Goal: Information Seeking & Learning: Learn about a topic

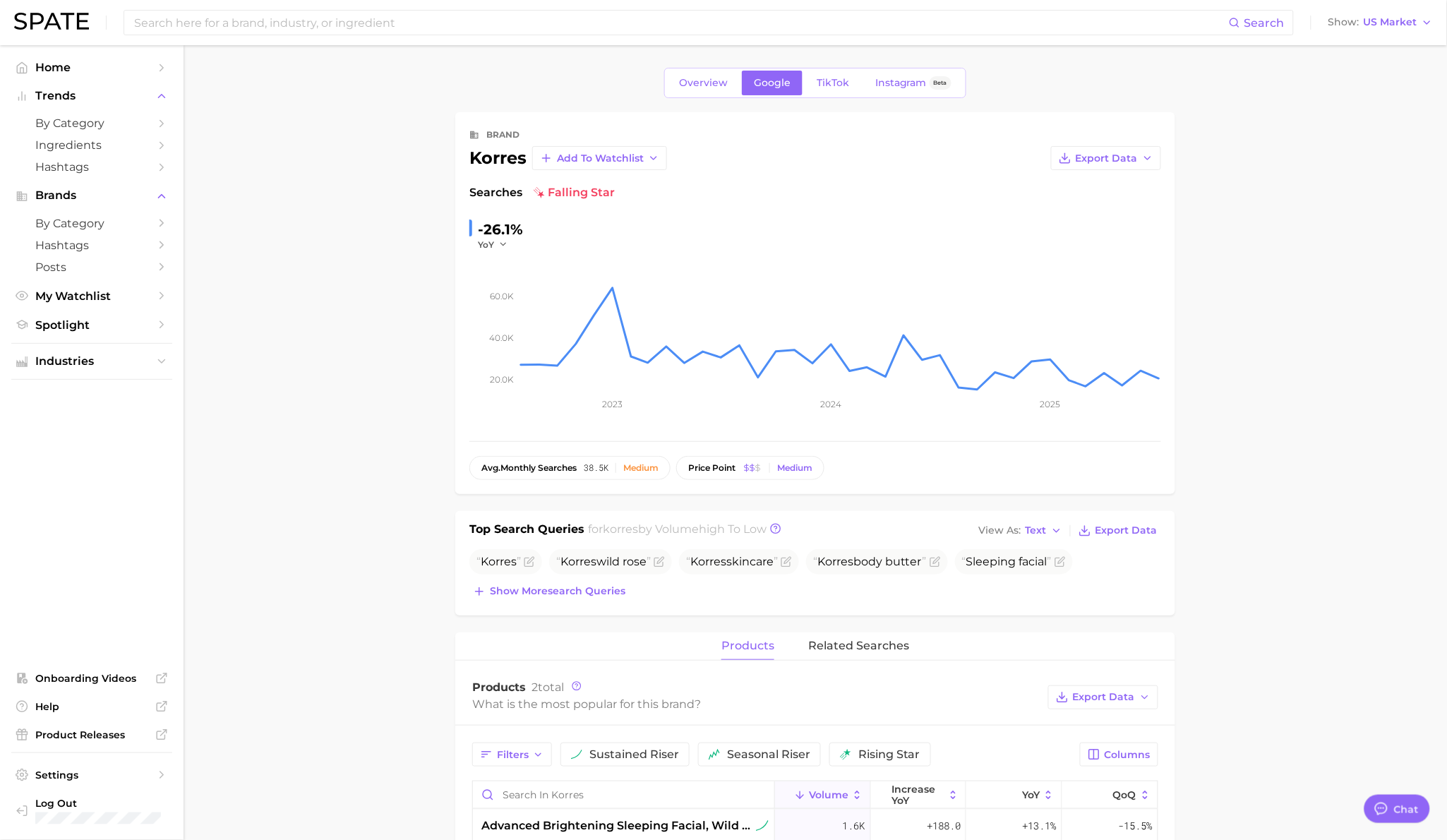
click at [373, 19] on input at bounding box center [681, 23] width 1096 height 24
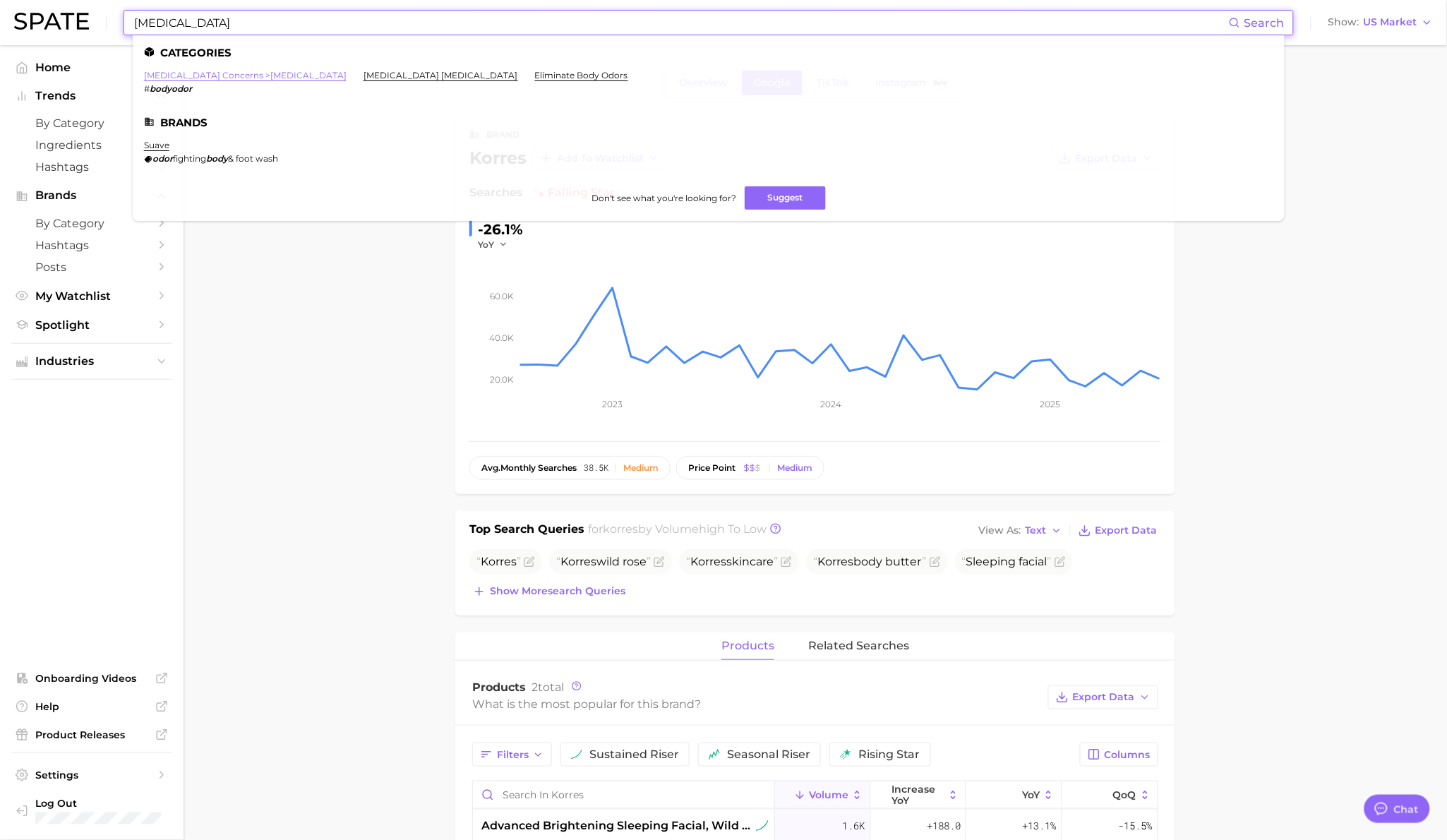
type input "body odor"
click at [219, 79] on link "antiperspirant concerns > body odor" at bounding box center [246, 75] width 203 height 11
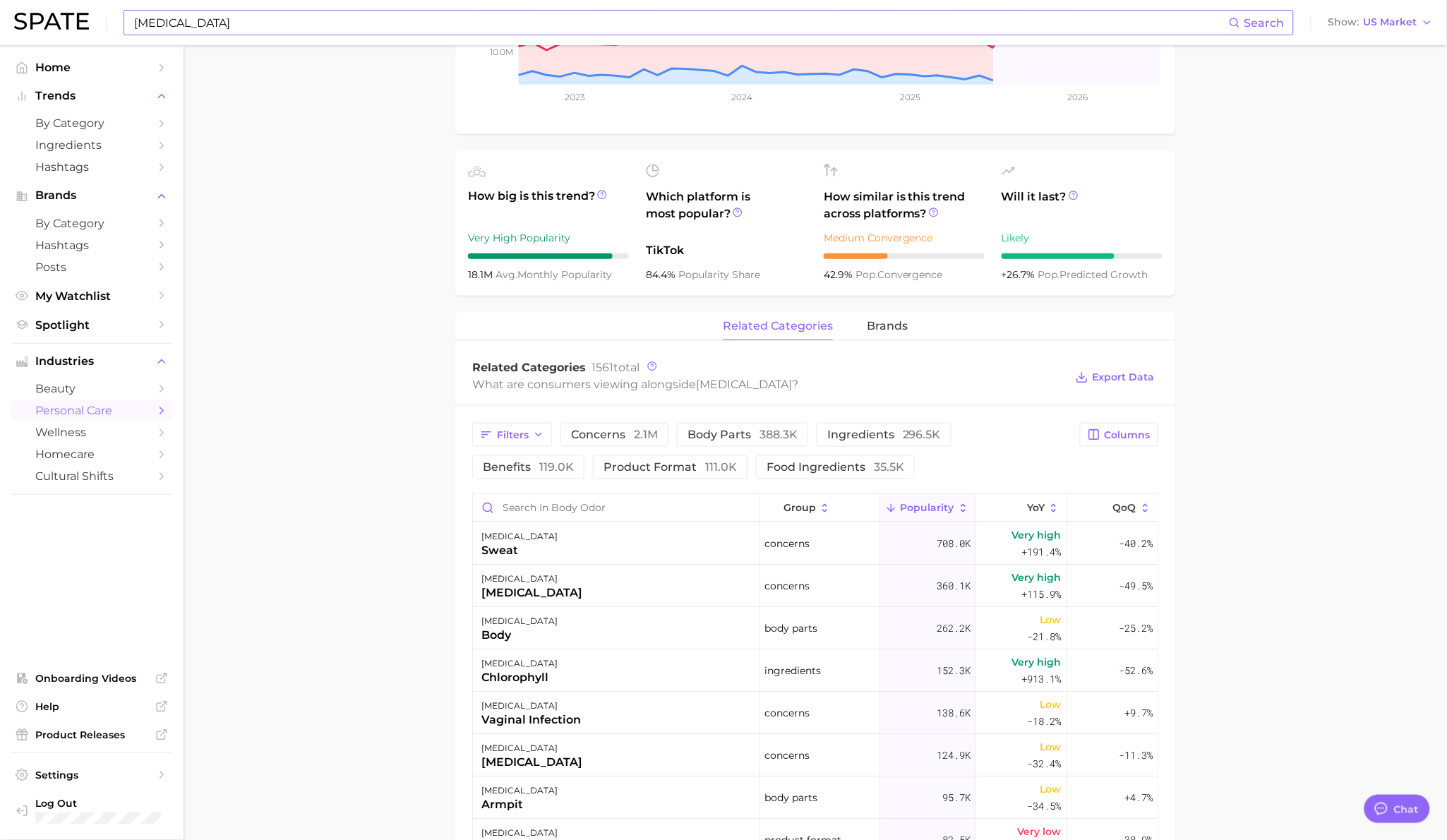
type textarea "x"
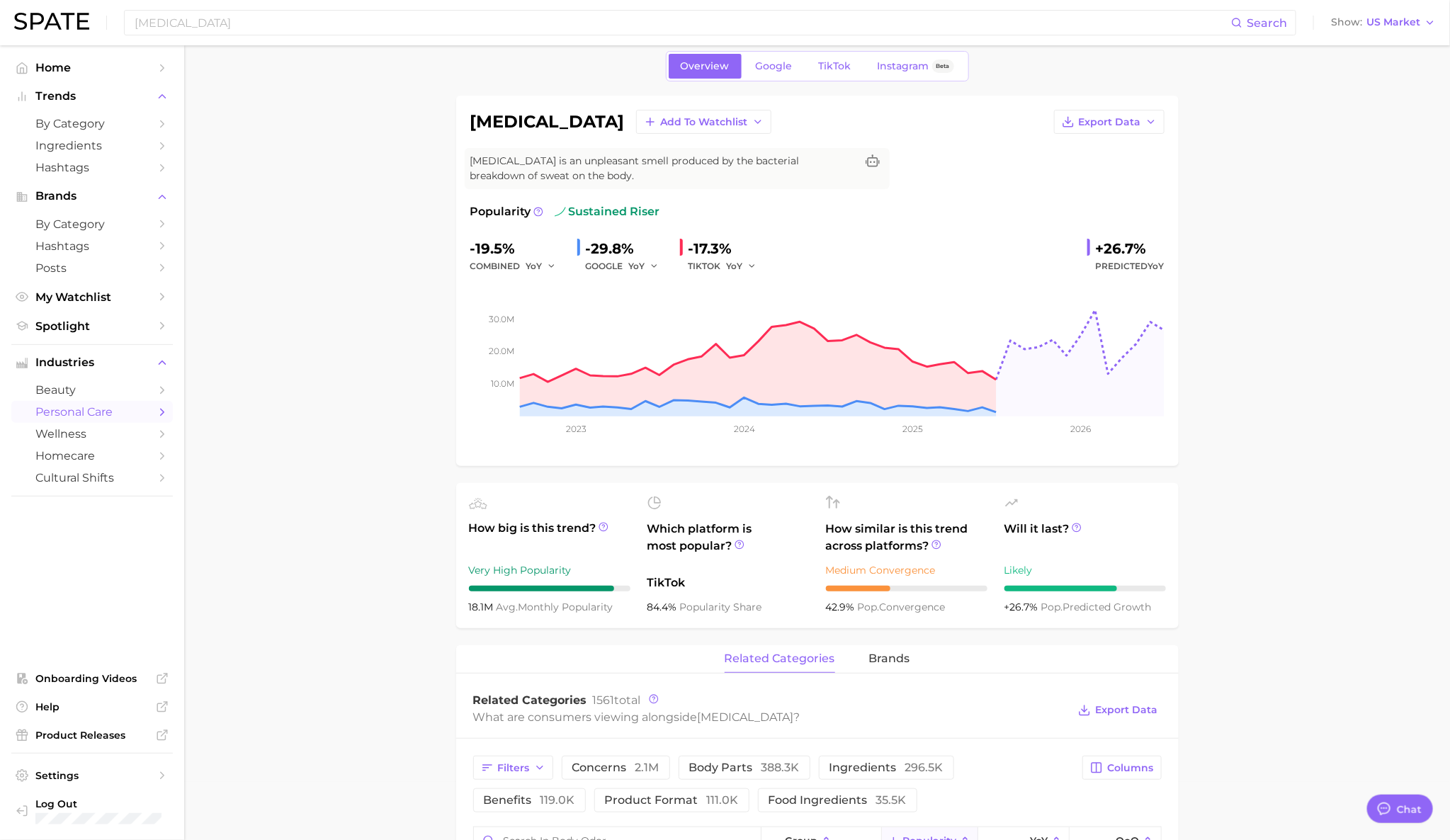
scroll to position [58, 0]
click at [763, 81] on div "Overview Google TikTok Instagram Beta" at bounding box center [818, 67] width 303 height 30
click at [763, 72] on span "Google" at bounding box center [774, 67] width 37 height 12
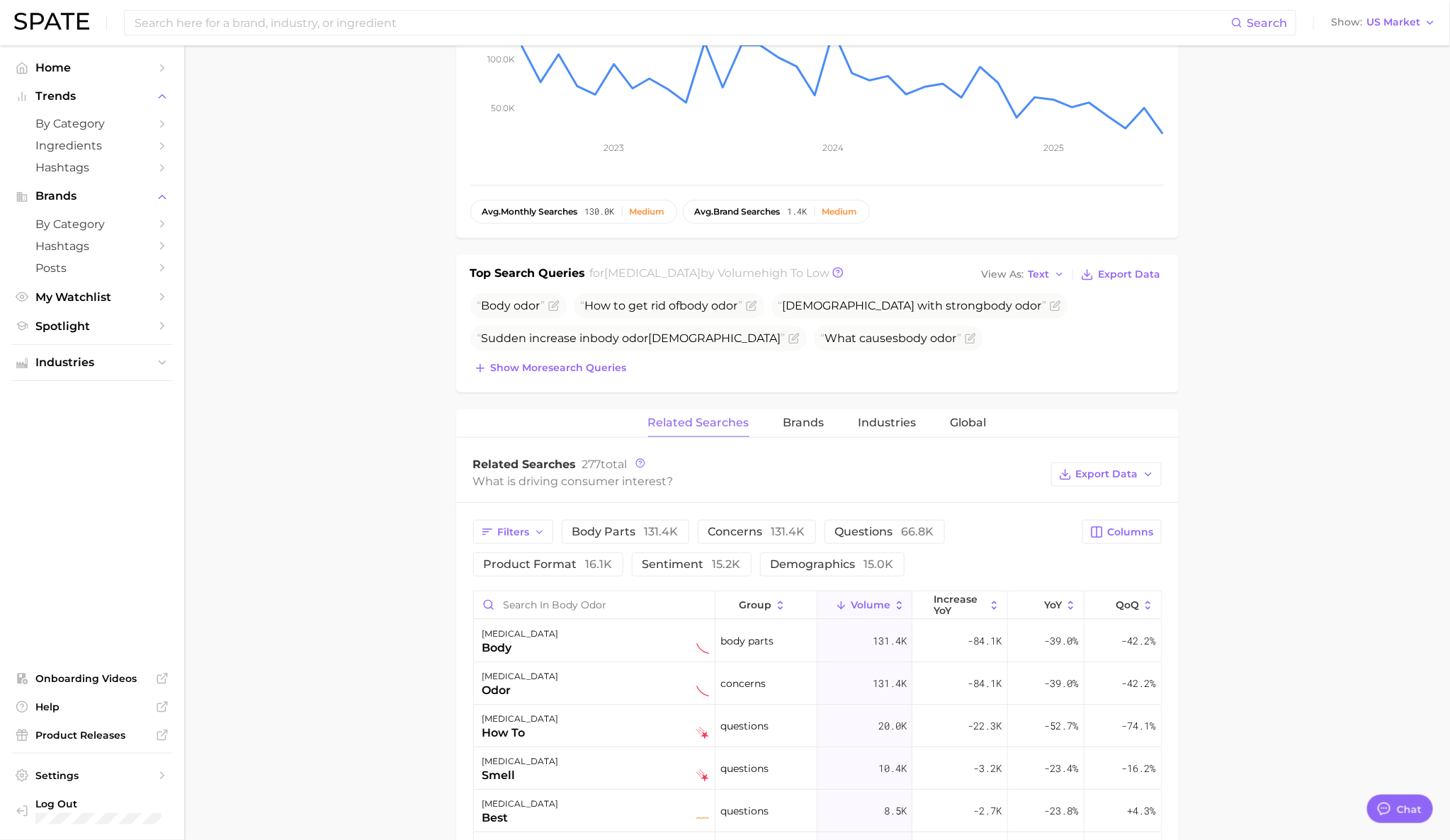
scroll to position [336, 0]
click at [570, 371] on span "Show more search queries" at bounding box center [558, 366] width 136 height 12
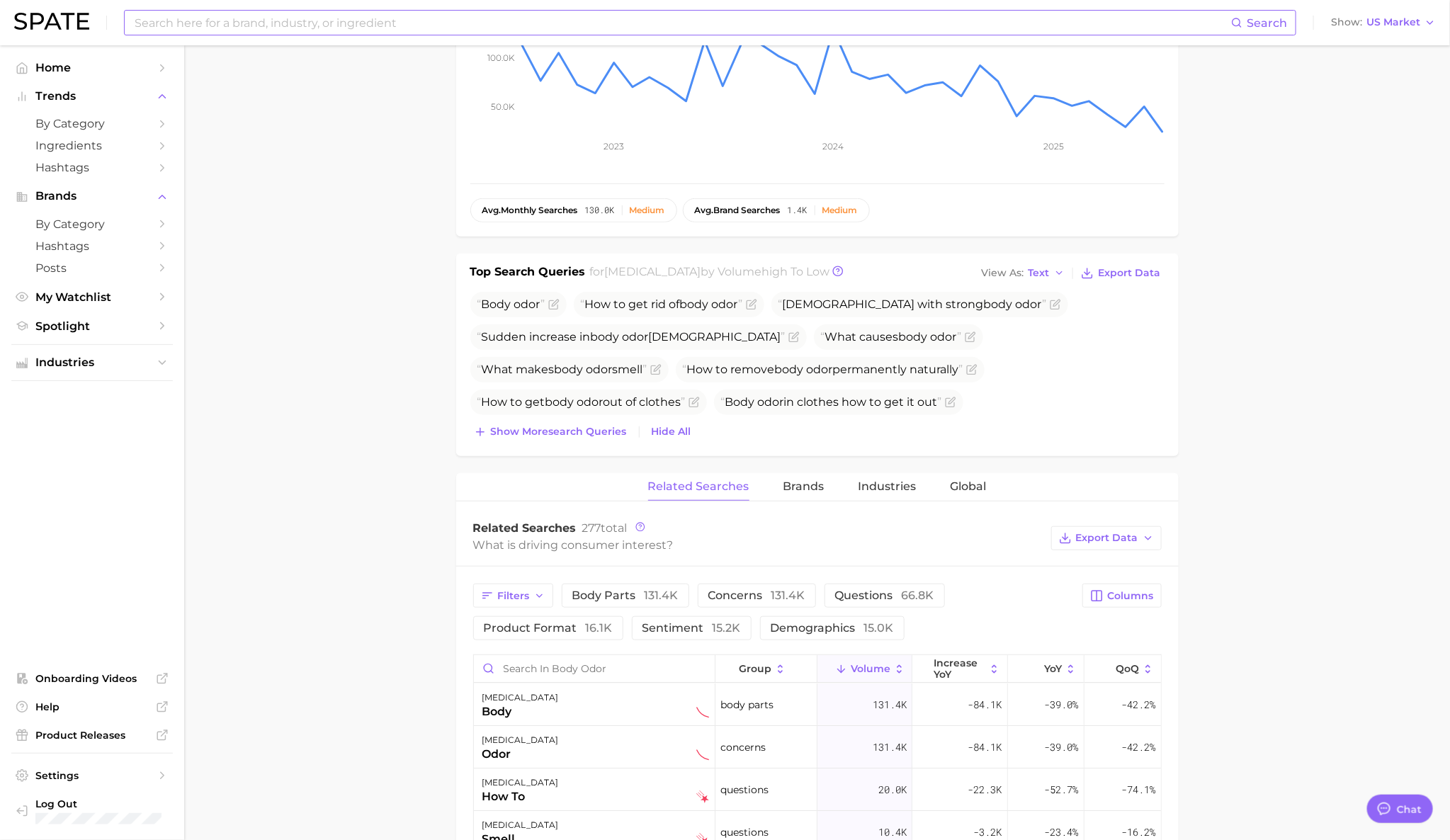
click at [384, 15] on input at bounding box center [683, 23] width 1098 height 24
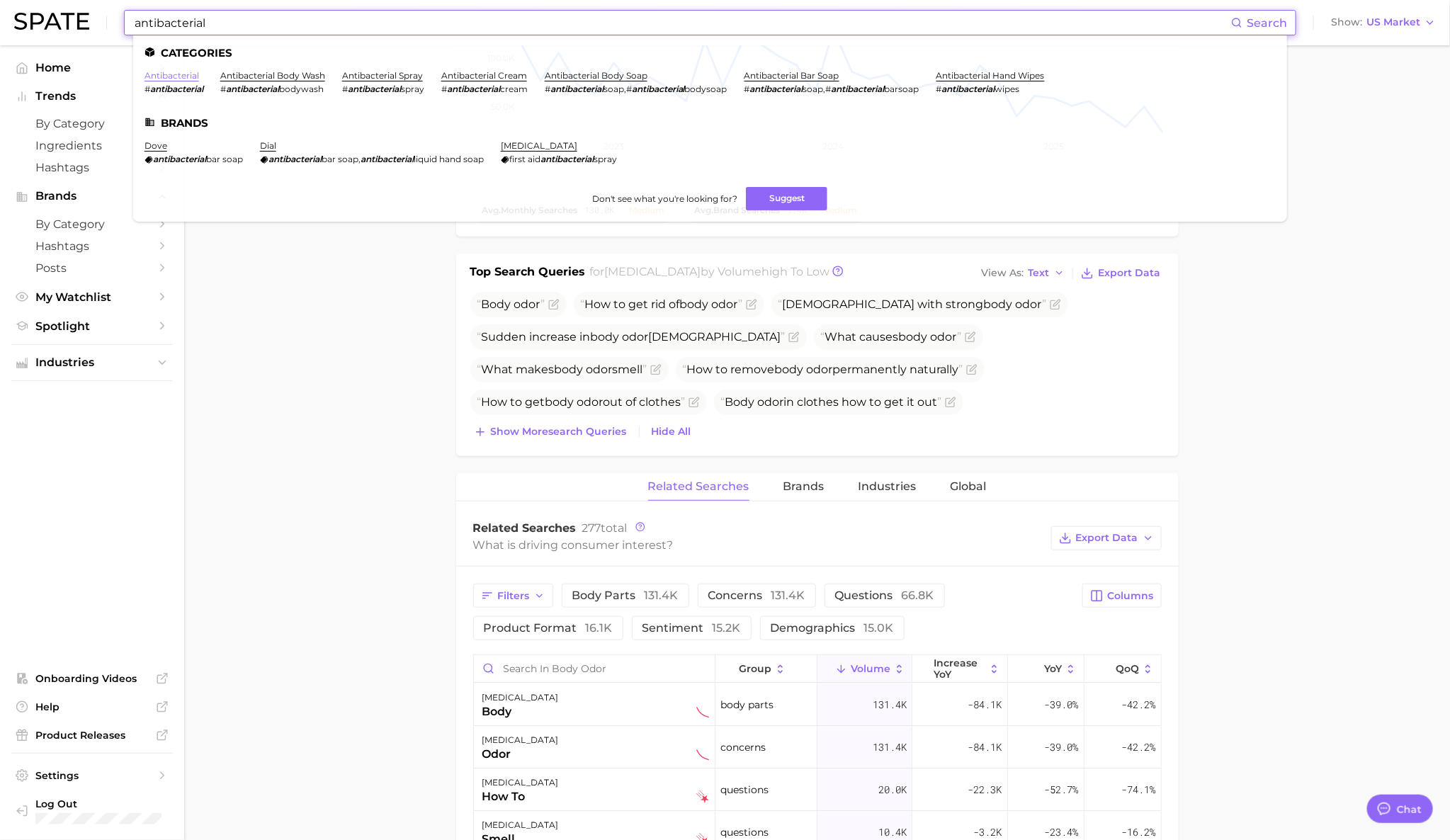
click at [187, 77] on link "antibacterial" at bounding box center [172, 75] width 55 height 11
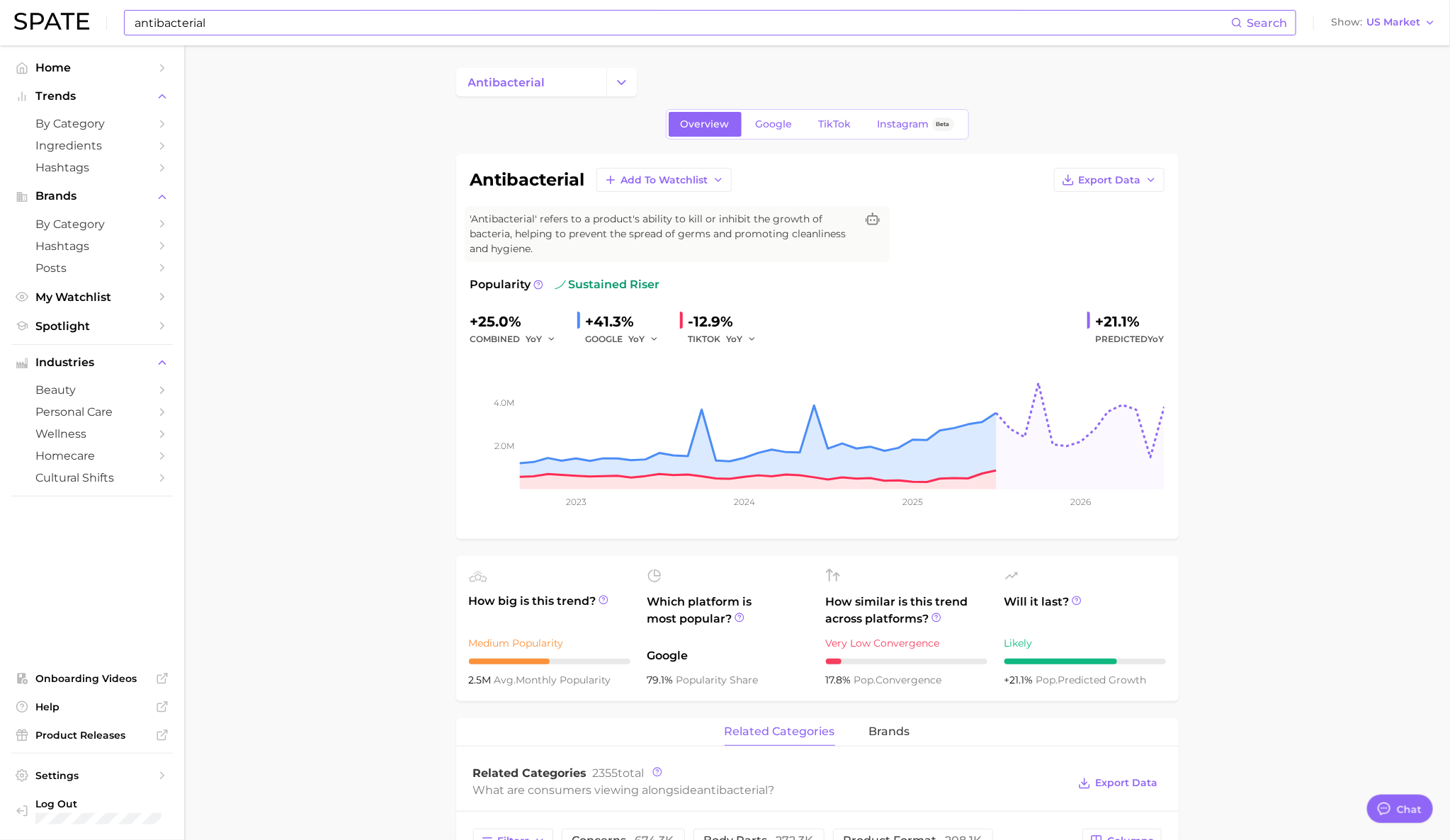
click at [326, 8] on div "antibacterial Search Show US Market" at bounding box center [725, 23] width 1421 height 45
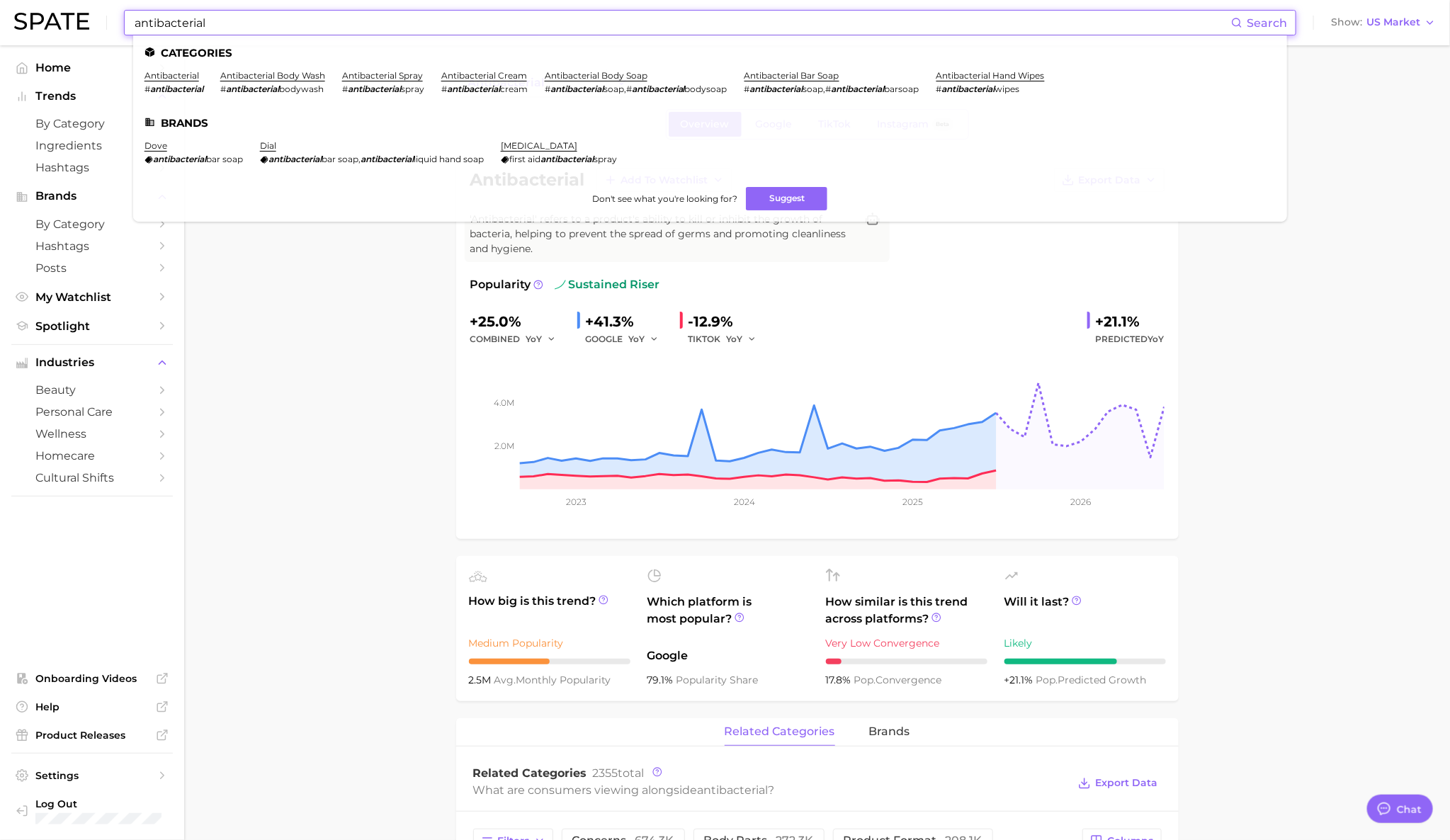
click at [330, 30] on input "antibacterial" at bounding box center [683, 23] width 1098 height 24
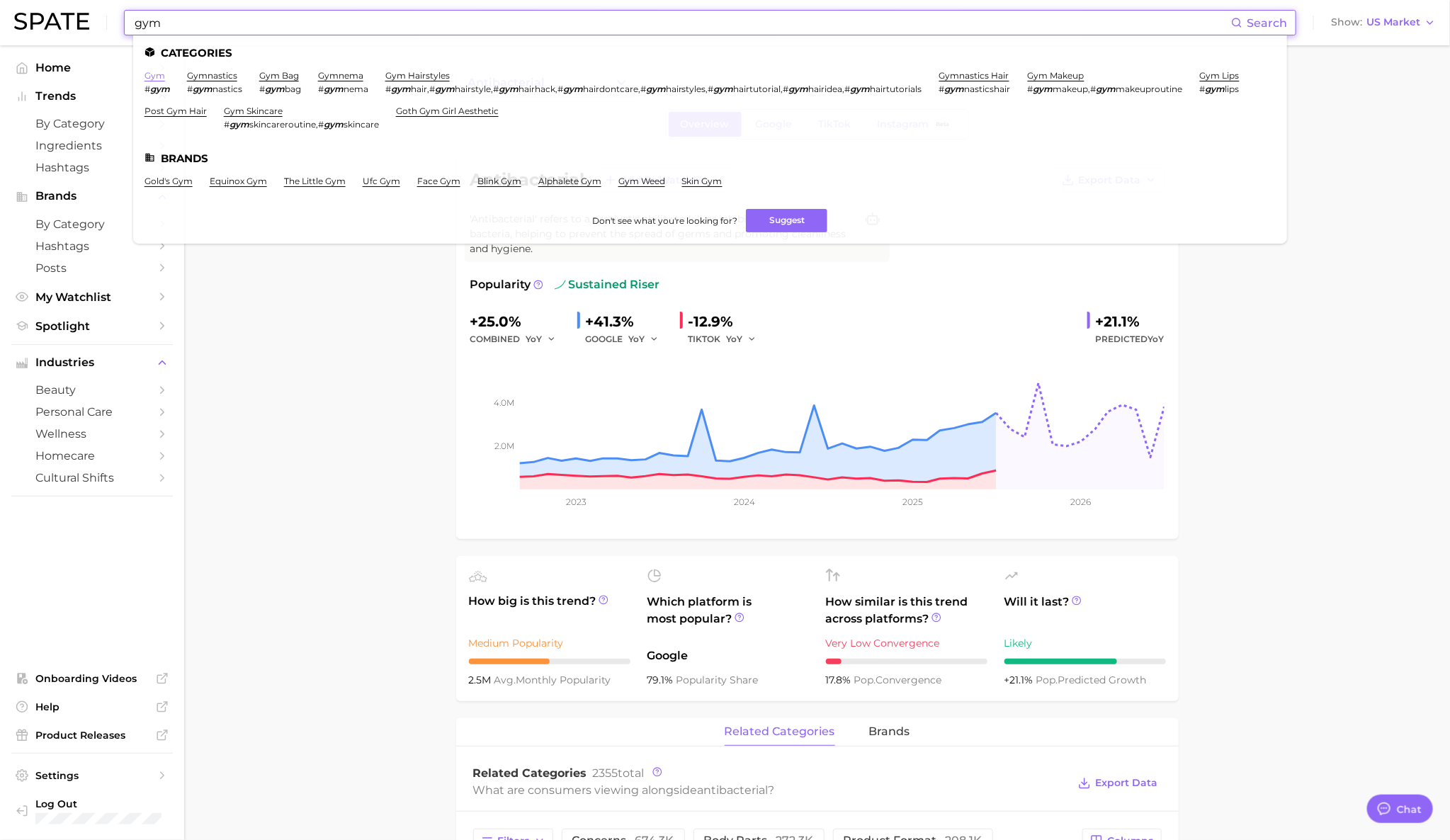
type input "gym"
click at [157, 70] on link "gym" at bounding box center [155, 75] width 20 height 11
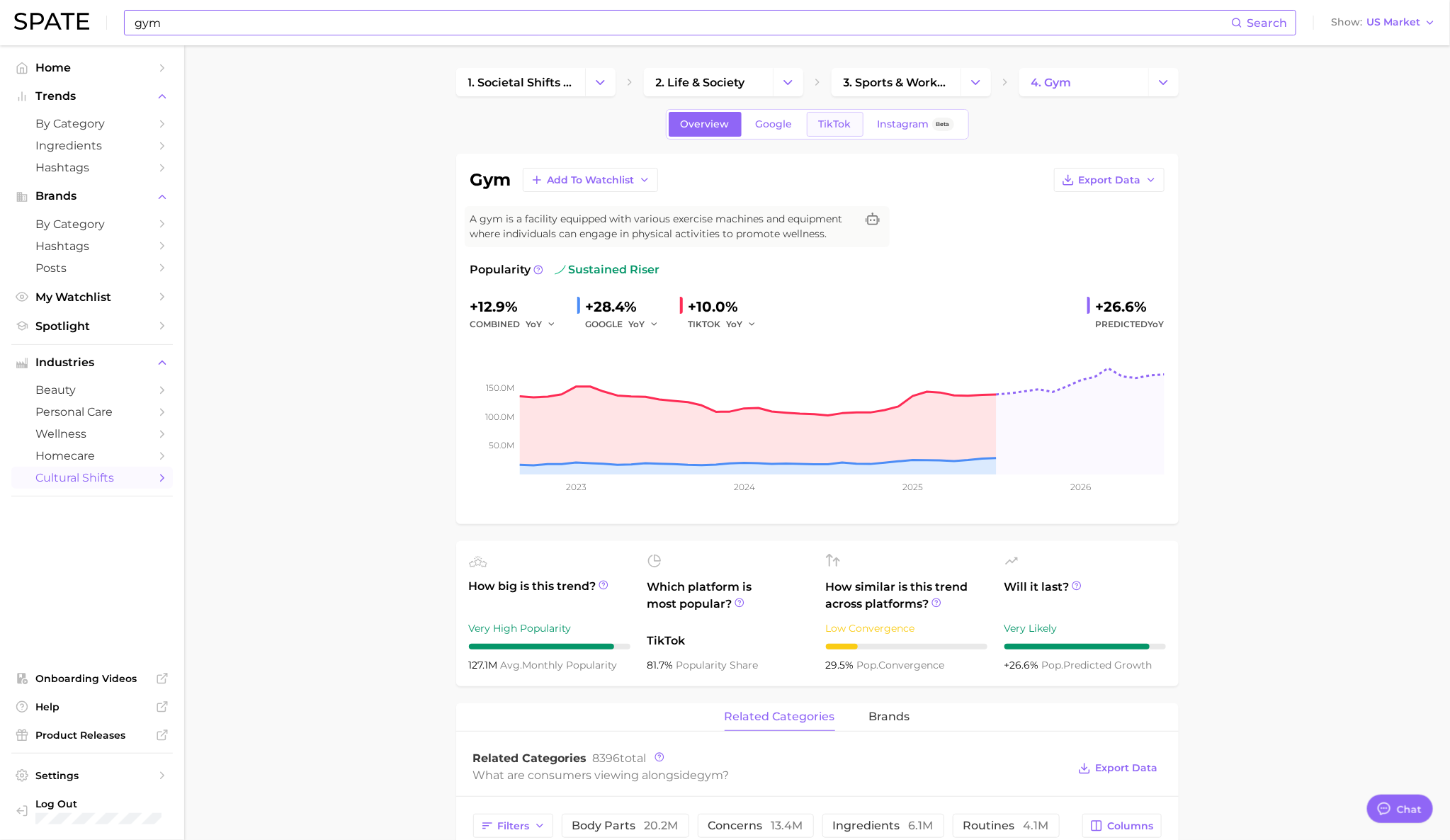
click at [830, 127] on span "TikTok" at bounding box center [835, 124] width 33 height 12
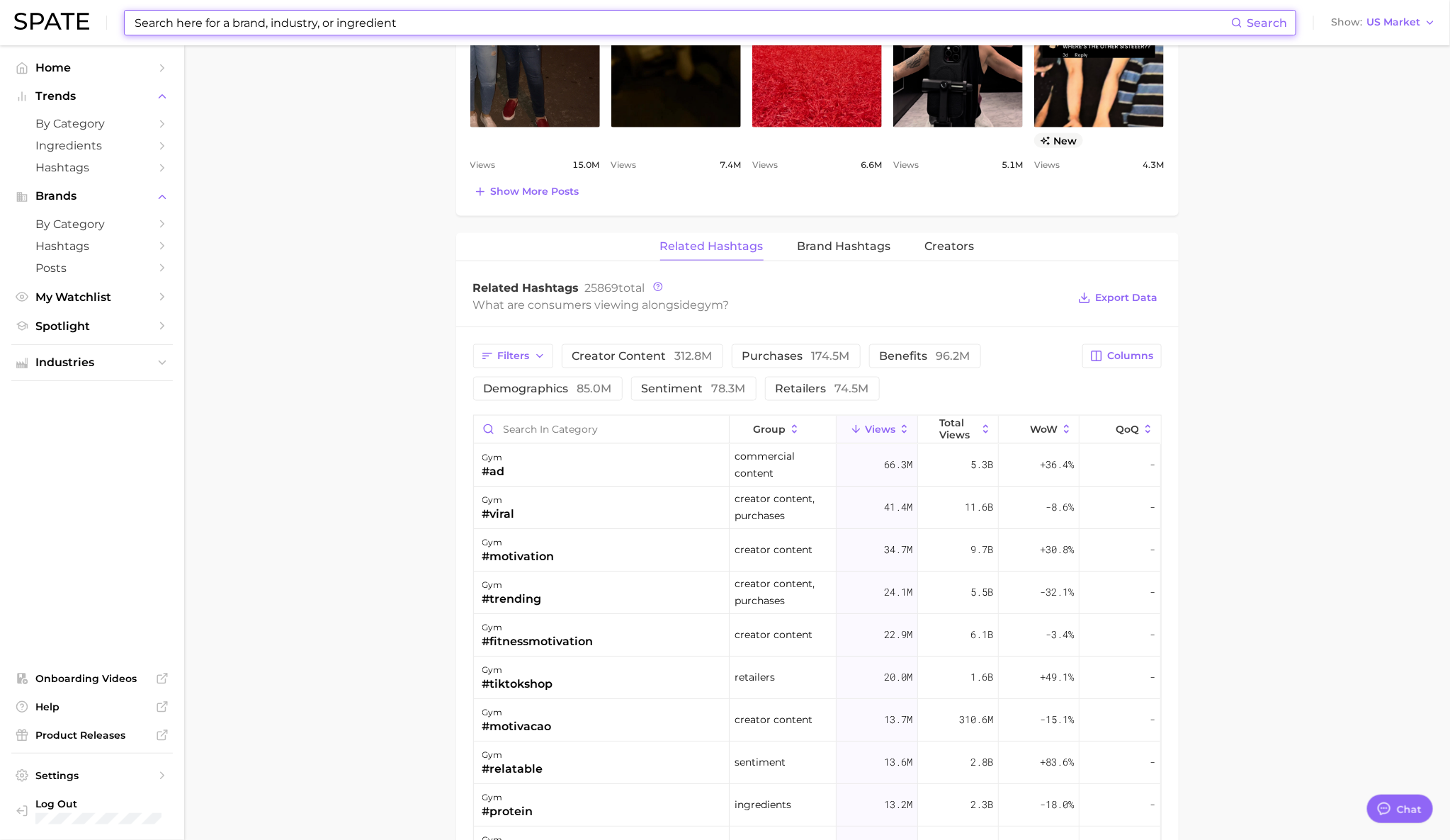
scroll to position [914, 0]
click at [657, 428] on input "Search in category" at bounding box center [601, 427] width 255 height 27
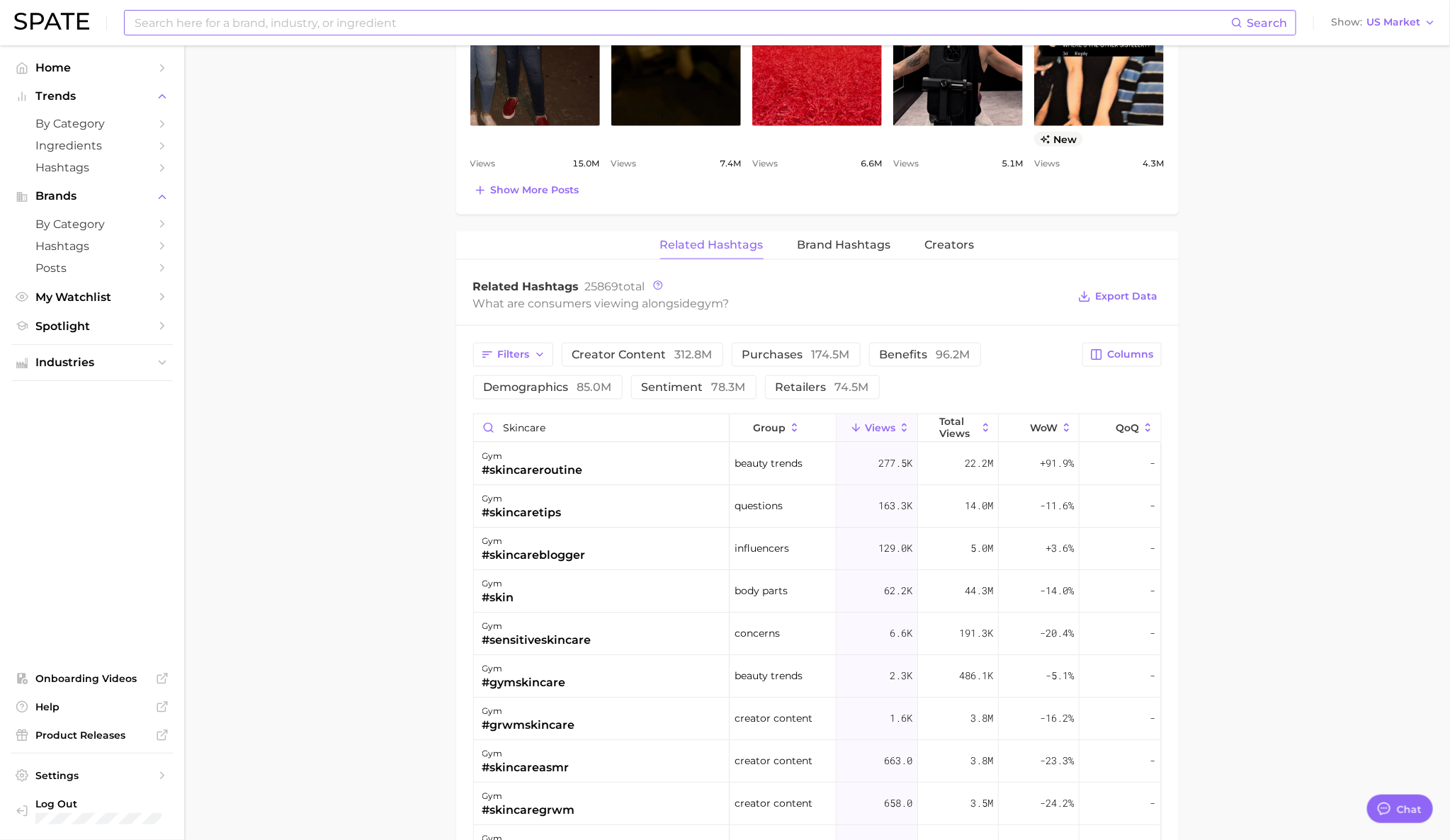
click at [408, 455] on main "1. societal shifts & culture 2. life & society 3. sports & workouts 4. gym Over…" at bounding box center [817, 237] width 1266 height 2209
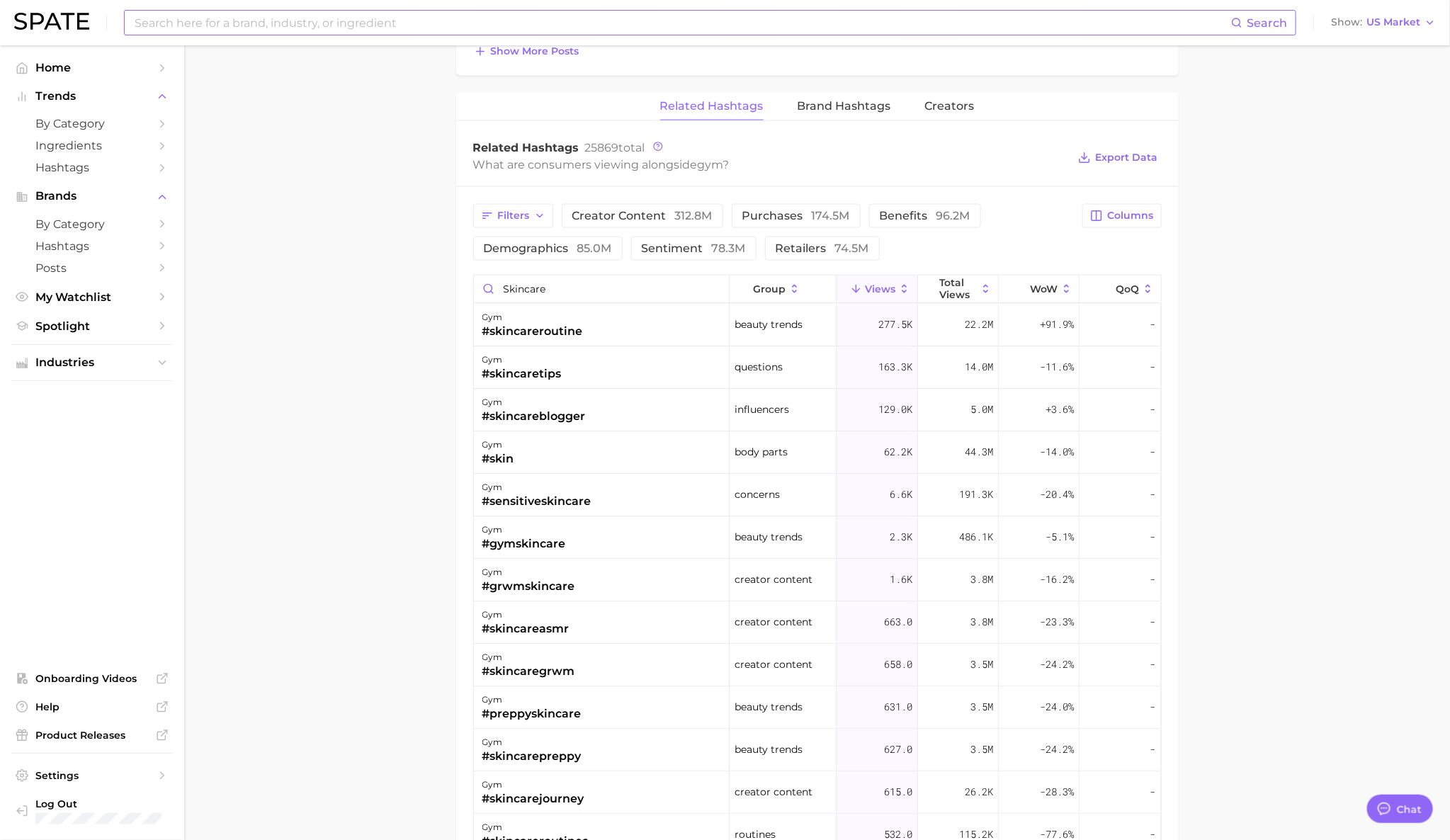
scroll to position [1054, 0]
click at [1122, 215] on span "Columns" at bounding box center [1131, 215] width 46 height 12
click at [954, 411] on icon at bounding box center [951, 407] width 8 height 5
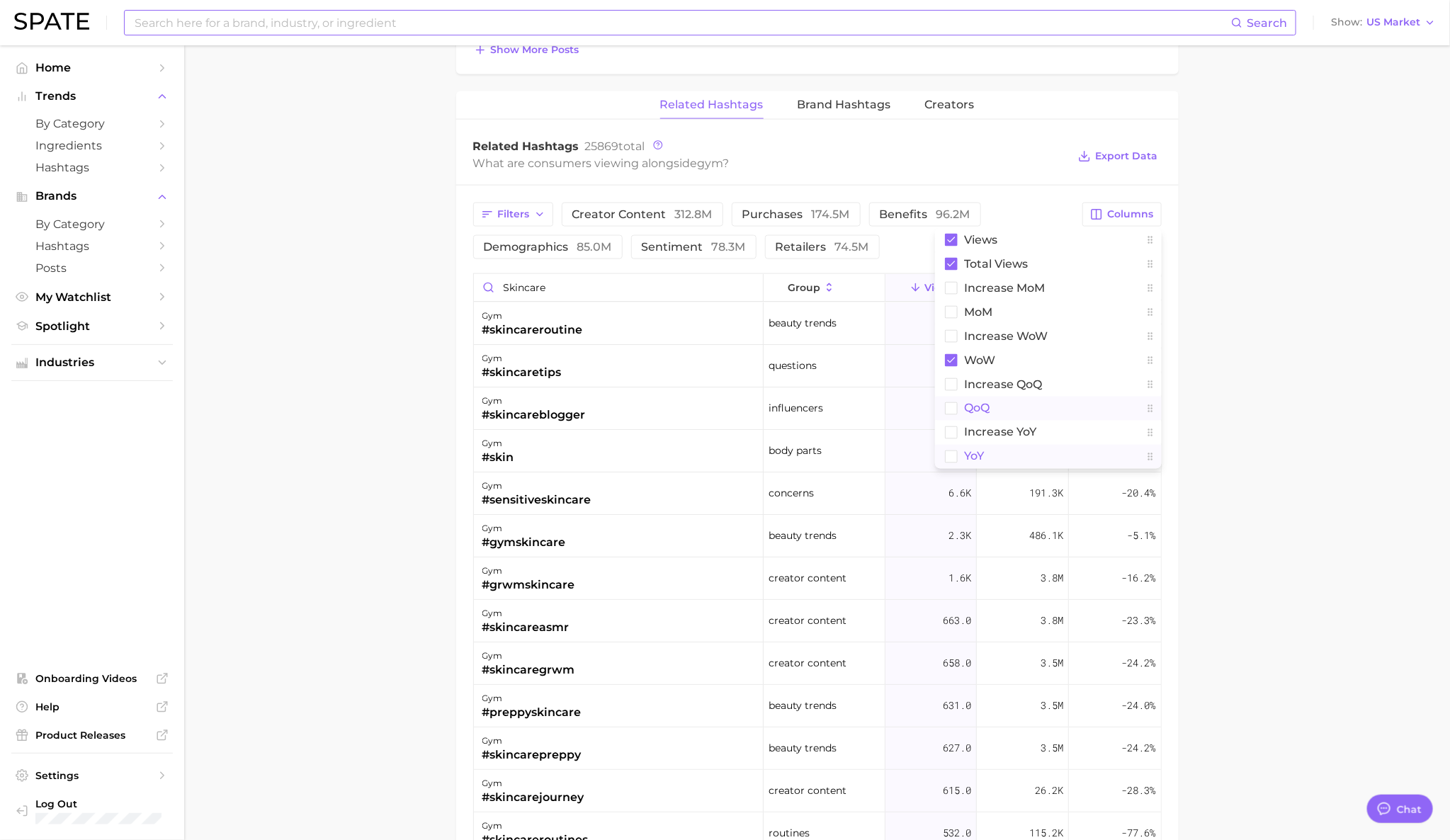
click at [949, 459] on rect at bounding box center [951, 456] width 12 height 12
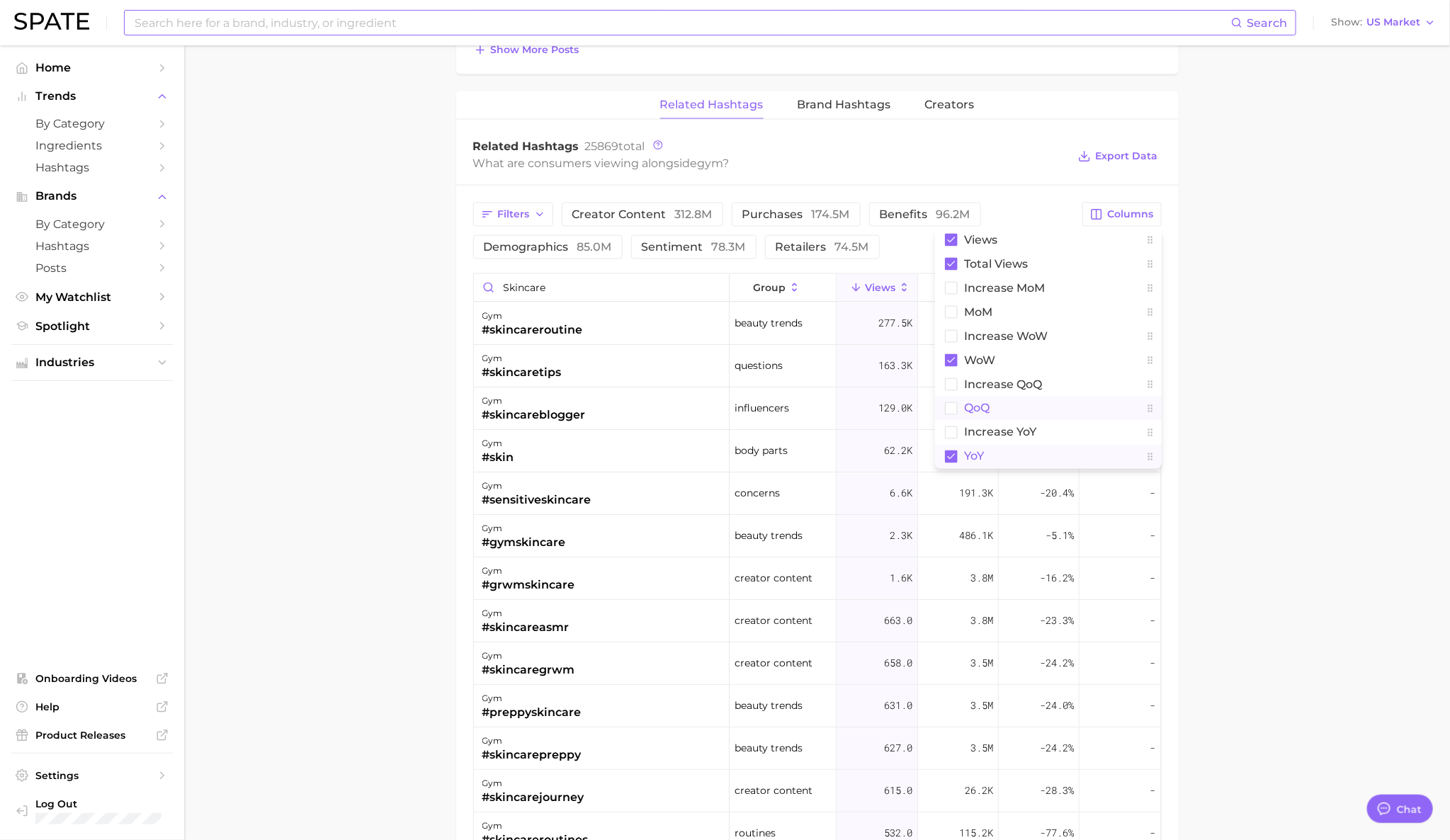
click at [1288, 509] on main "1. societal shifts & culture 2. life & society 3. sports & workouts 4. gym Over…" at bounding box center [817, 96] width 1266 height 2209
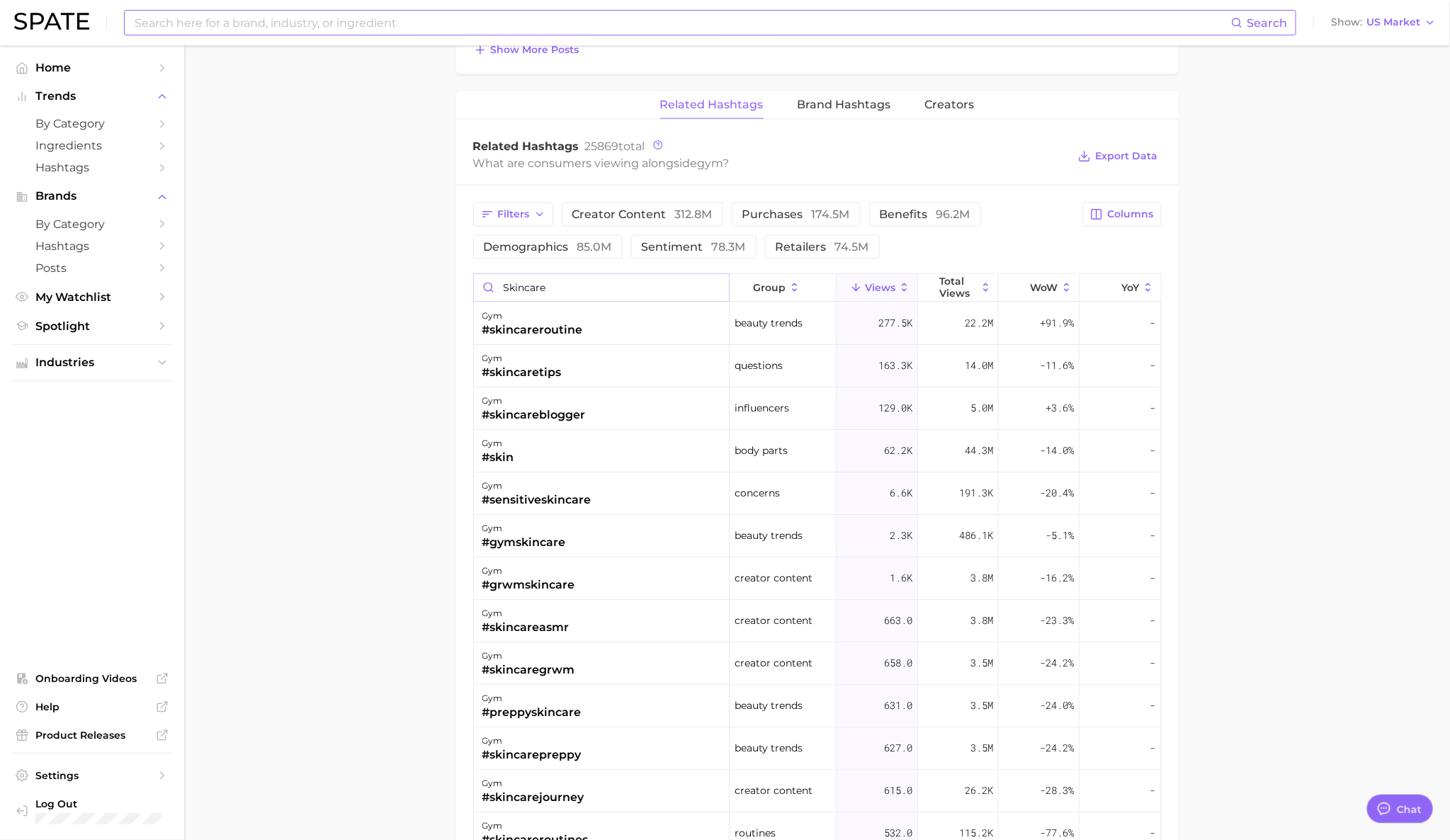
click at [565, 299] on input "skincare" at bounding box center [601, 287] width 255 height 27
type input "odor"
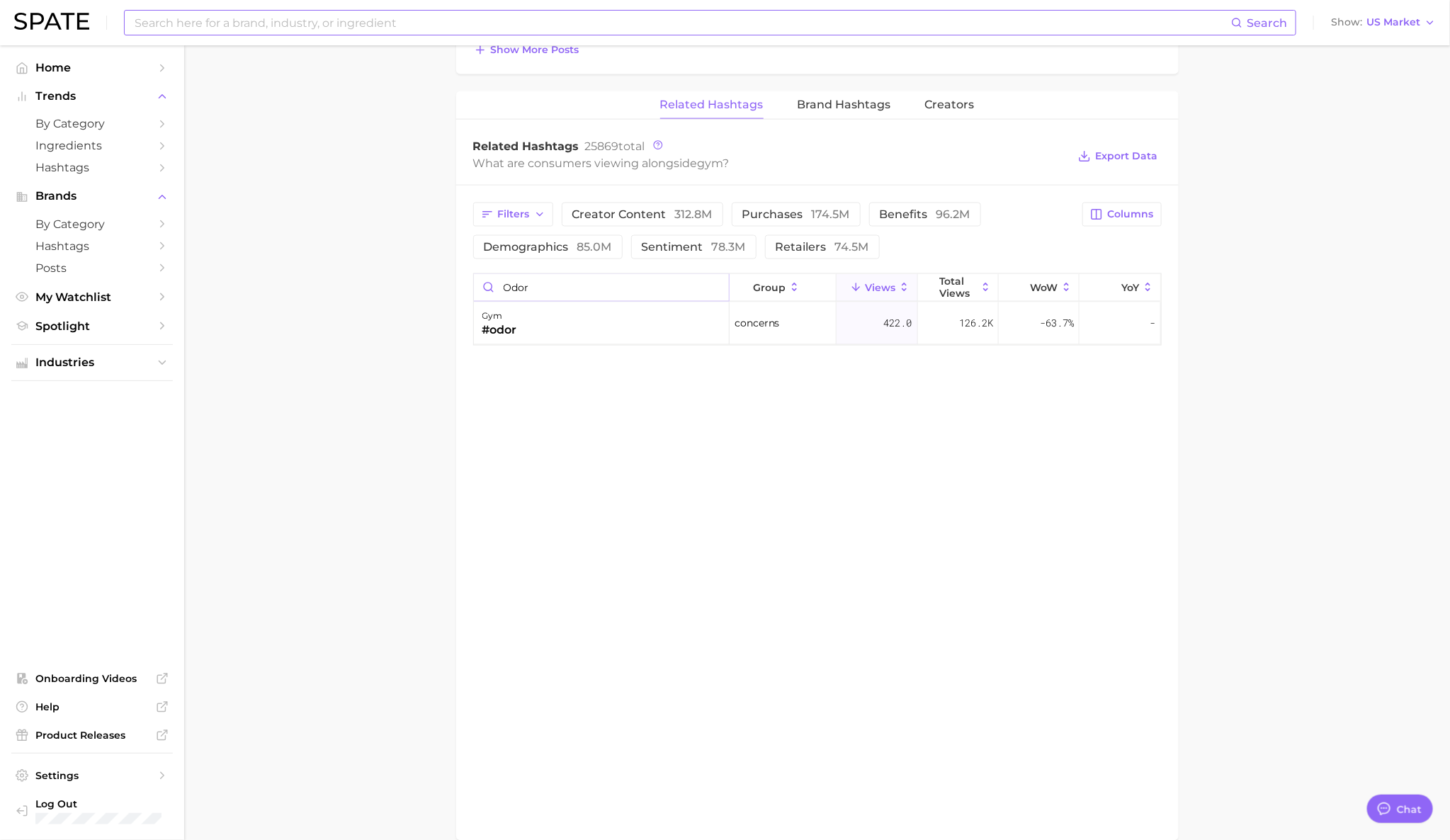
click at [535, 289] on input "odor" at bounding box center [601, 287] width 255 height 27
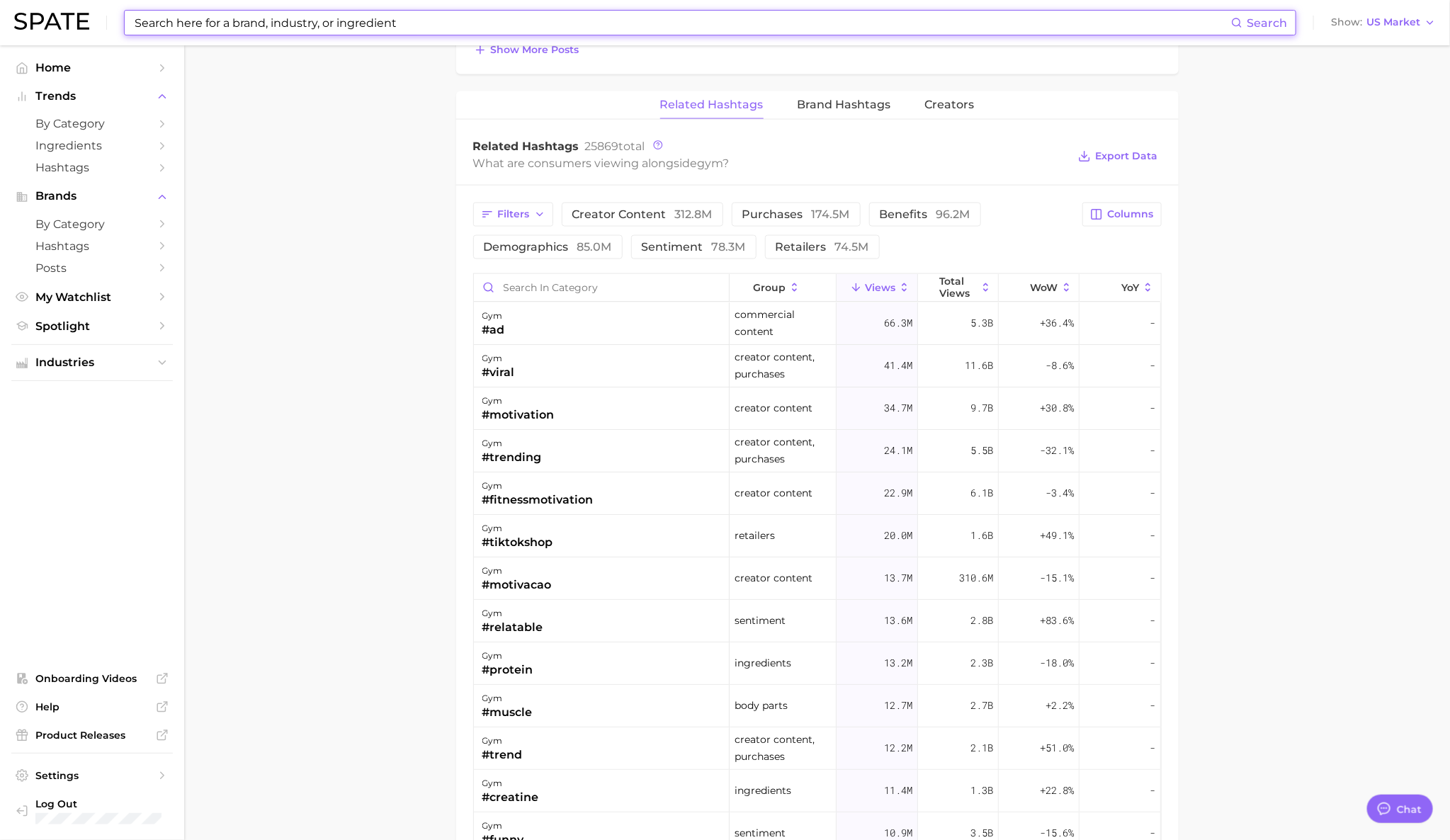
click at [570, 19] on input at bounding box center [683, 23] width 1098 height 24
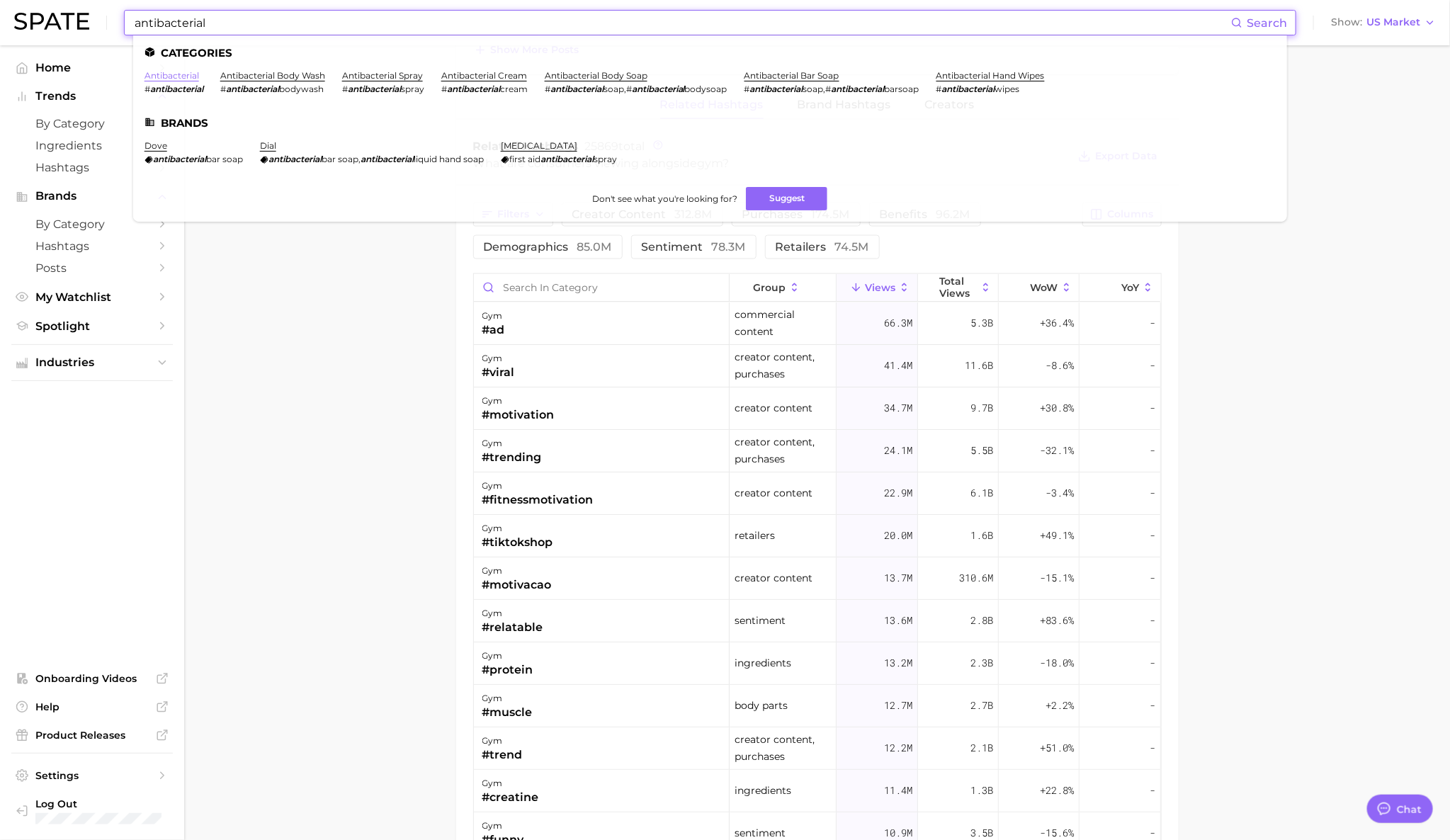
click at [185, 77] on link "antibacterial" at bounding box center [172, 75] width 55 height 11
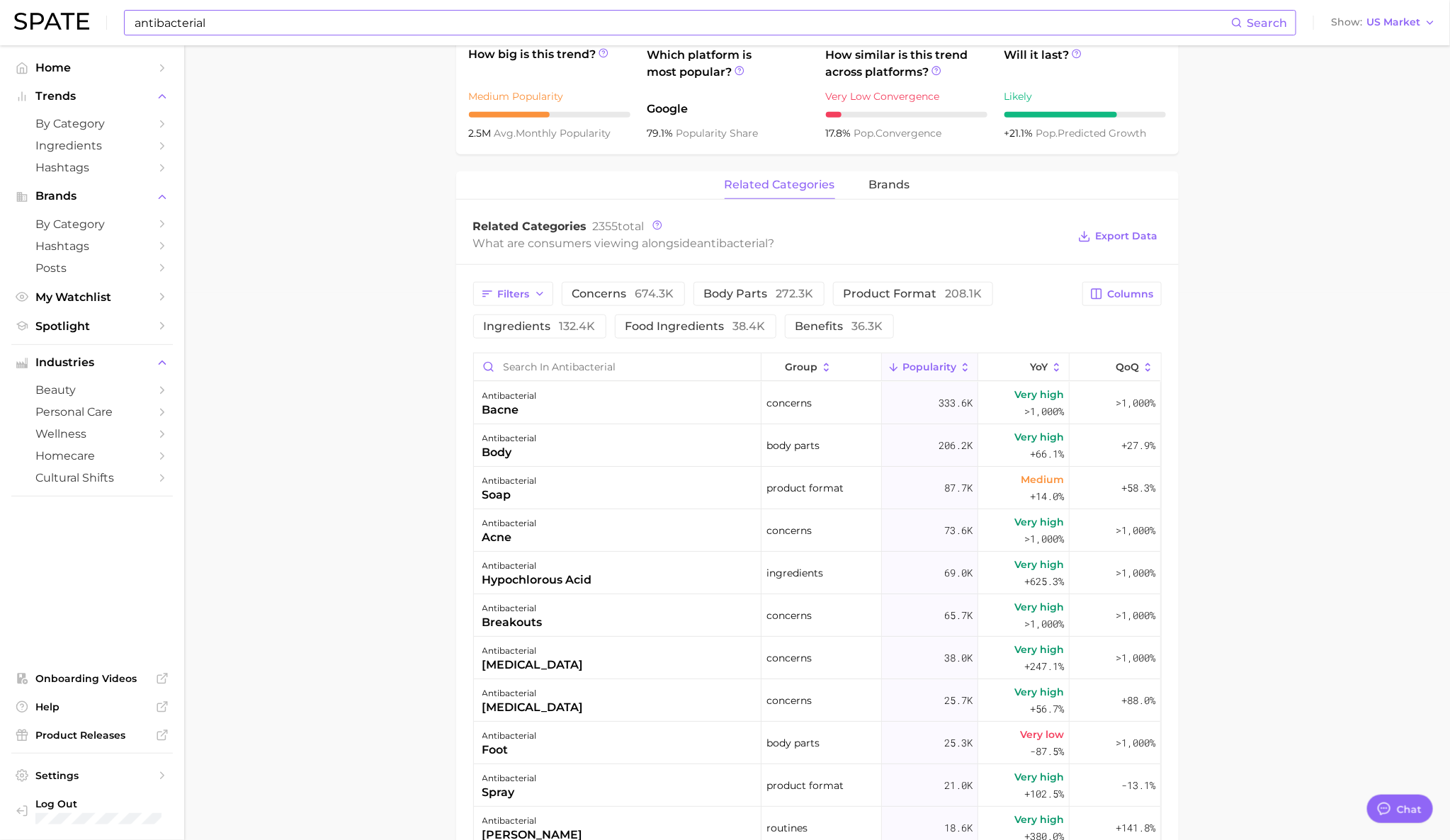
scroll to position [548, 0]
click at [629, 293] on span "concerns 674.3k" at bounding box center [623, 292] width 102 height 11
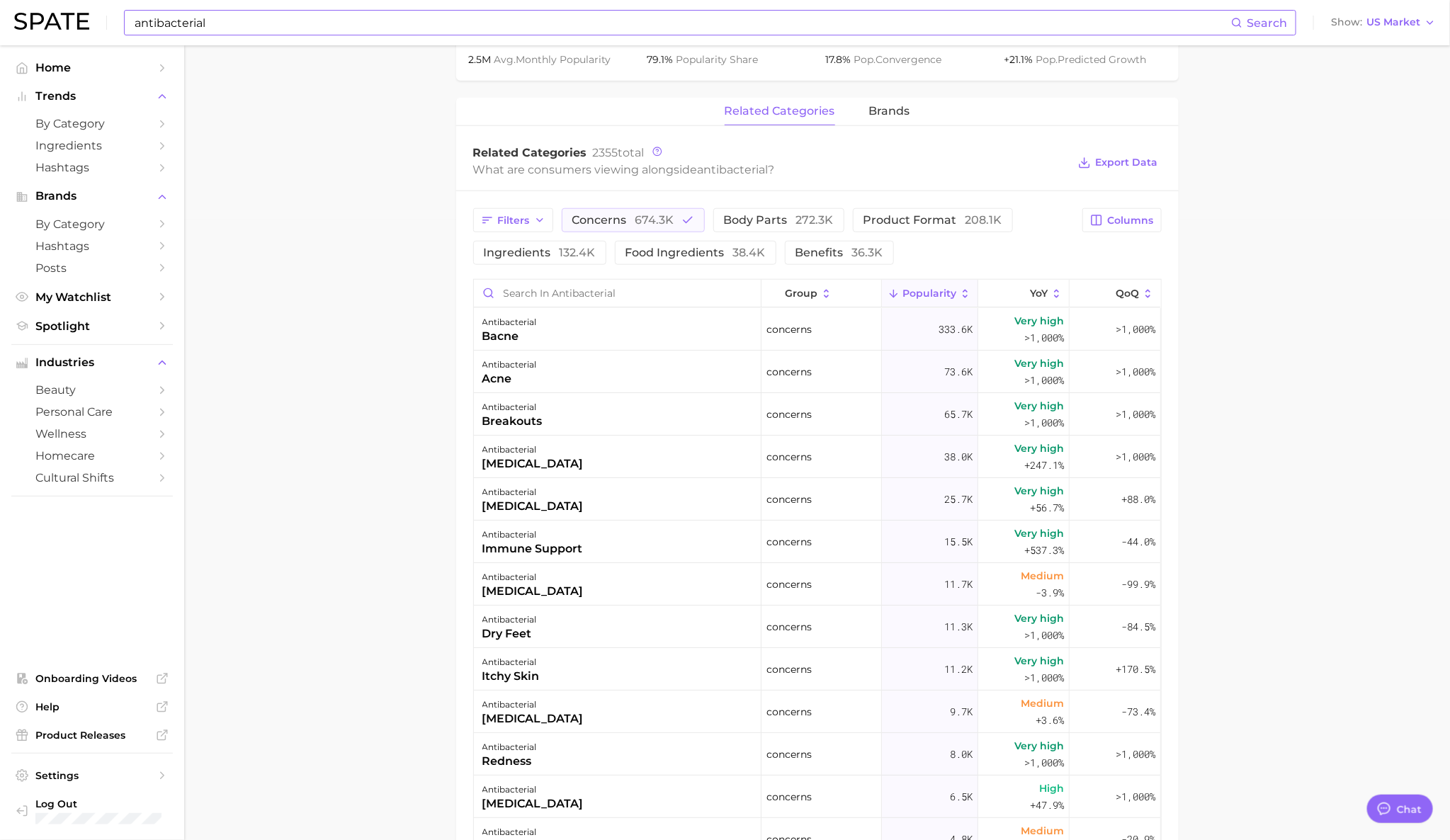
scroll to position [618, 0]
click at [168, 24] on input "antibacterial" at bounding box center [683, 23] width 1098 height 24
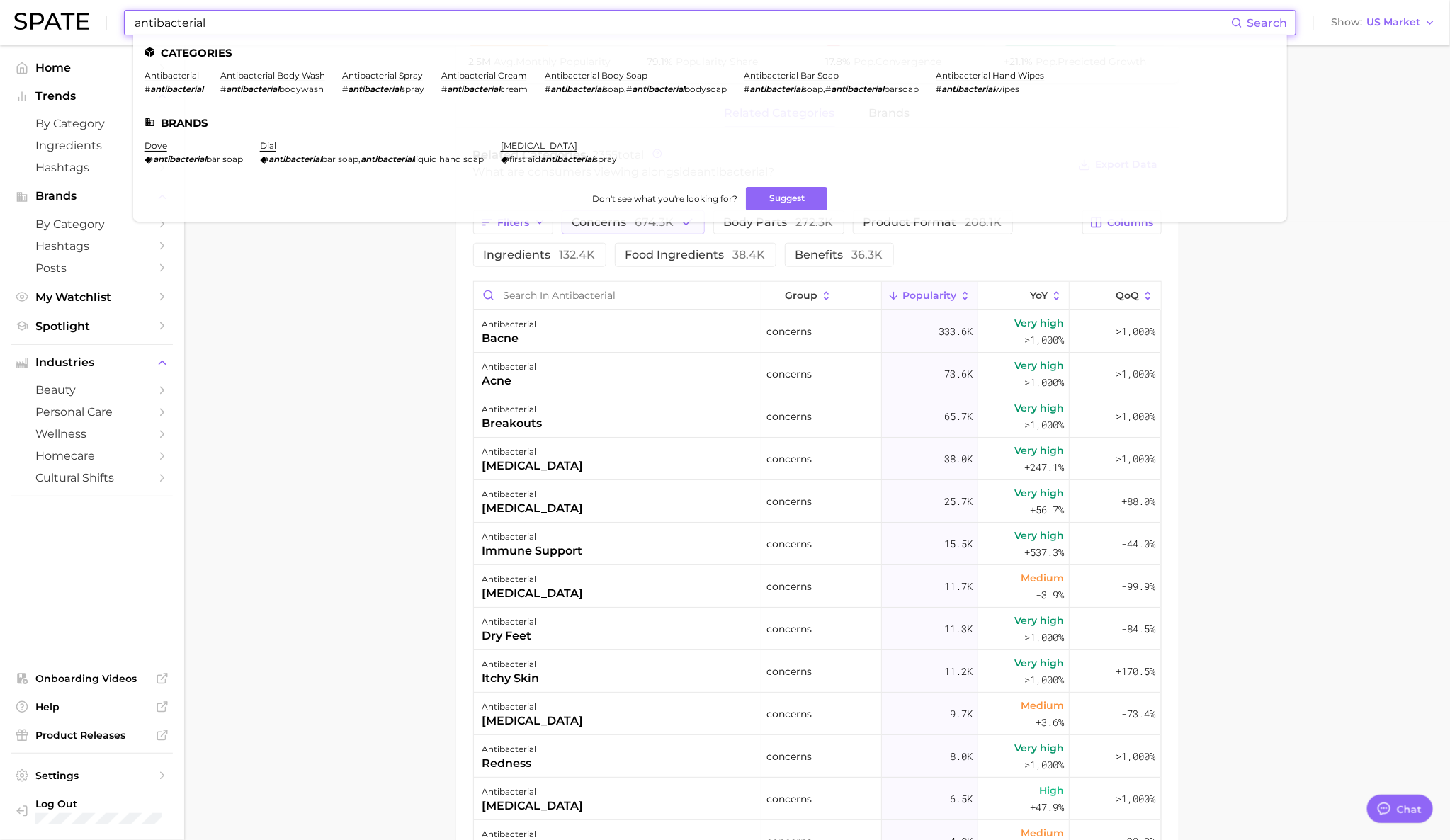
click at [168, 24] on input "antibacterial" at bounding box center [683, 23] width 1098 height 24
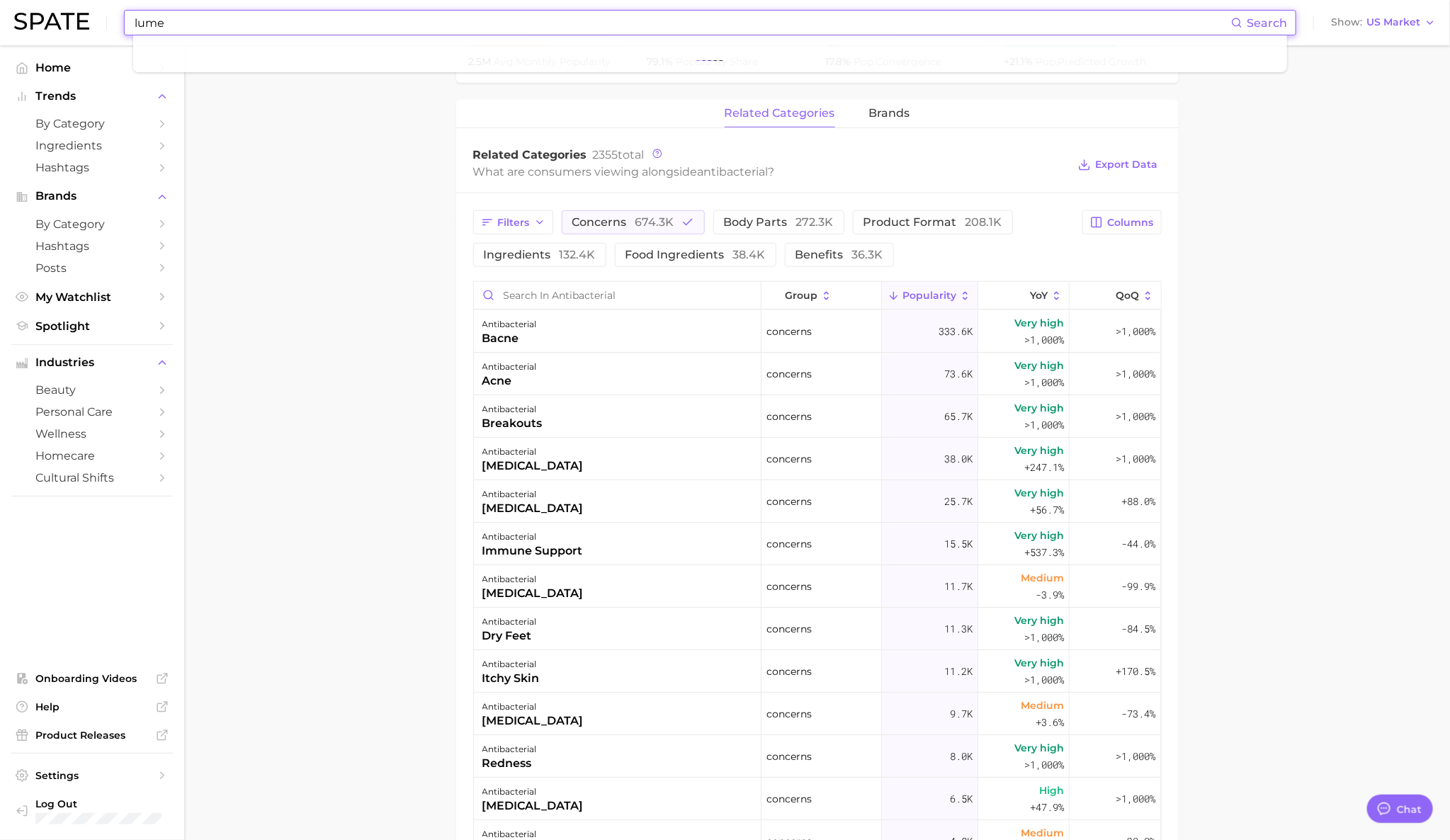
type input "lume"
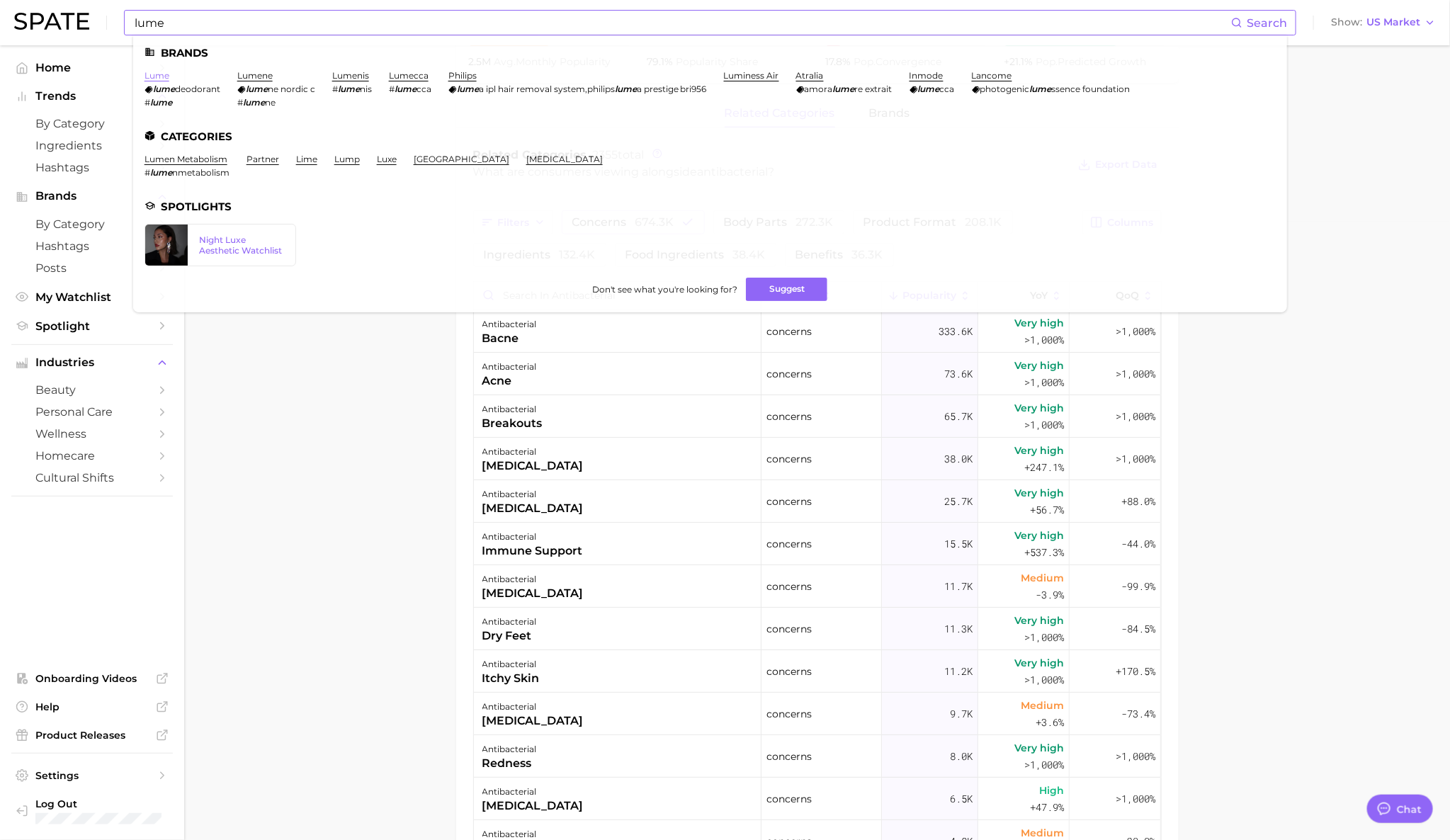
click at [147, 77] on link "lume" at bounding box center [157, 75] width 25 height 11
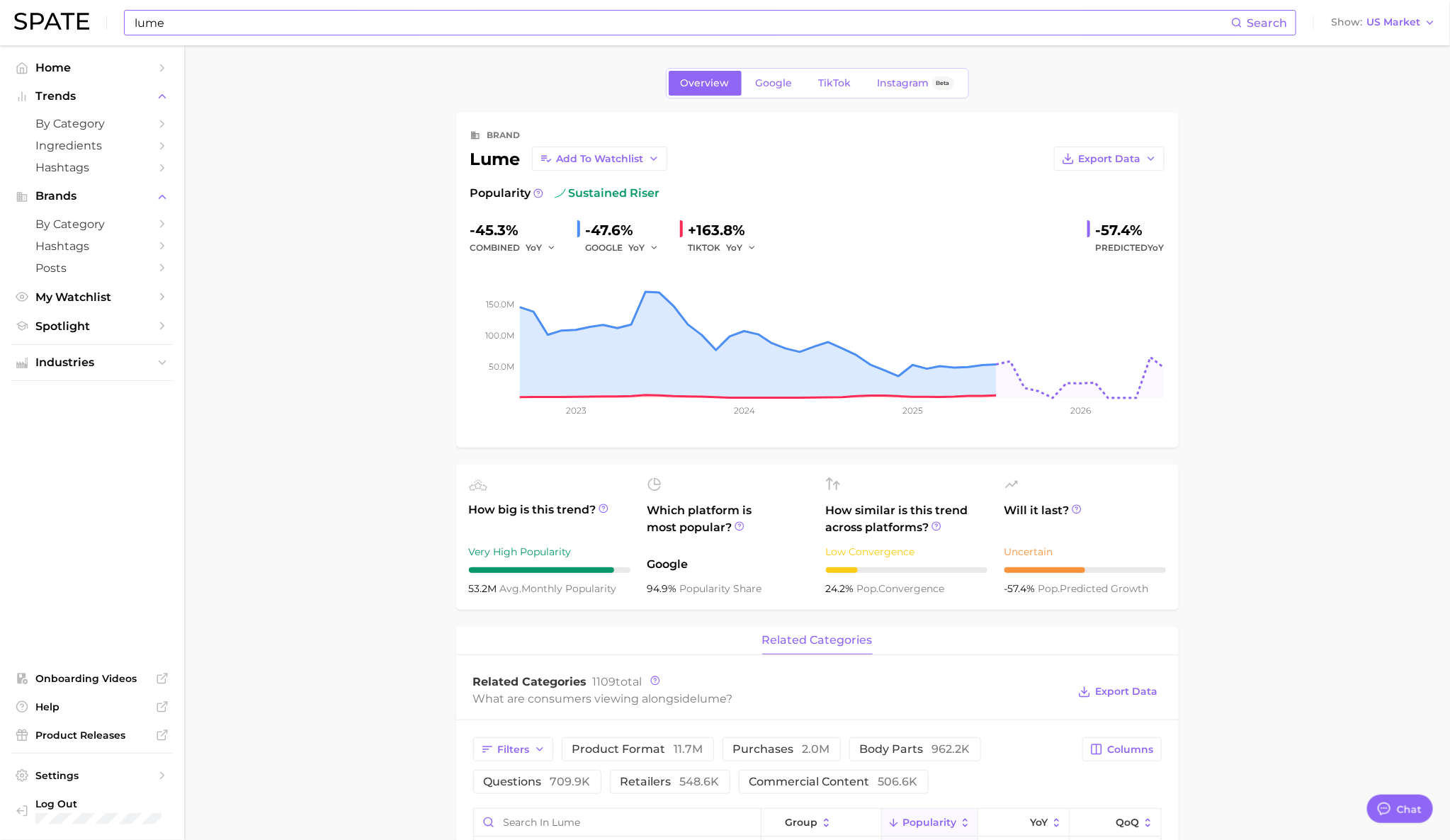
click at [194, 24] on input "lume" at bounding box center [683, 23] width 1098 height 24
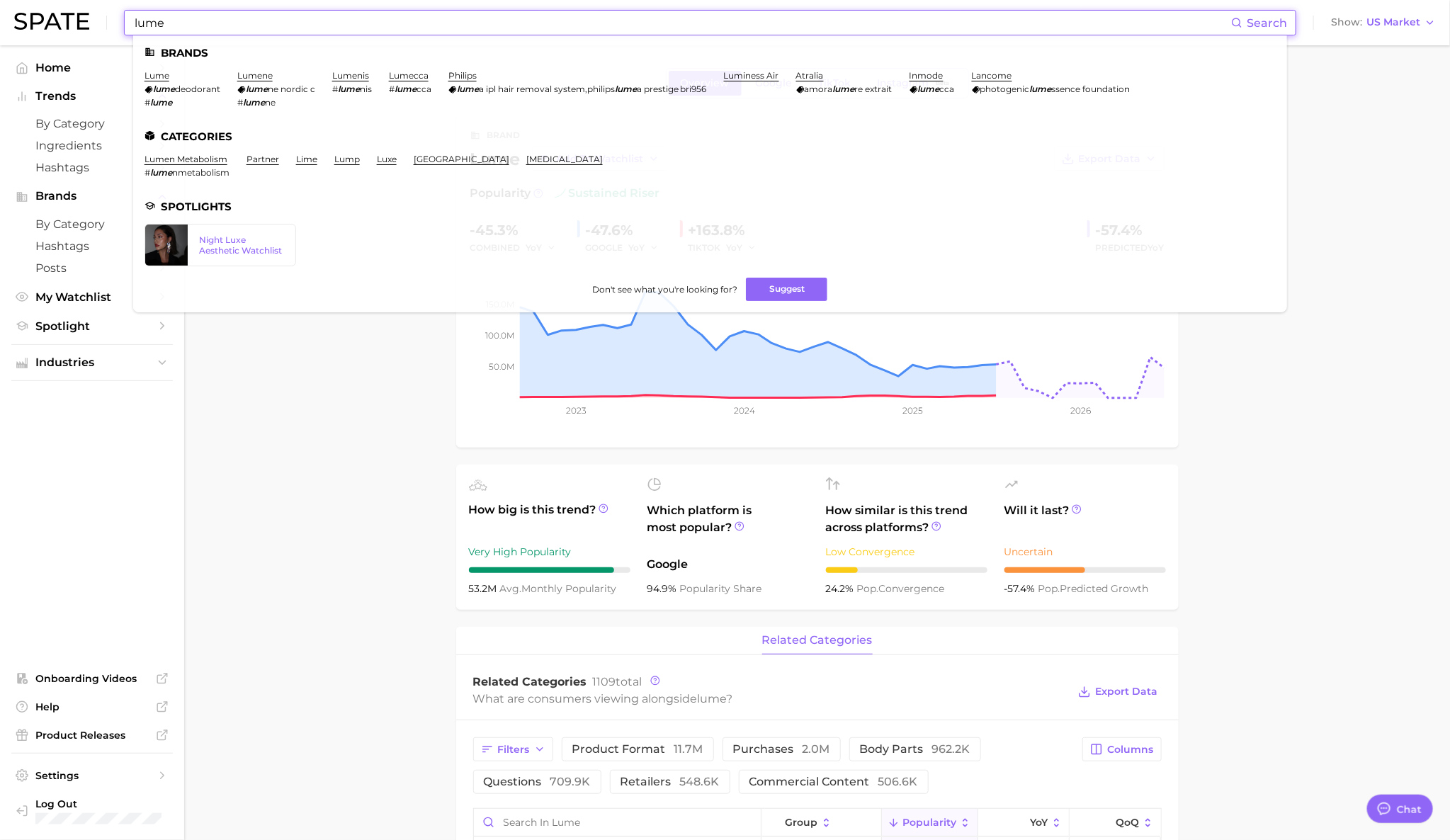
click at [194, 24] on input "lume" at bounding box center [683, 23] width 1098 height 24
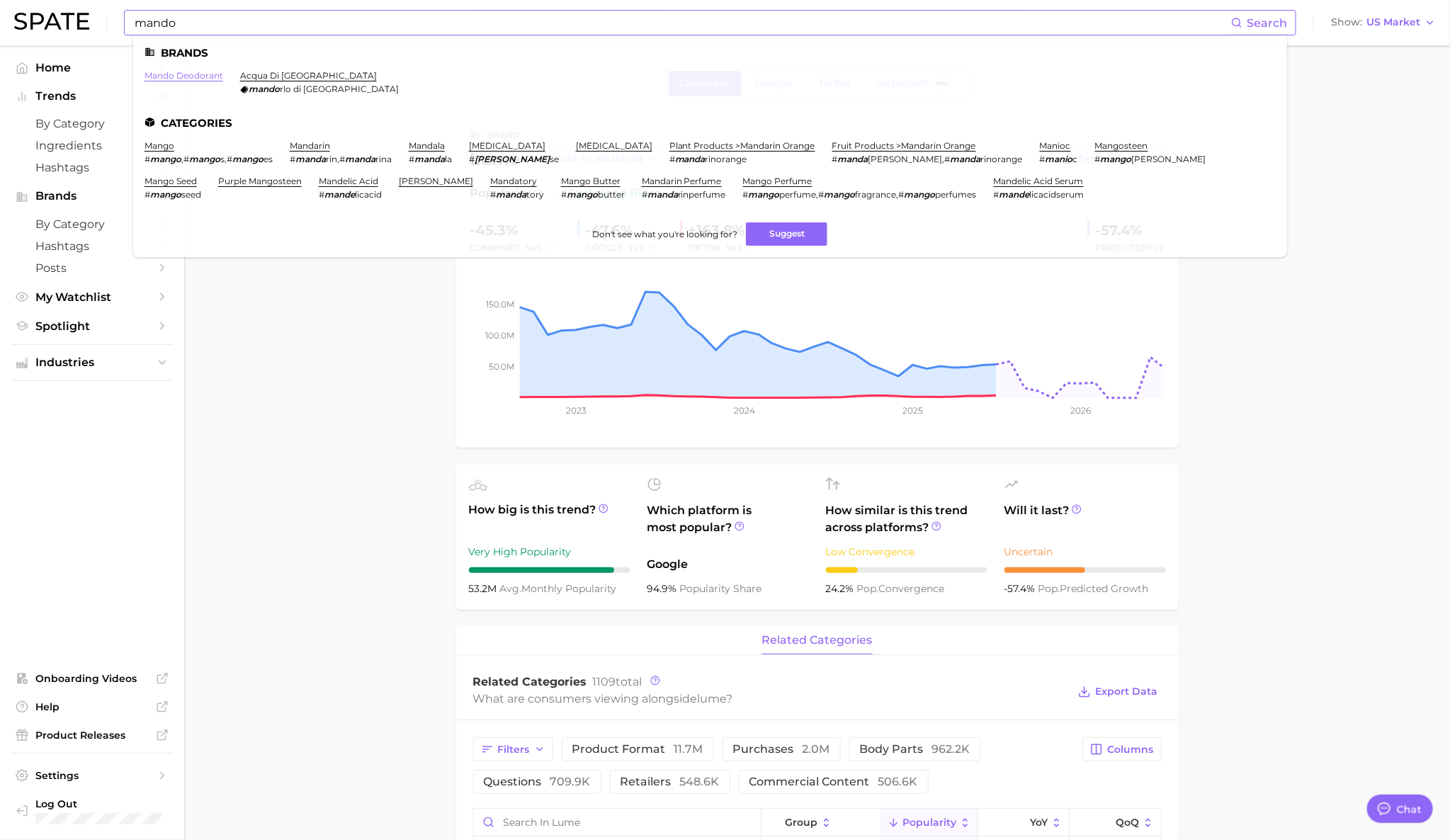
click at [189, 72] on link "mando deodorant" at bounding box center [184, 75] width 79 height 11
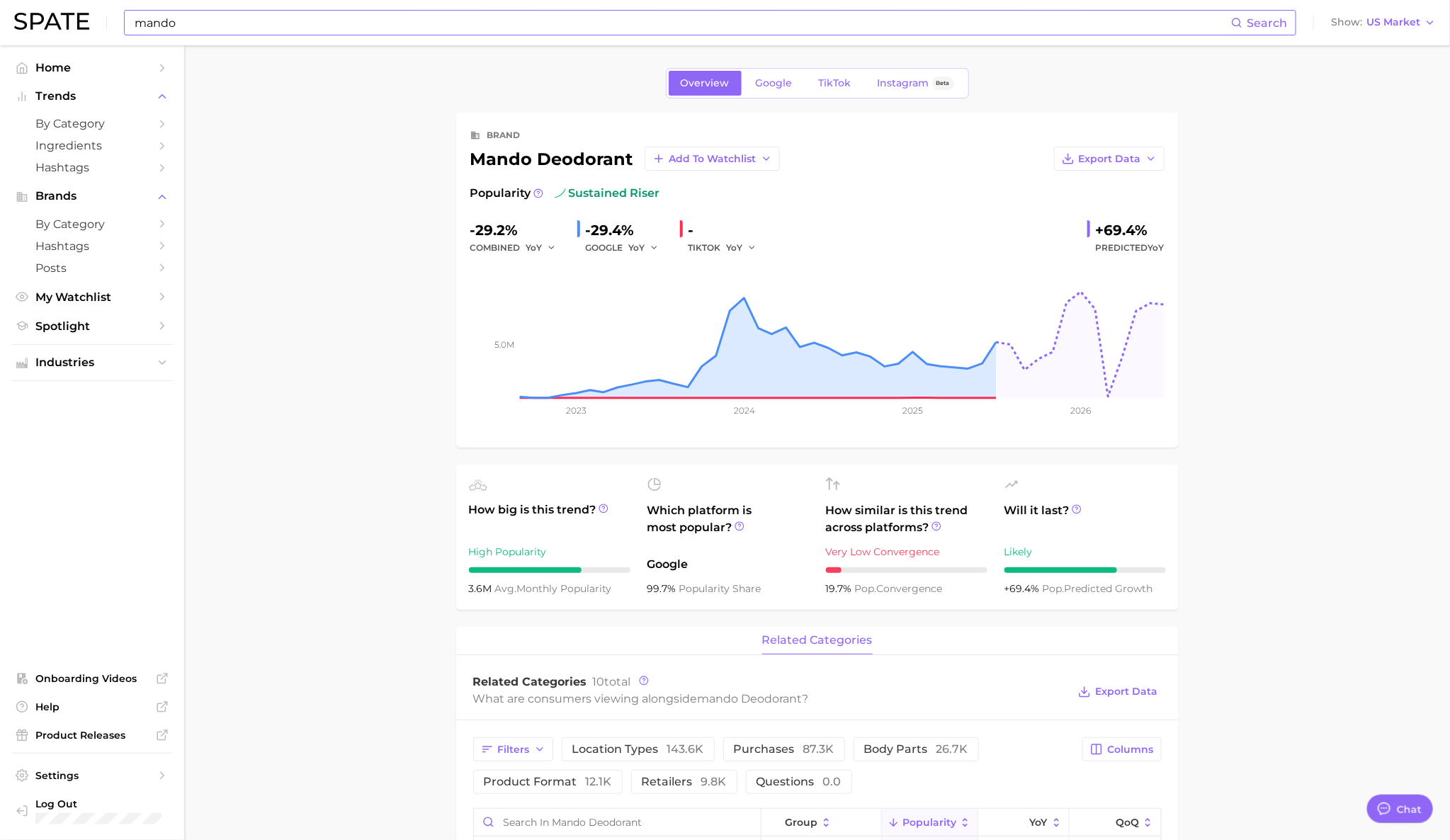
click at [287, 24] on input "mando" at bounding box center [683, 23] width 1098 height 24
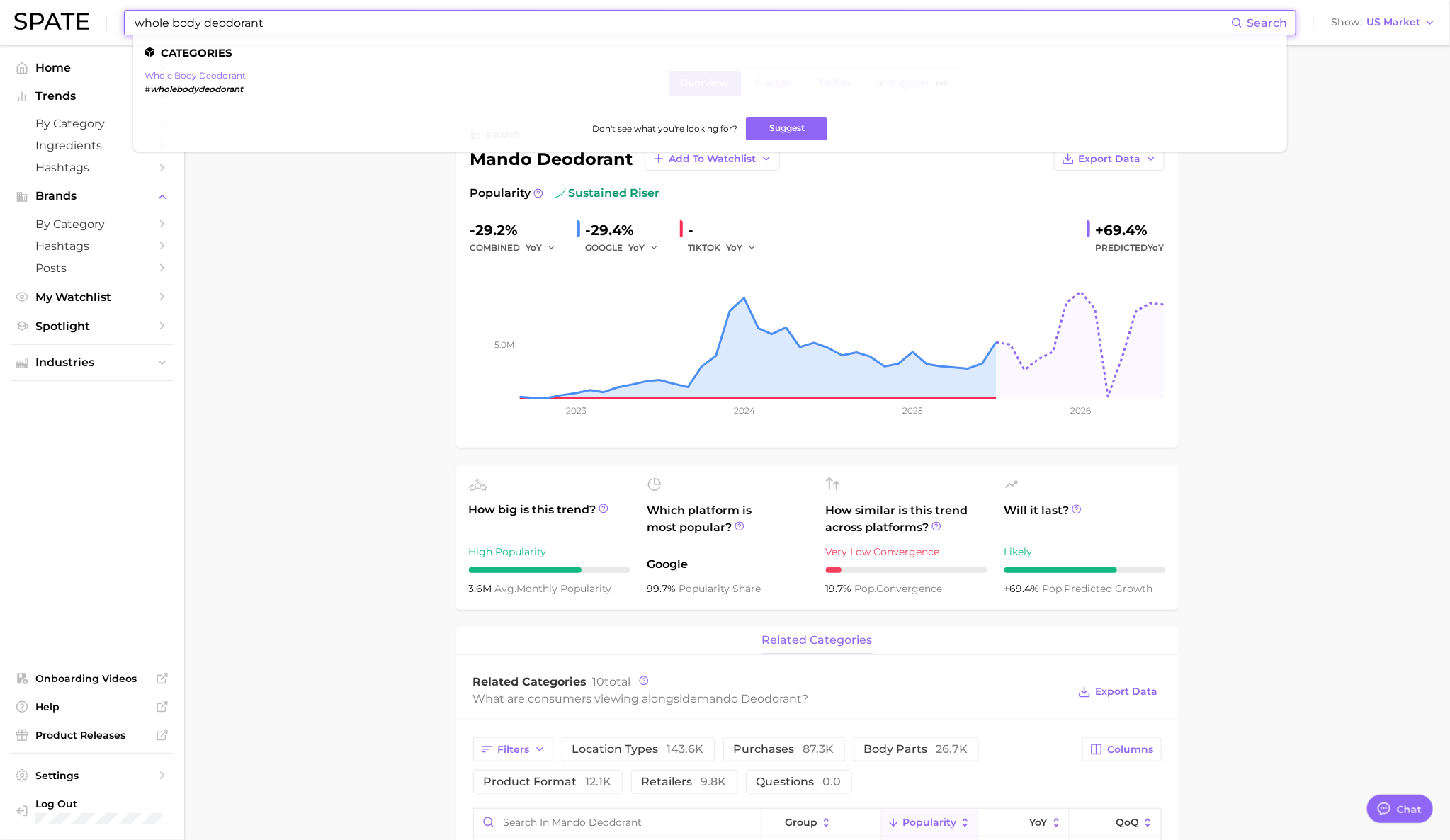
type input "whole body deodorant"
click at [204, 77] on link "whole body deodorant" at bounding box center [196, 75] width 102 height 11
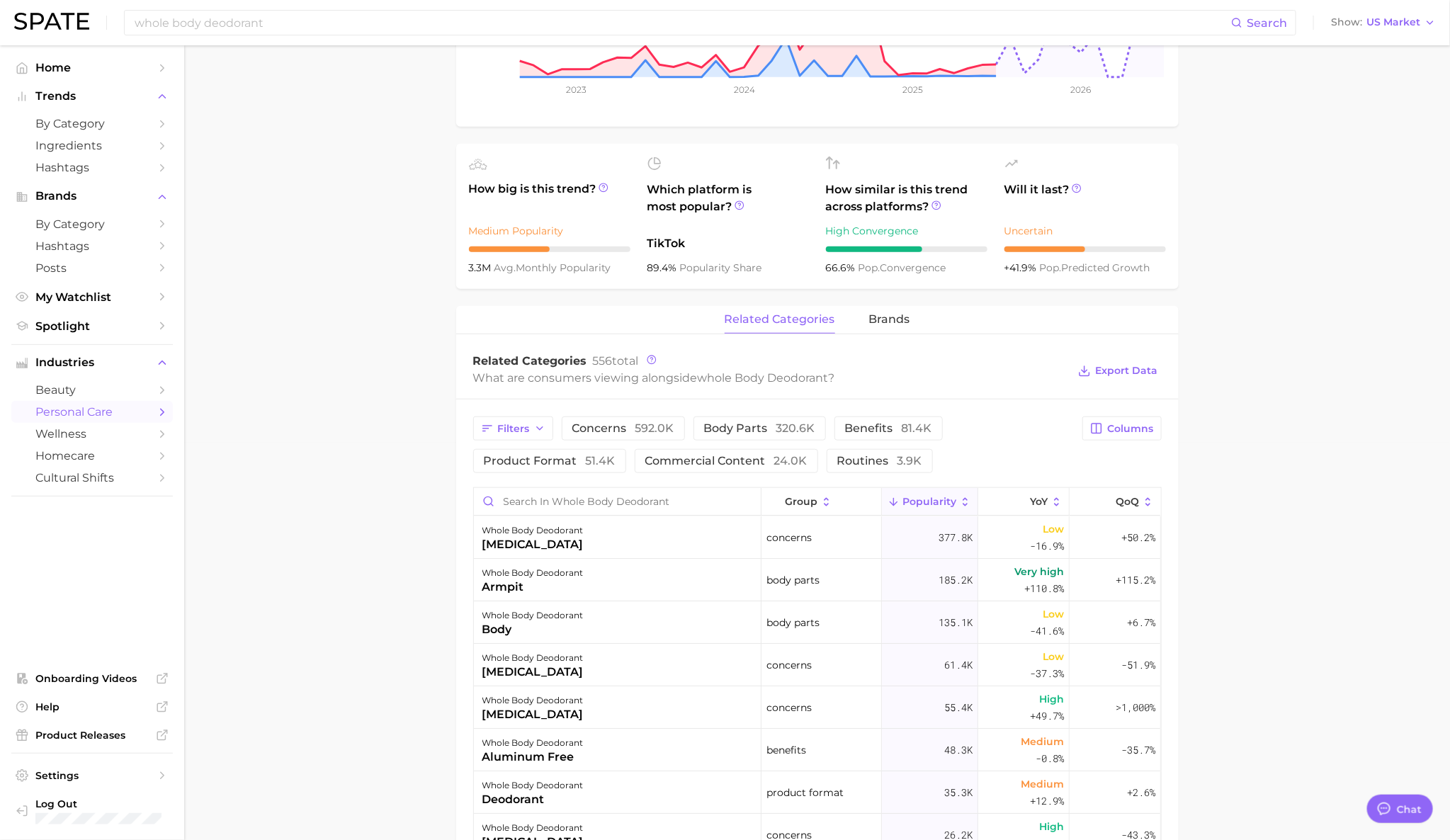
scroll to position [398, 0]
click at [890, 319] on span "brands" at bounding box center [890, 318] width 41 height 13
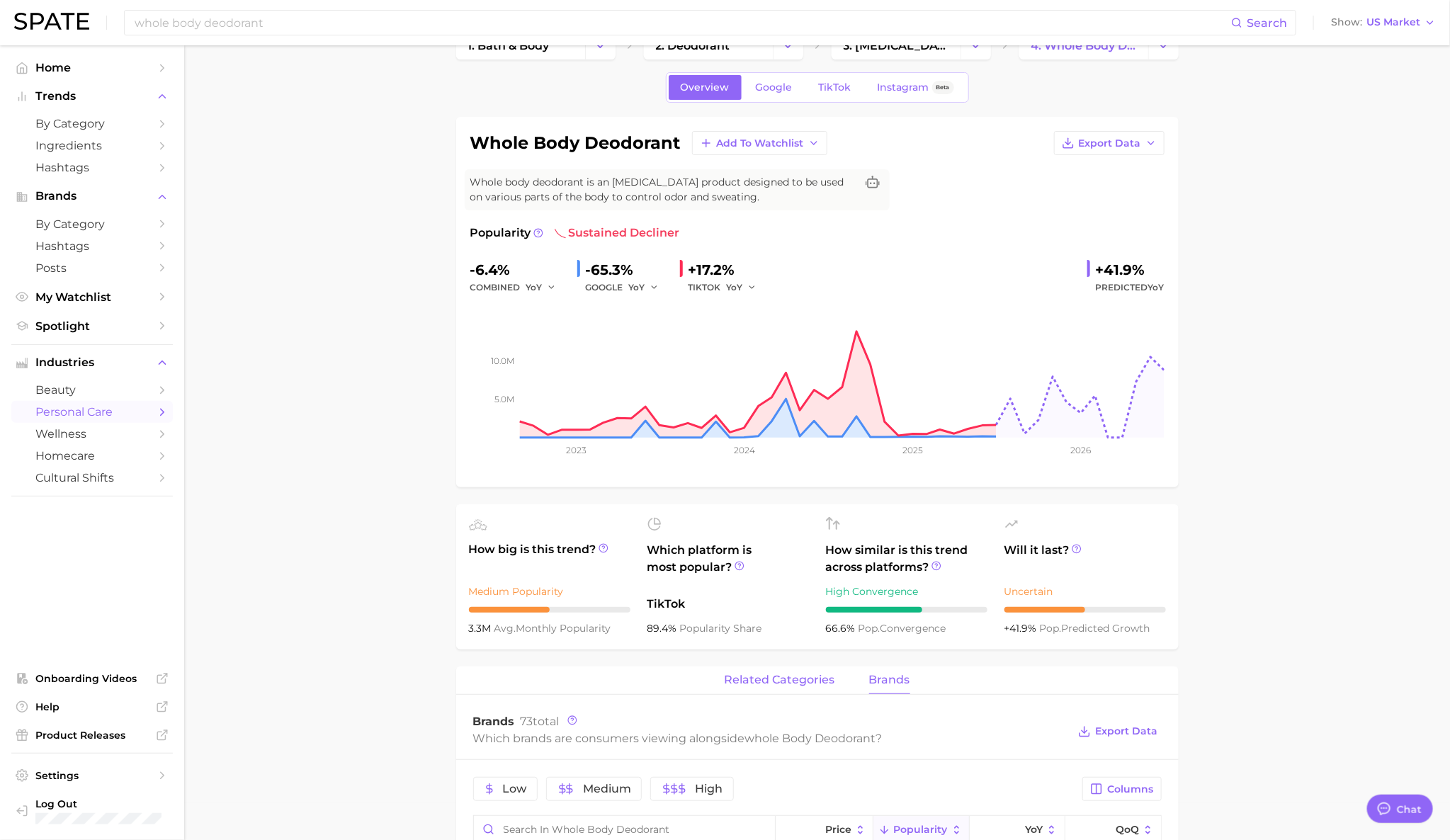
scroll to position [0, 0]
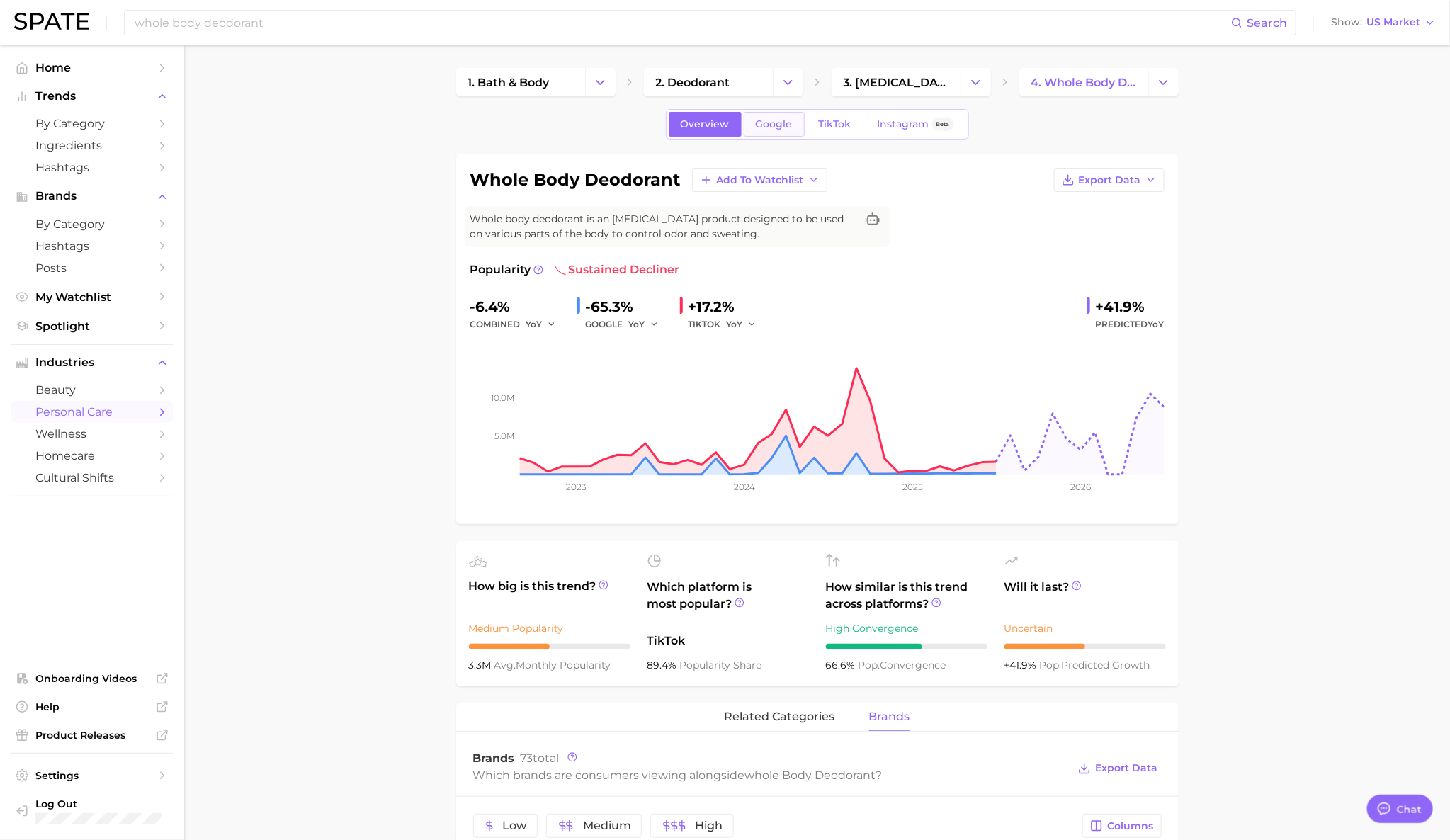
click at [778, 130] on span "Google" at bounding box center [774, 124] width 37 height 12
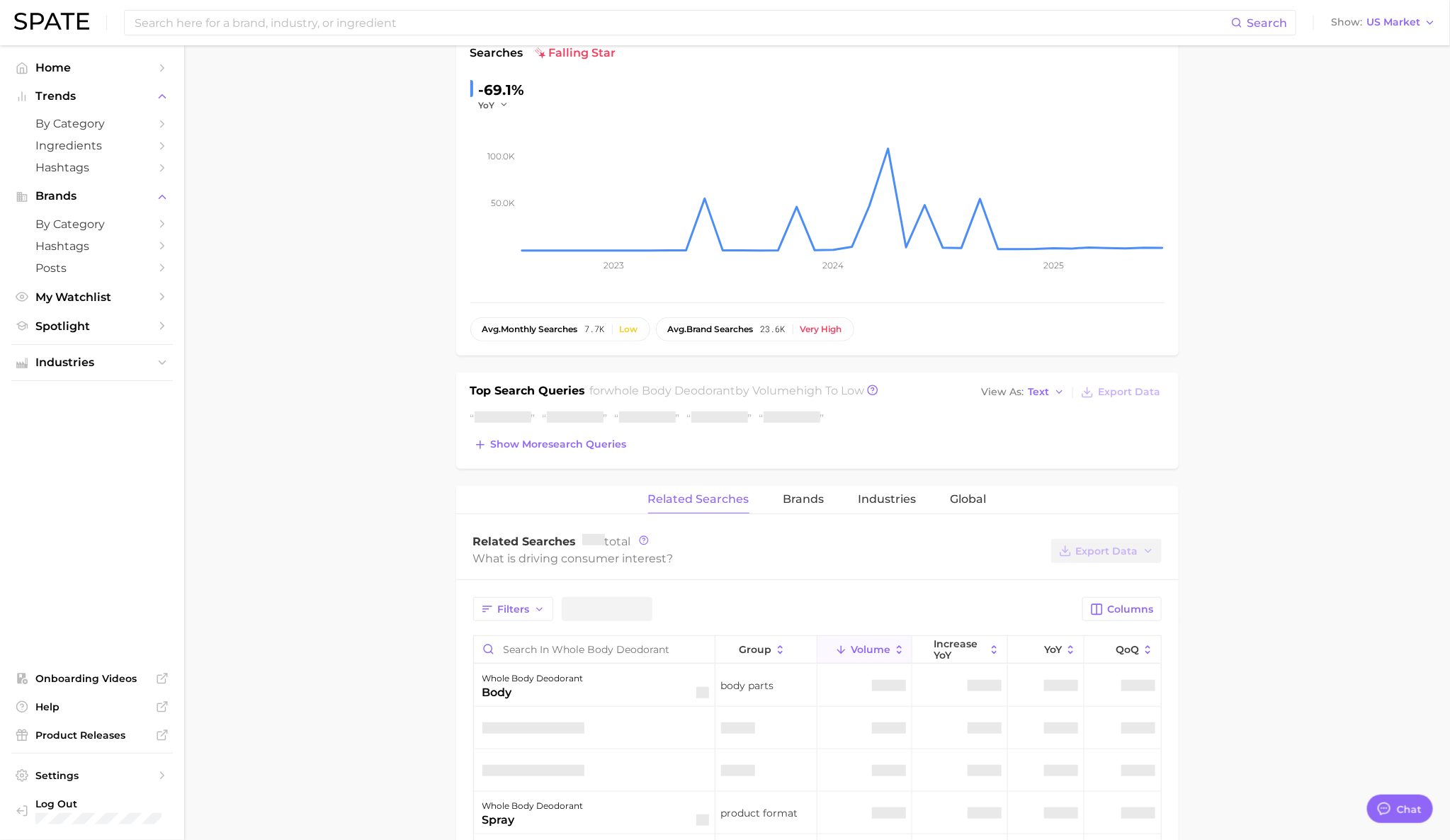
scroll to position [218, 0]
click at [812, 498] on span "Brands" at bounding box center [804, 498] width 41 height 13
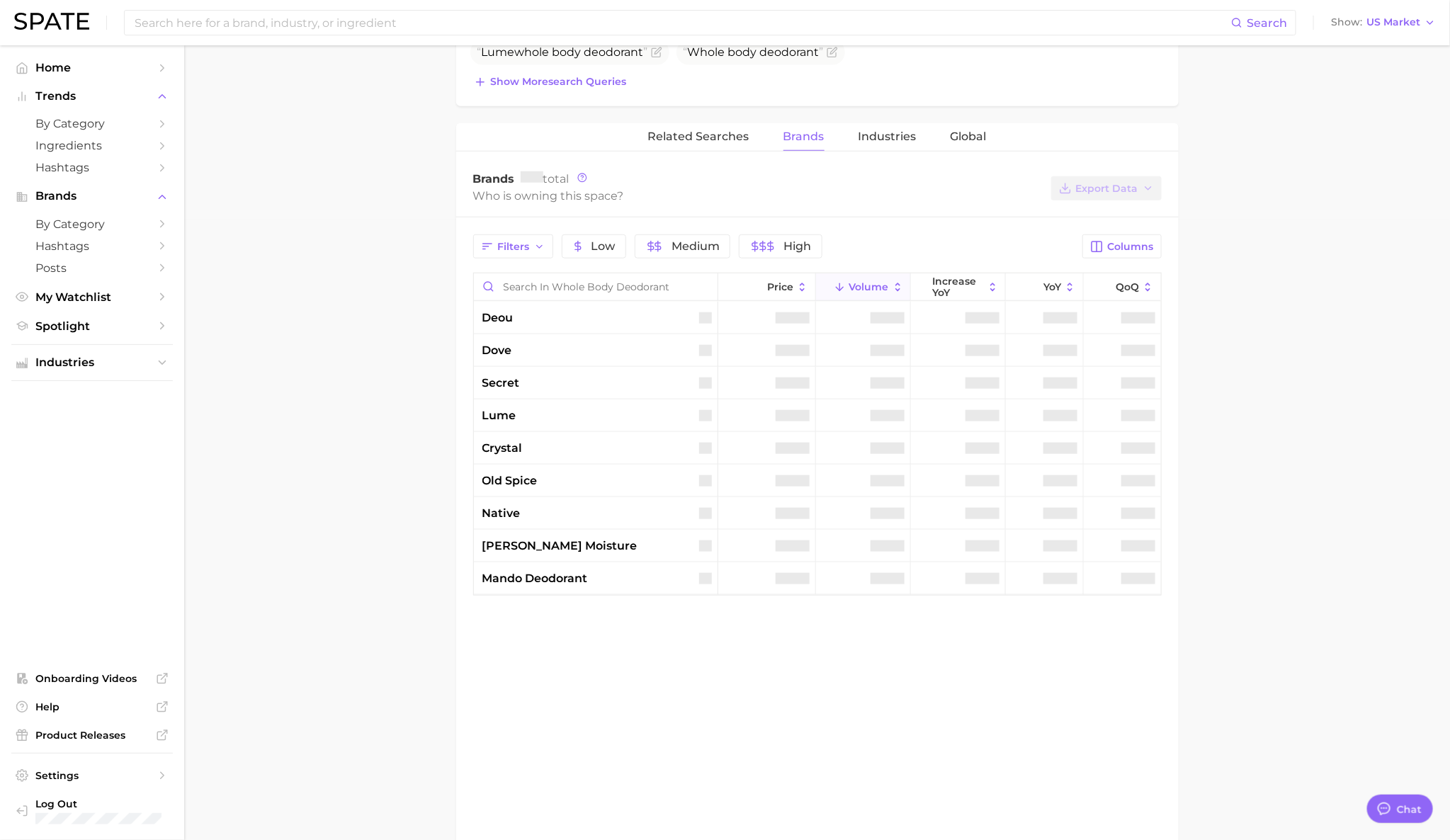
scroll to position [621, 0]
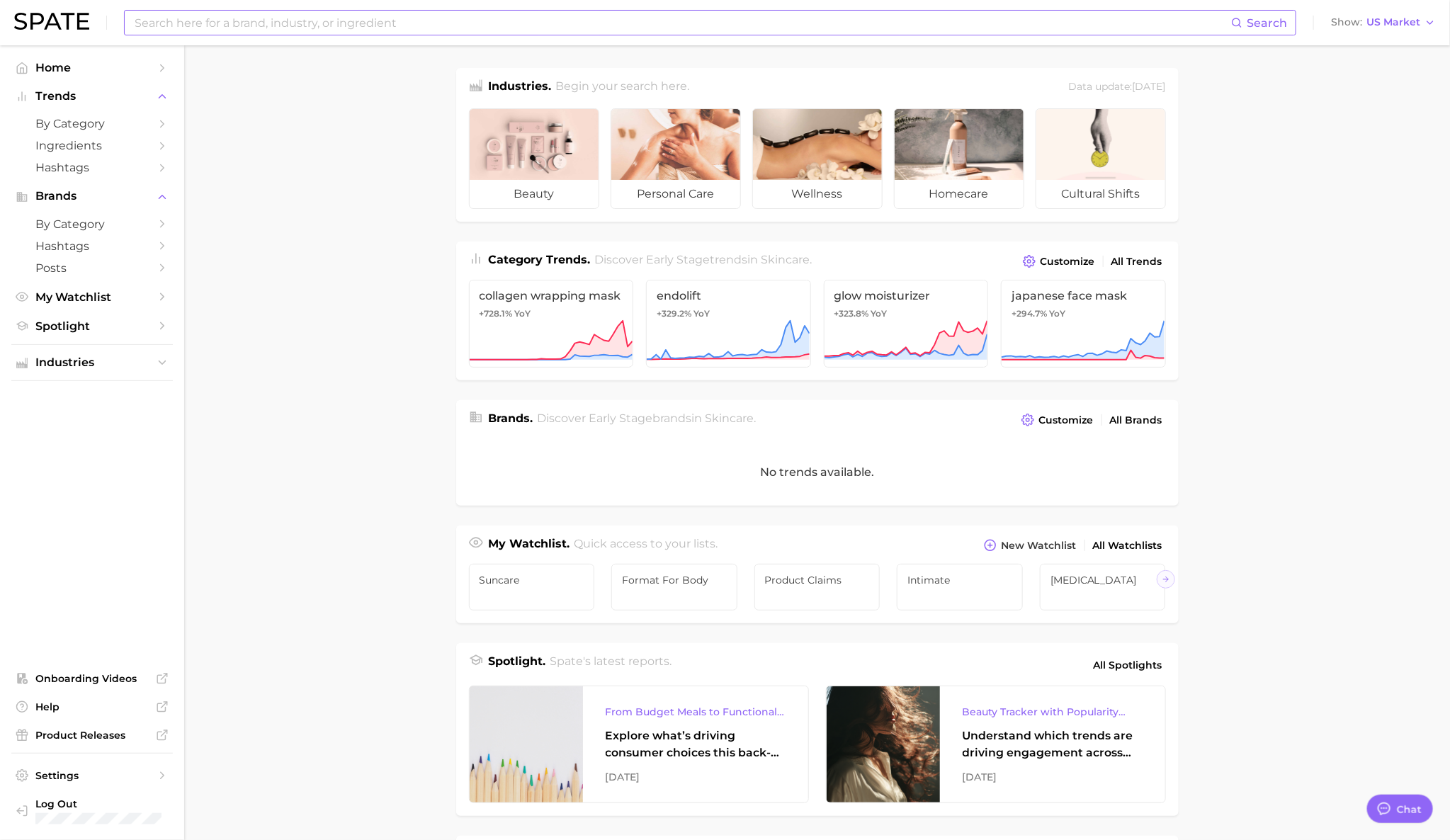
click at [344, 17] on input at bounding box center [683, 23] width 1098 height 24
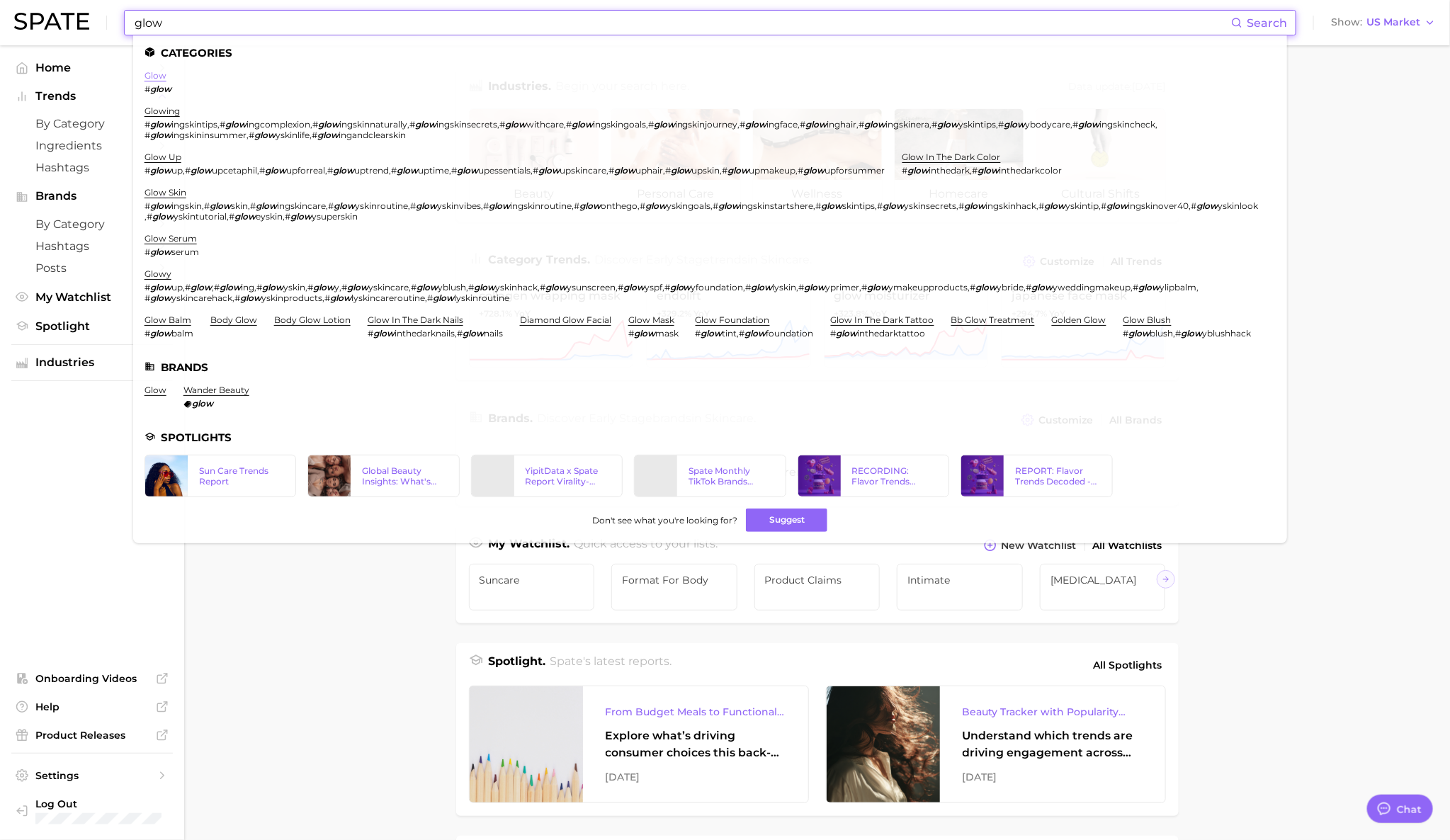
type input "glow"
click at [160, 74] on link "glow" at bounding box center [155, 75] width 22 height 11
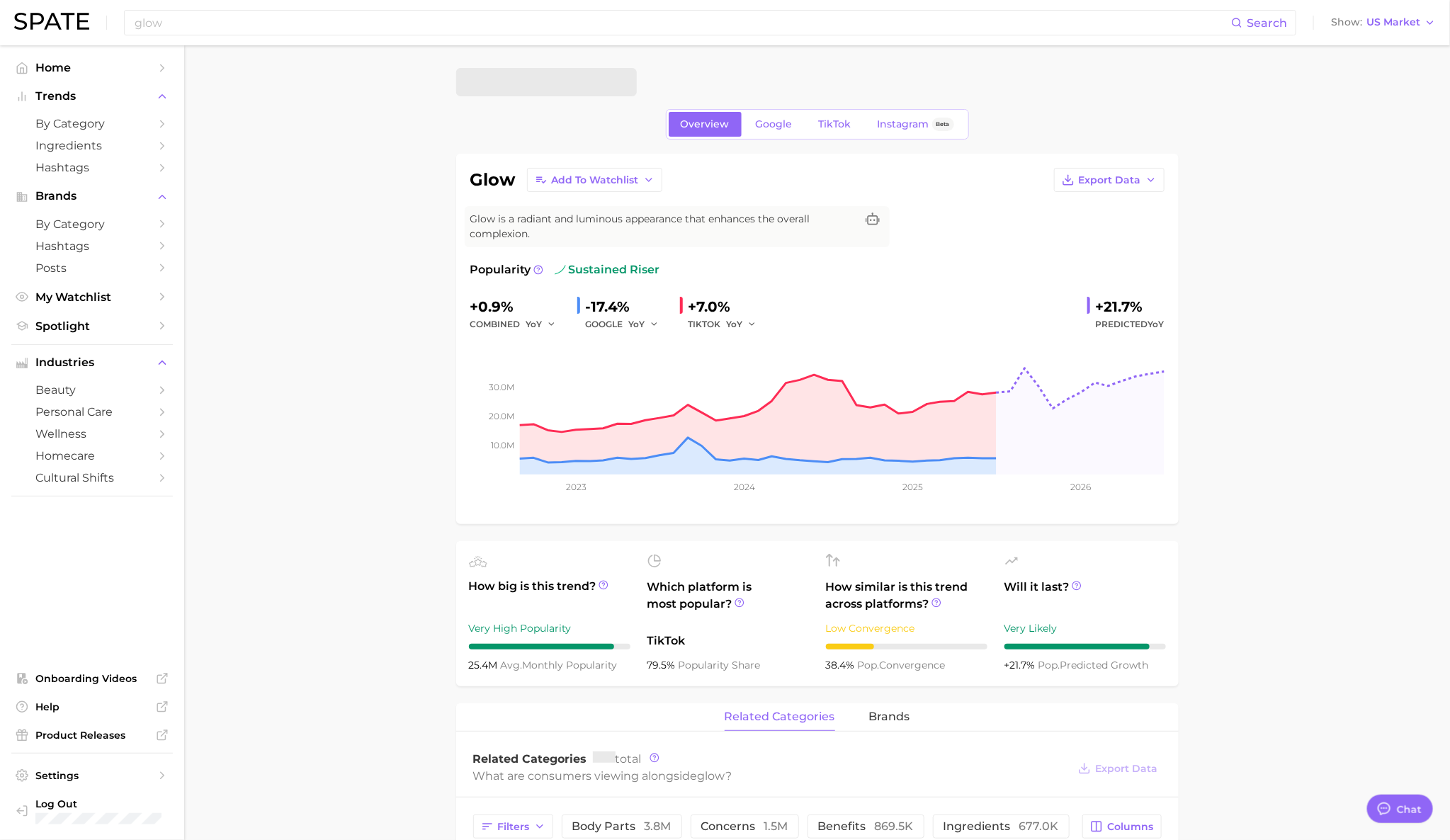
type textarea "x"
click at [787, 121] on span "Google" at bounding box center [774, 124] width 37 height 12
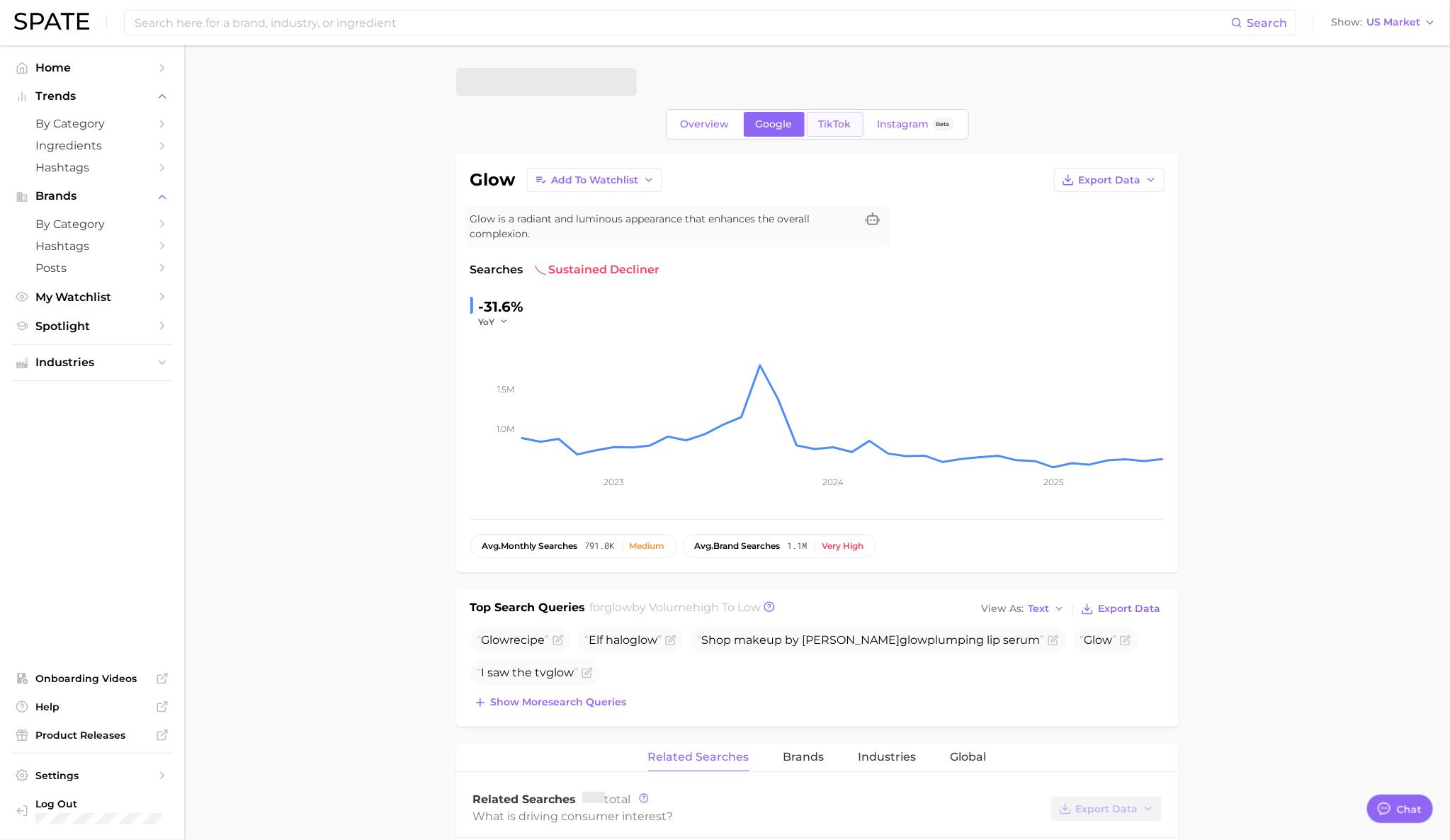
click at [827, 123] on span "TikTok" at bounding box center [835, 124] width 33 height 12
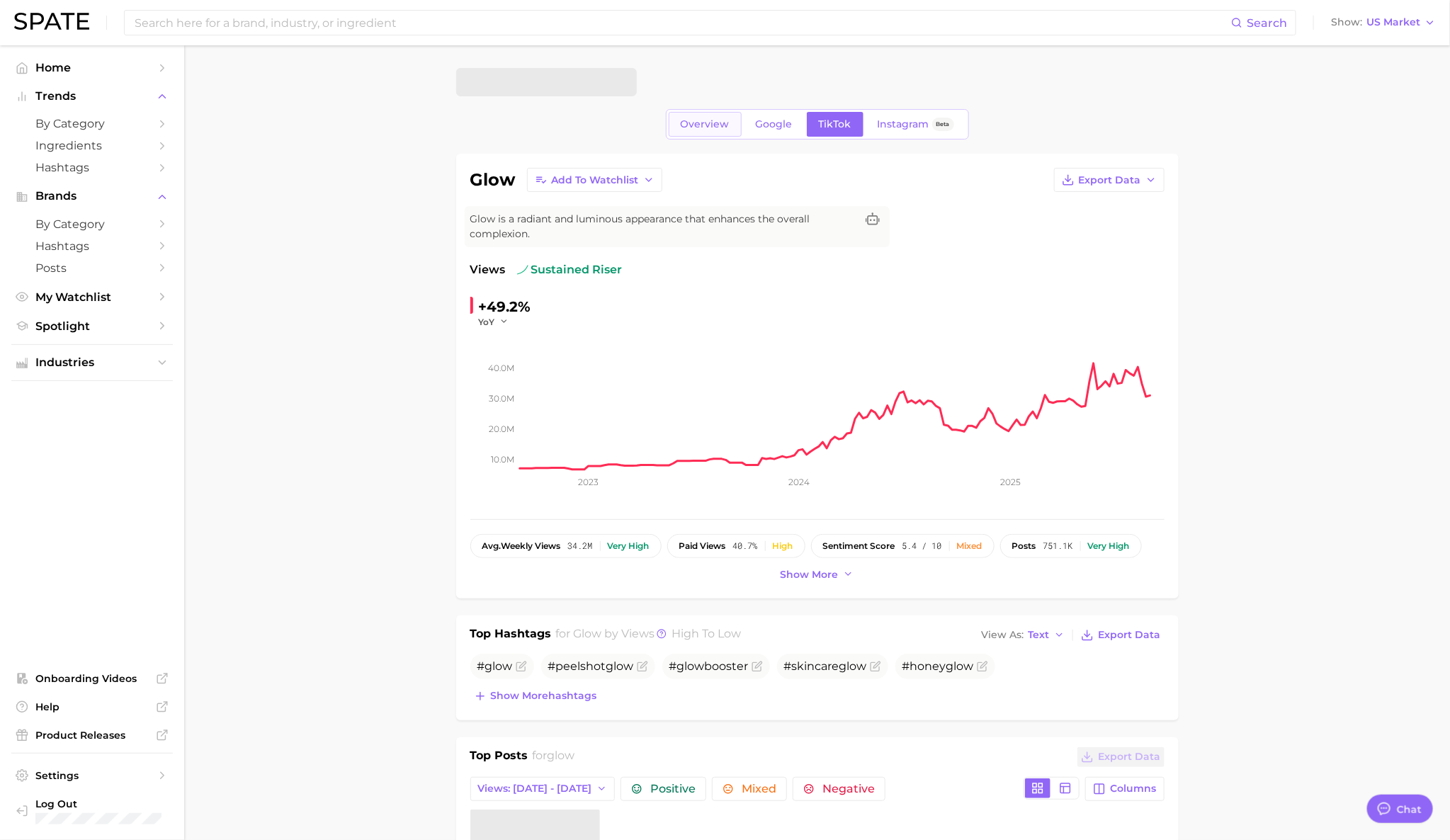
click at [708, 130] on span "Overview" at bounding box center [705, 124] width 49 height 12
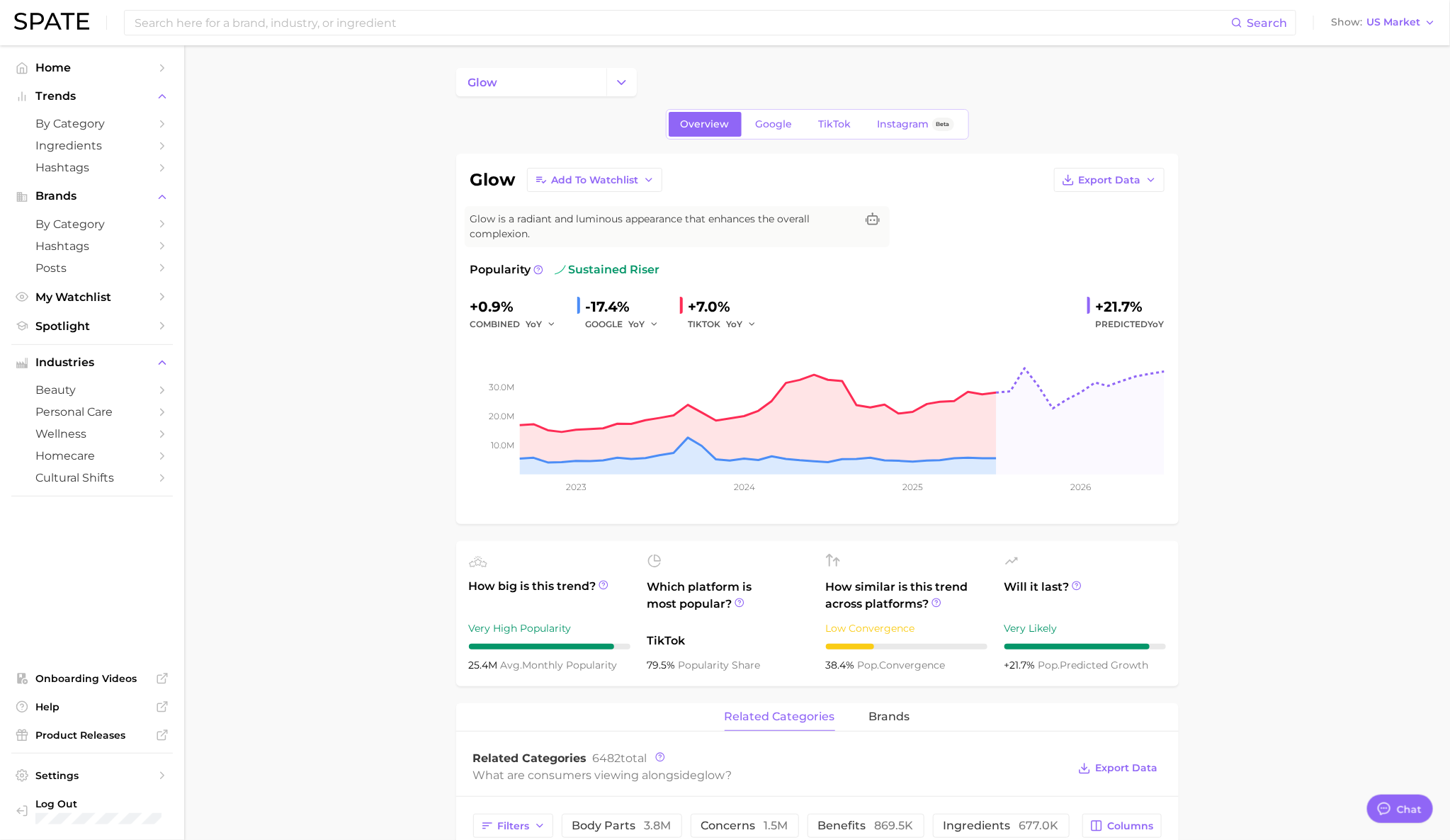
click at [583, 175] on span "Add to Watchlist" at bounding box center [595, 180] width 87 height 12
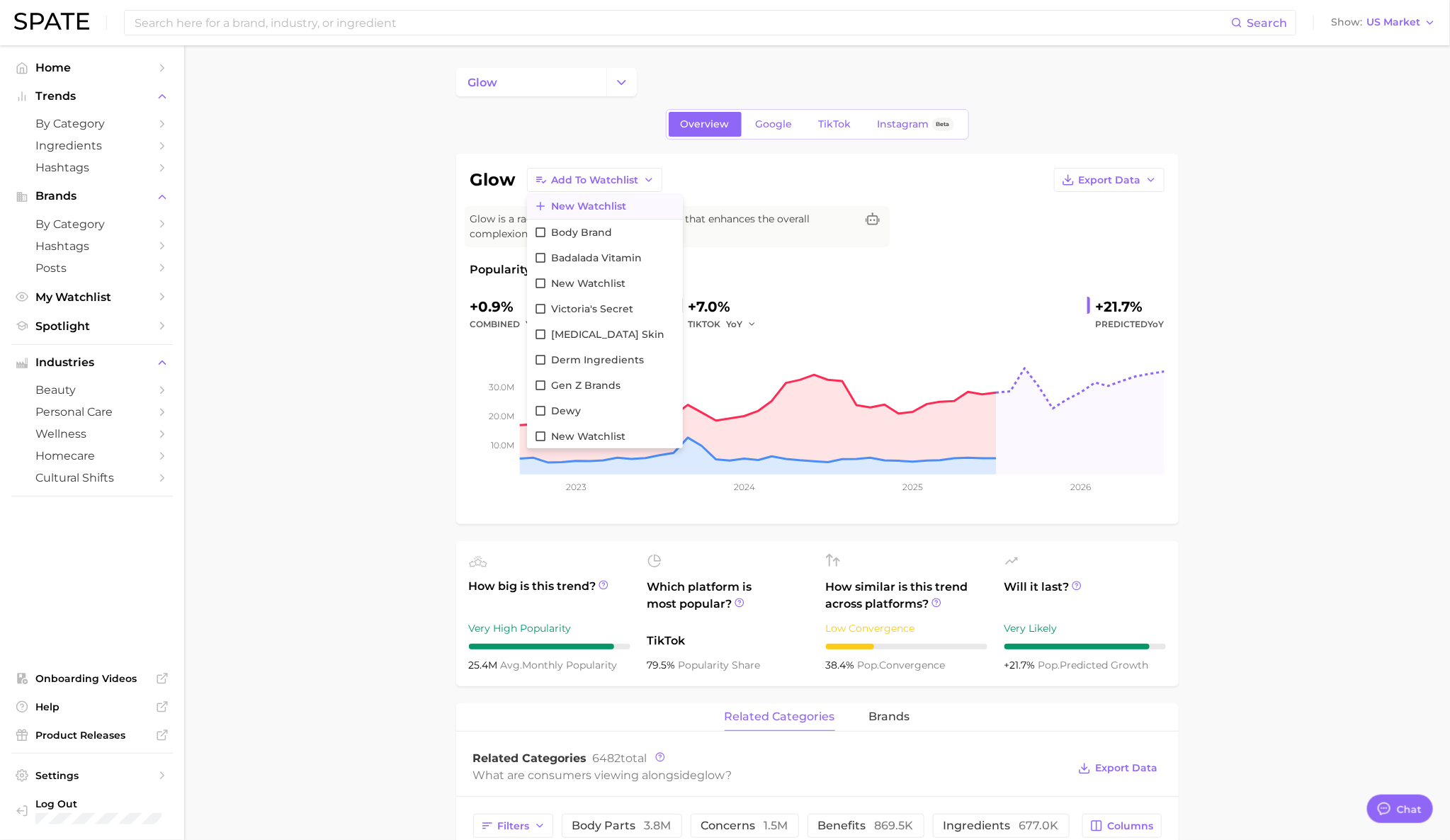
click at [591, 206] on span "New Watchlist" at bounding box center [588, 206] width 75 height 12
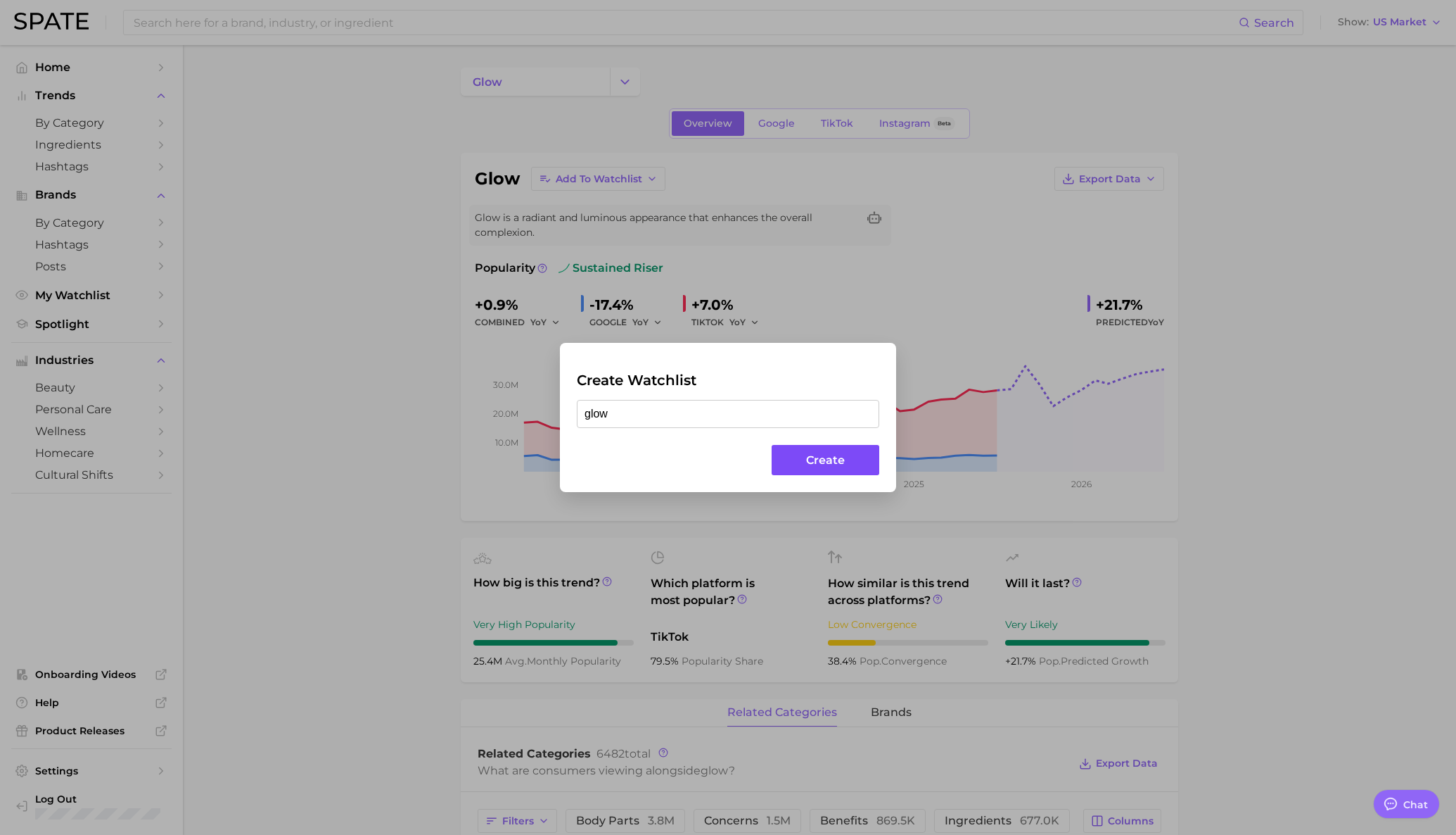
type input "glow"
click at [807, 454] on button "Create" at bounding box center [825, 460] width 108 height 30
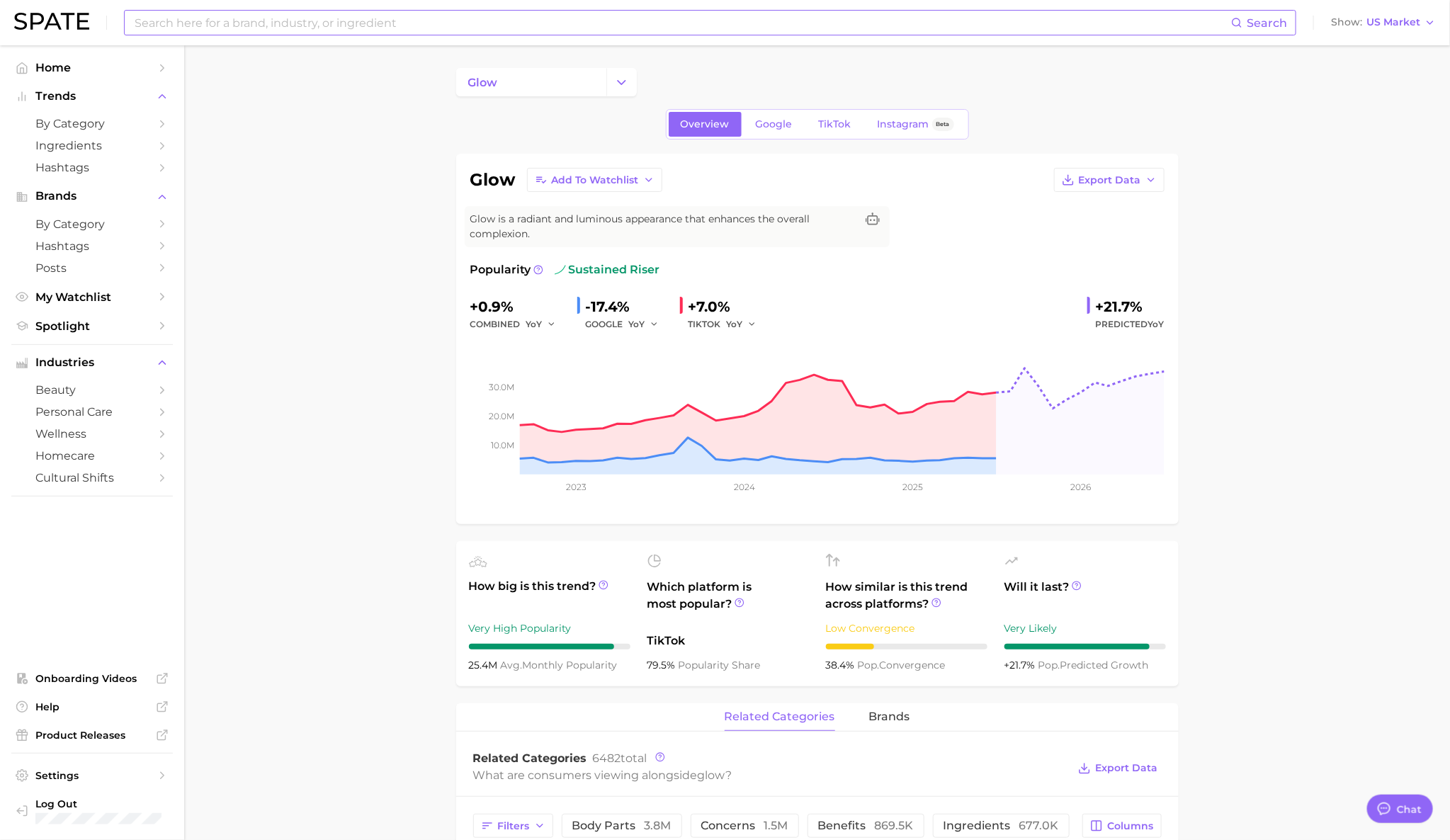
click at [425, 28] on input at bounding box center [683, 23] width 1098 height 24
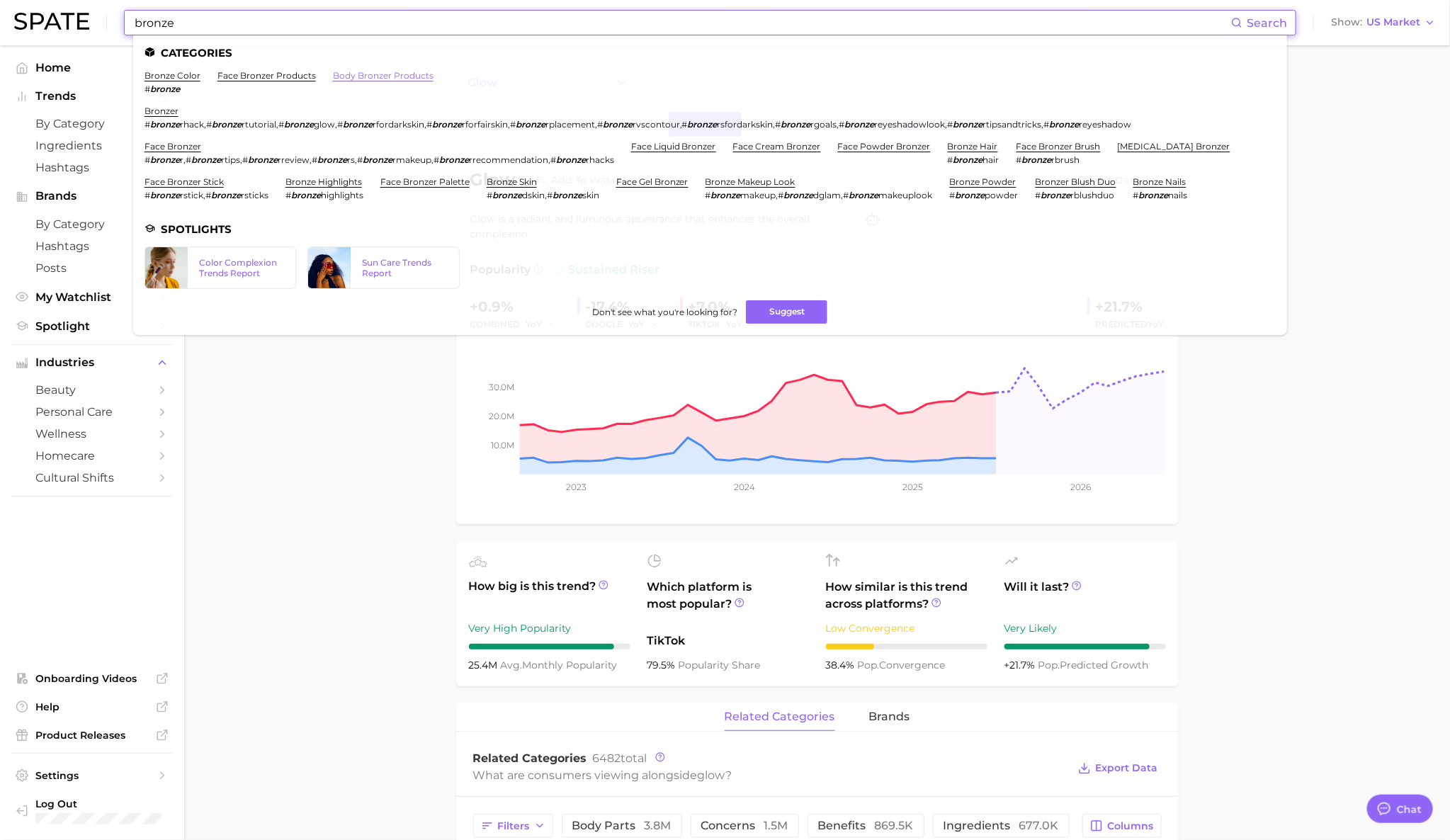
type input "bronze"
click at [402, 77] on link "body bronzer products" at bounding box center [383, 75] width 101 height 11
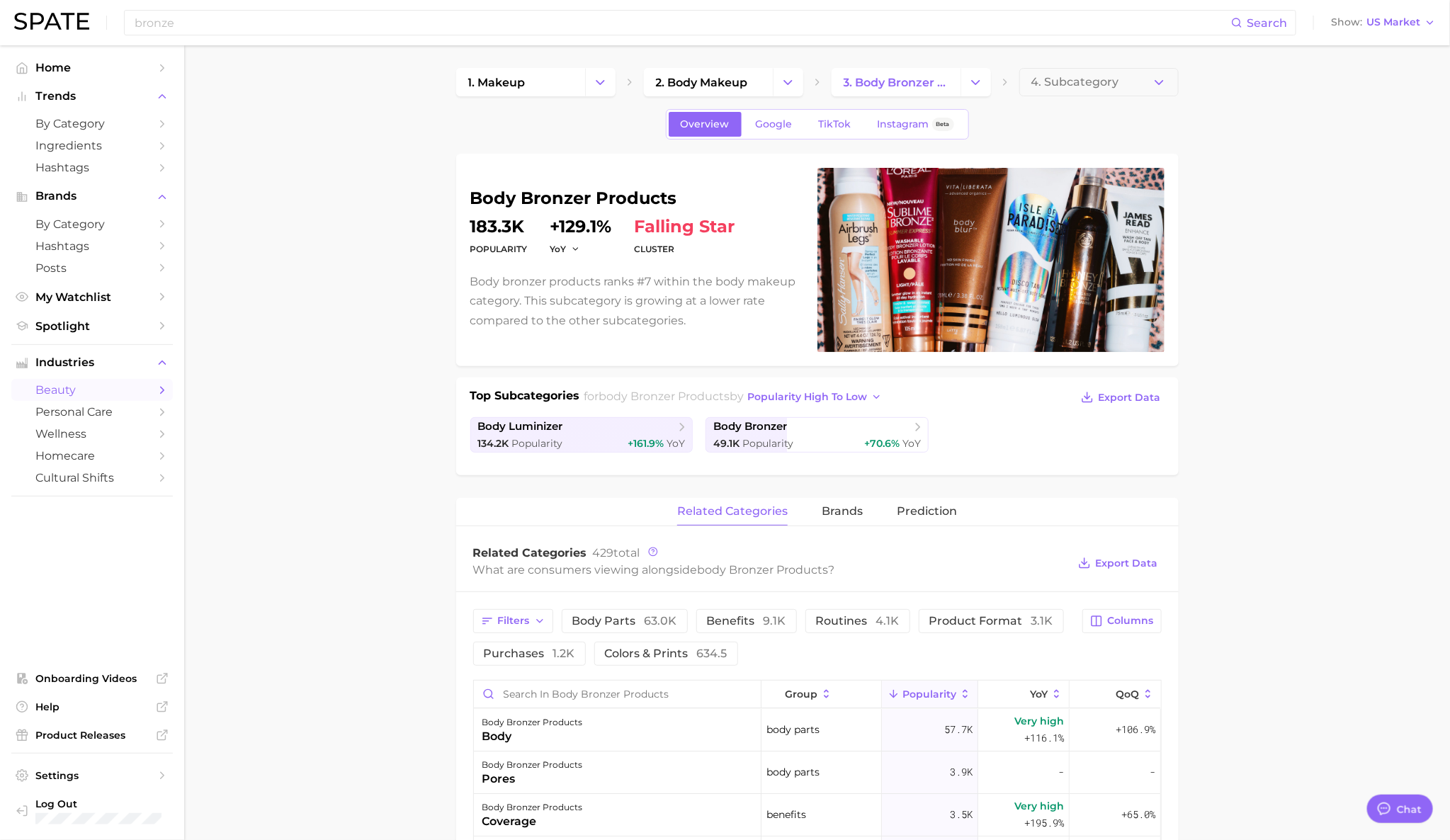
scroll to position [5, 0]
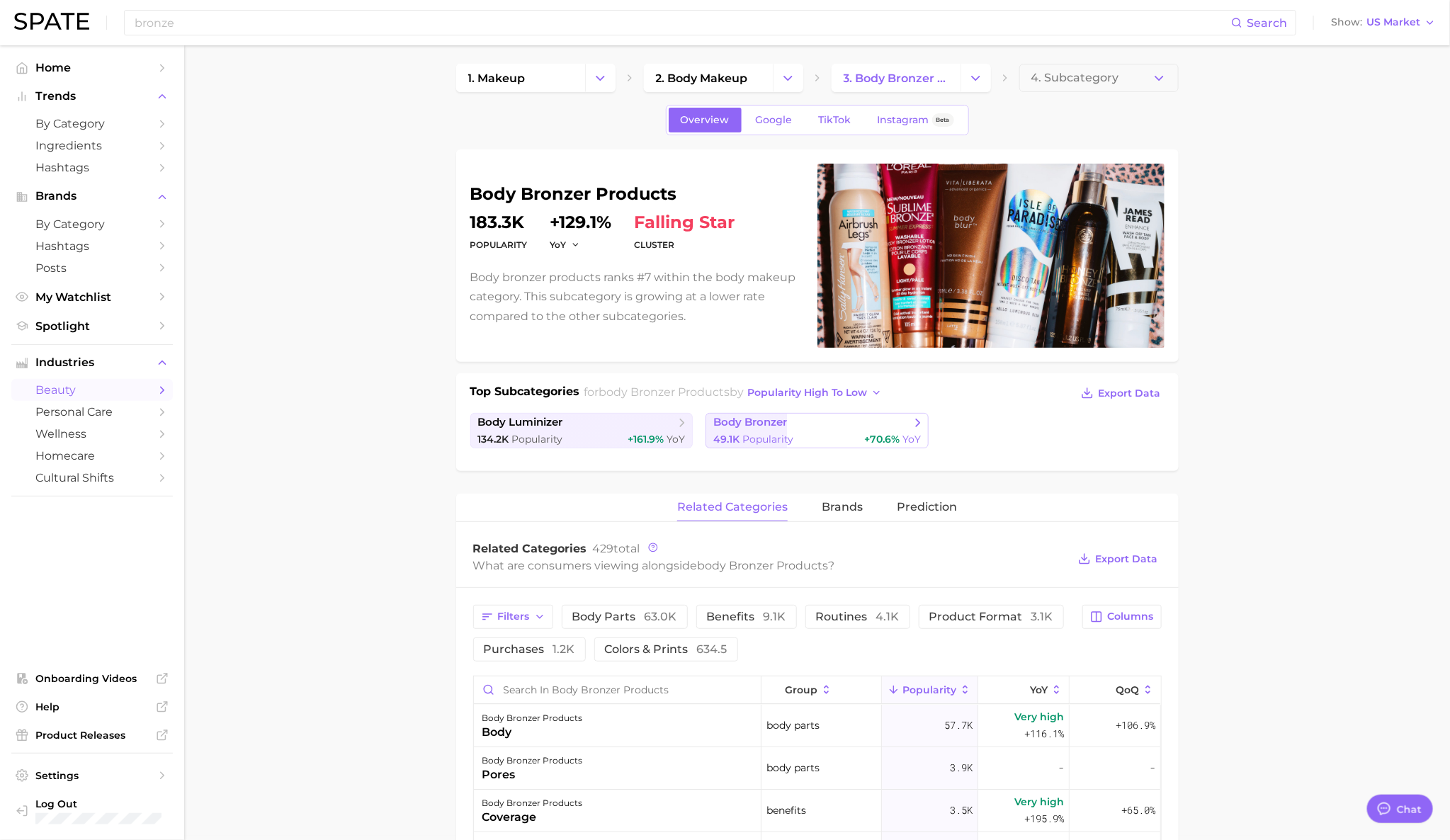
click at [833, 434] on div "49.1k Popularity +70.6% YoY" at bounding box center [817, 440] width 208 height 14
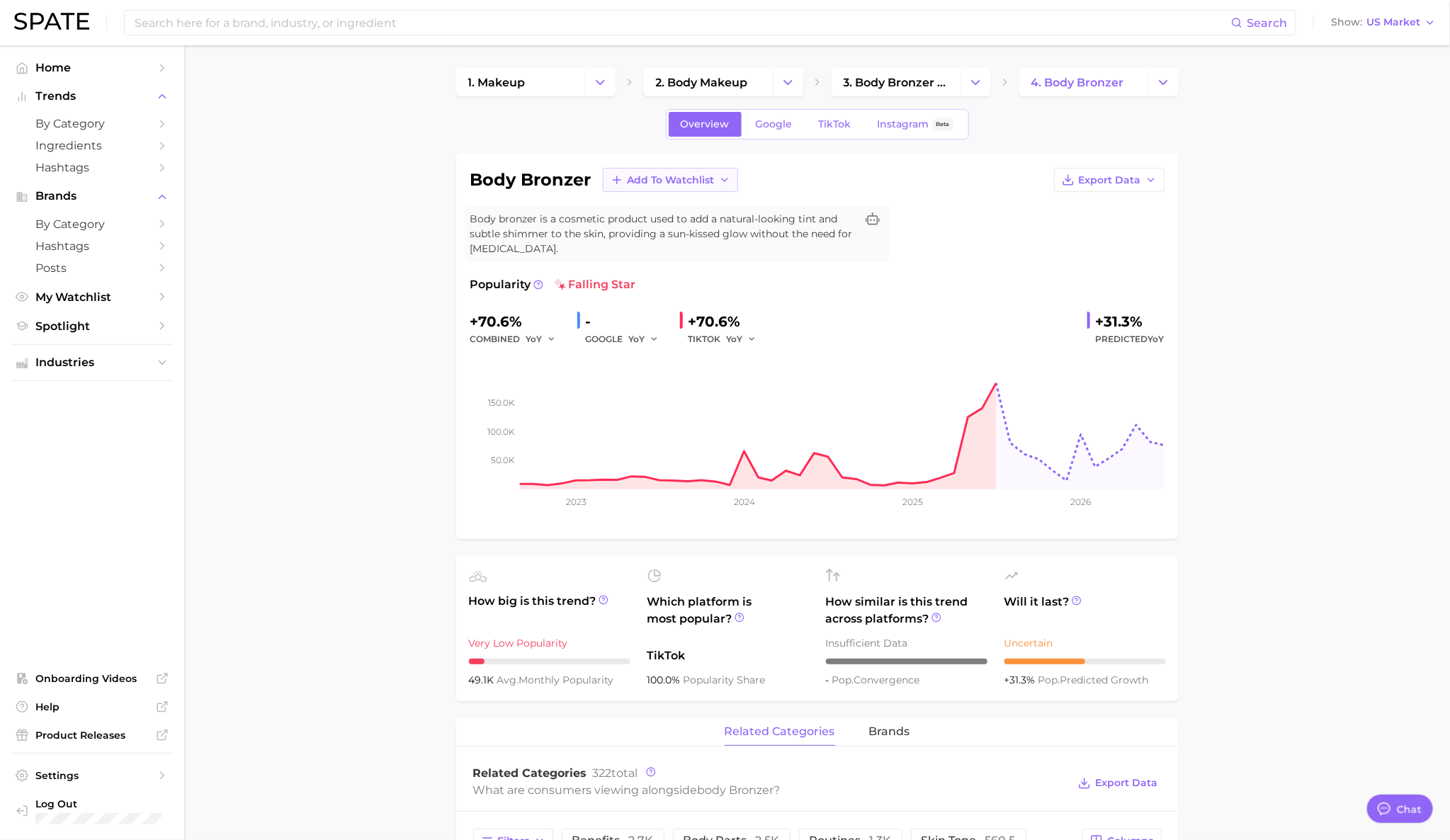
click at [686, 177] on span "Add to Watchlist" at bounding box center [670, 180] width 87 height 12
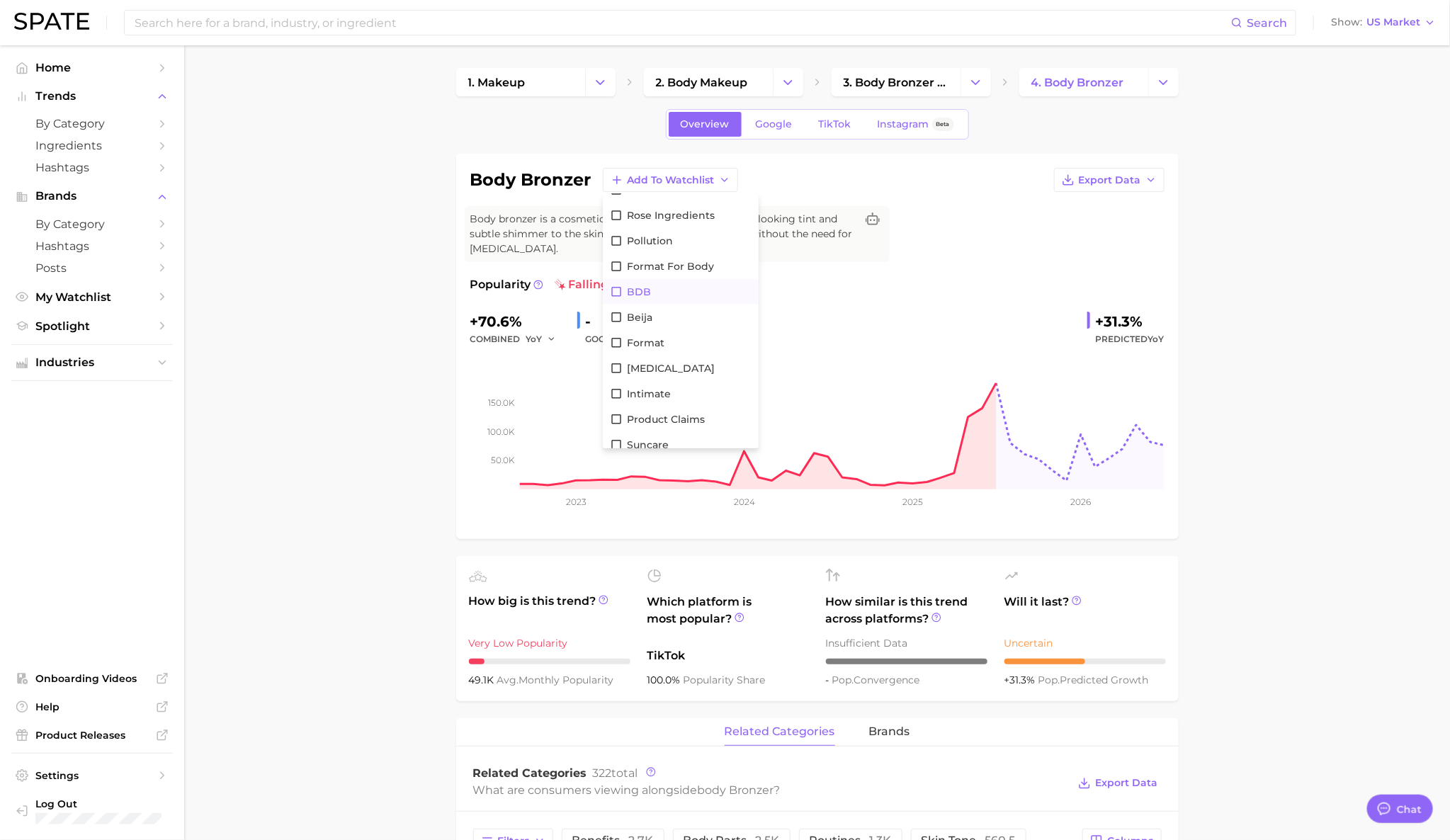
scroll to position [306, 0]
click at [676, 427] on button "glow" at bounding box center [680, 436] width 155 height 26
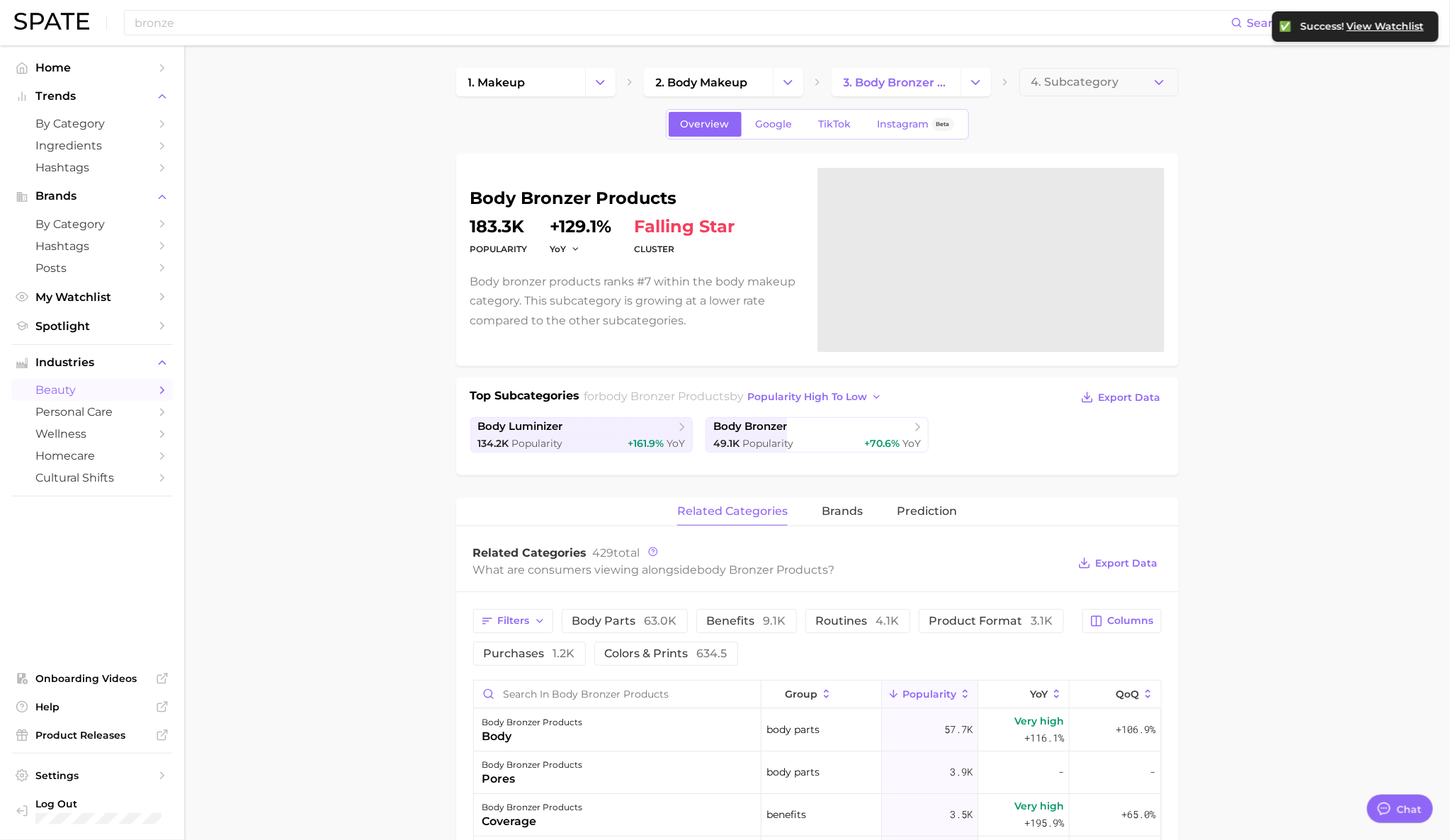
scroll to position [5, 0]
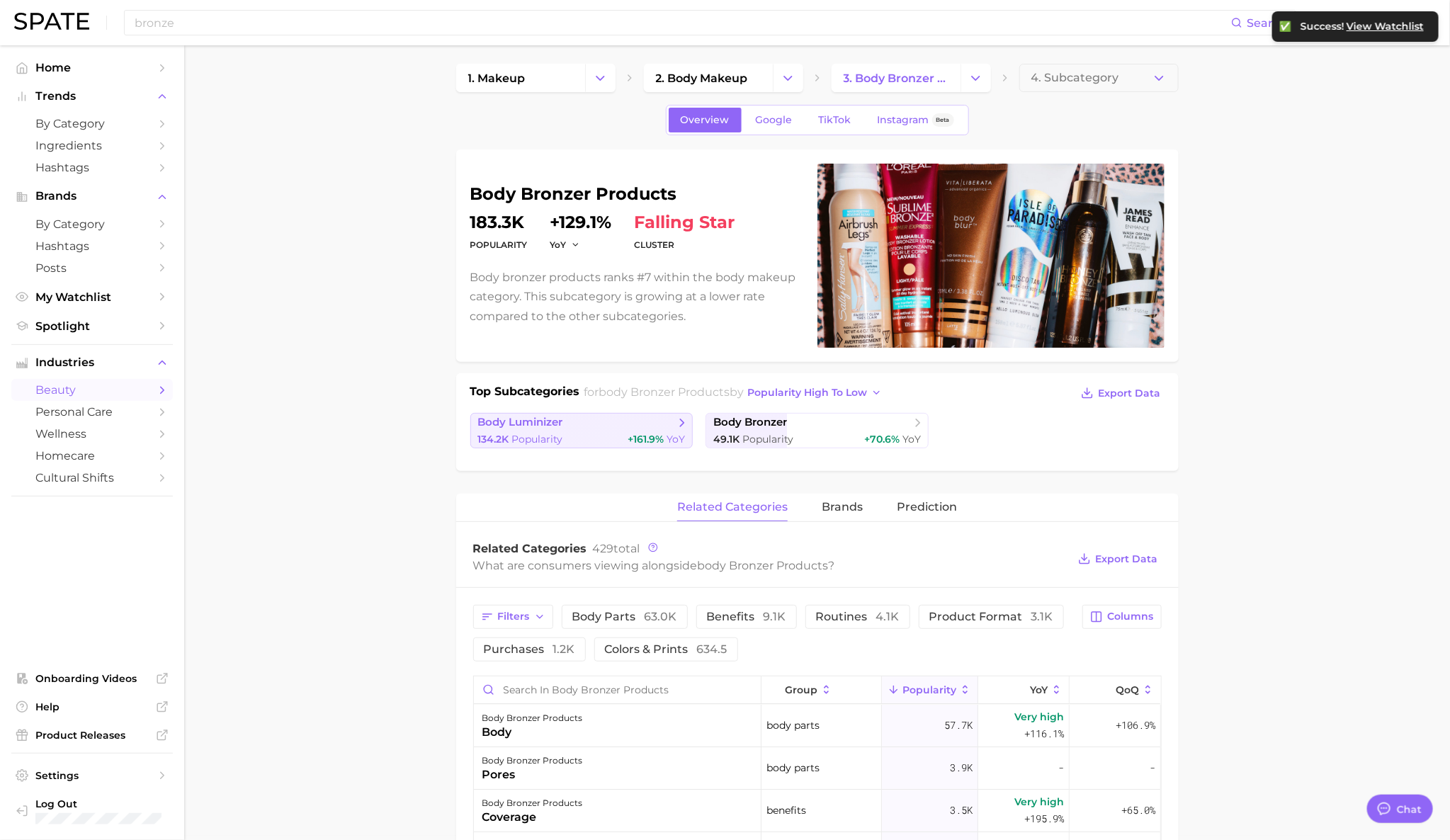
click at [582, 422] on span "body luminizer" at bounding box center [576, 422] width 197 height 14
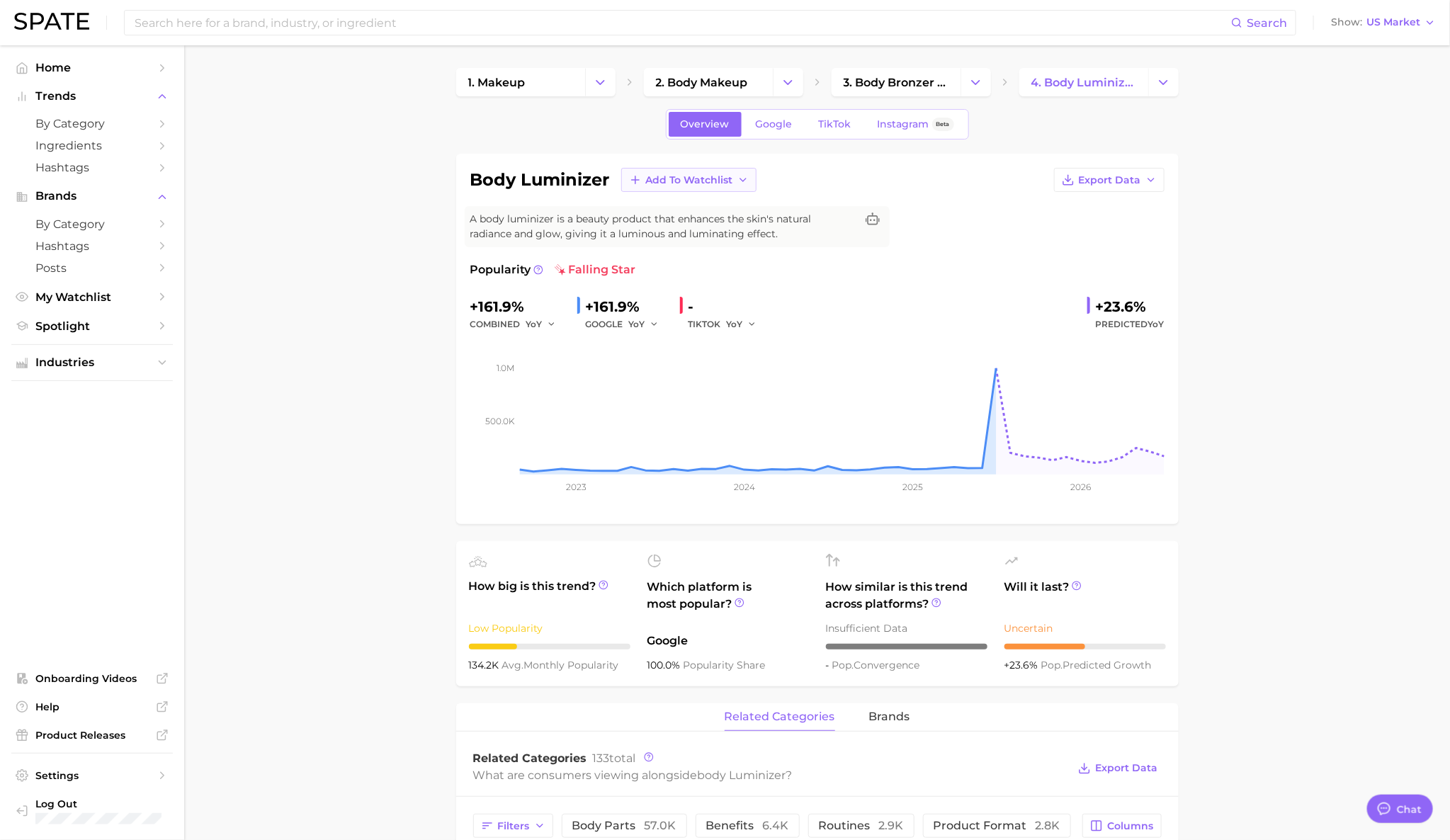
click at [712, 183] on span "Add to Watchlist" at bounding box center [689, 180] width 87 height 12
click at [689, 434] on button "glow" at bounding box center [698, 436] width 155 height 26
click at [93, 302] on span "My Watchlist" at bounding box center [92, 297] width 113 height 14
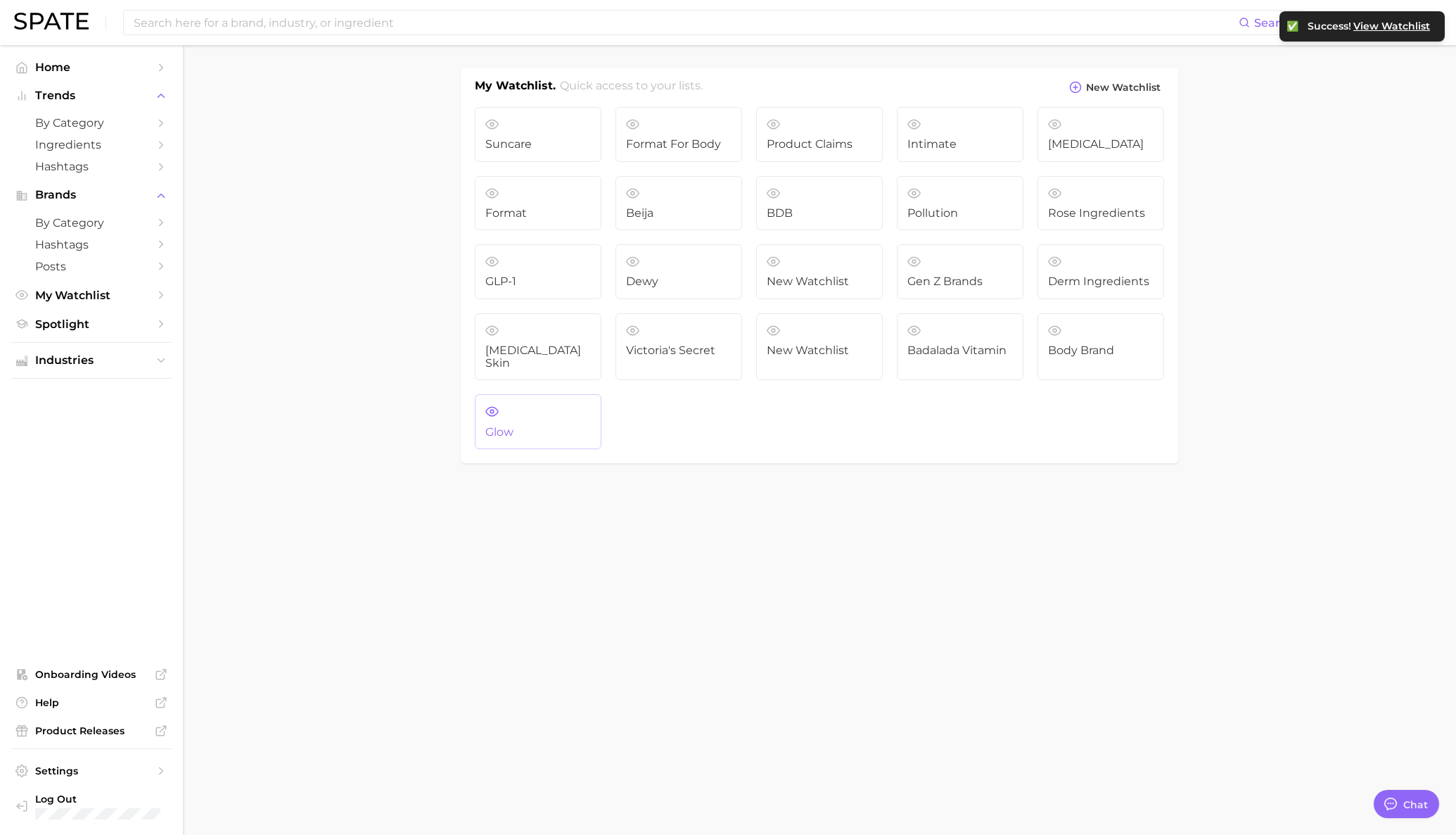
click at [562, 426] on span "glow" at bounding box center [538, 432] width 105 height 13
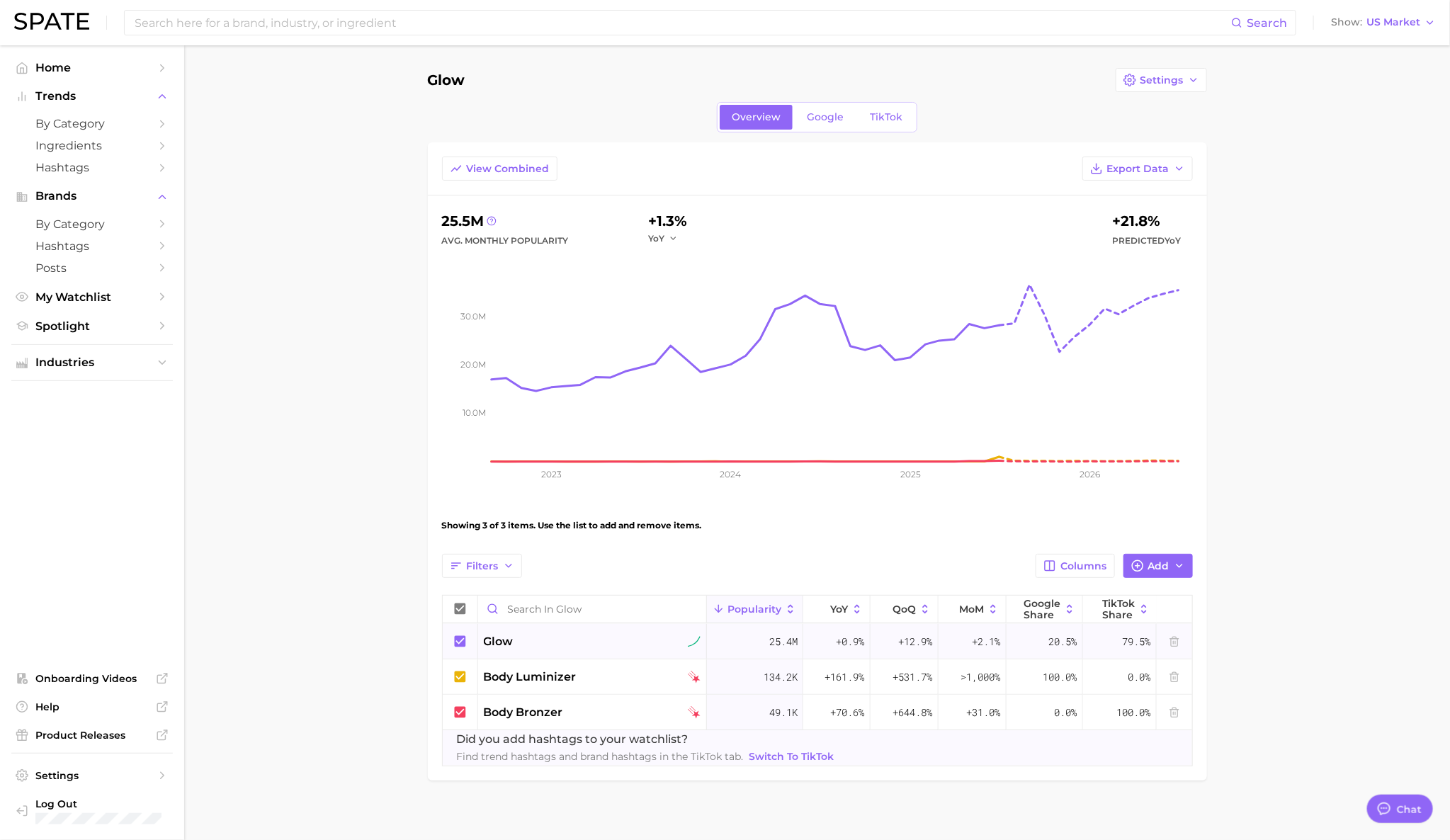
click at [494, 644] on span "glow" at bounding box center [498, 641] width 30 height 17
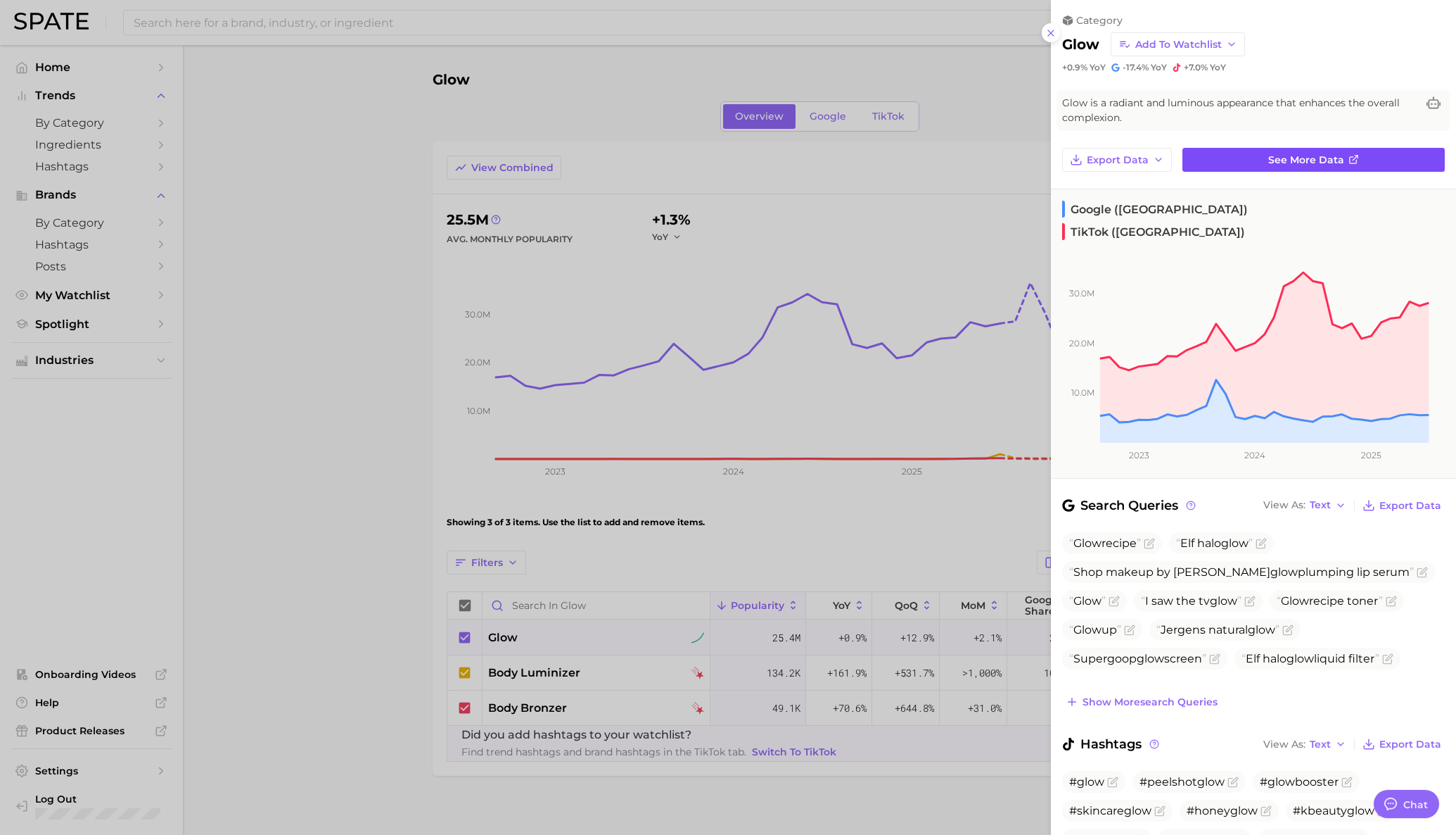
click at [1279, 161] on span "See more data" at bounding box center [1306, 161] width 76 height 12
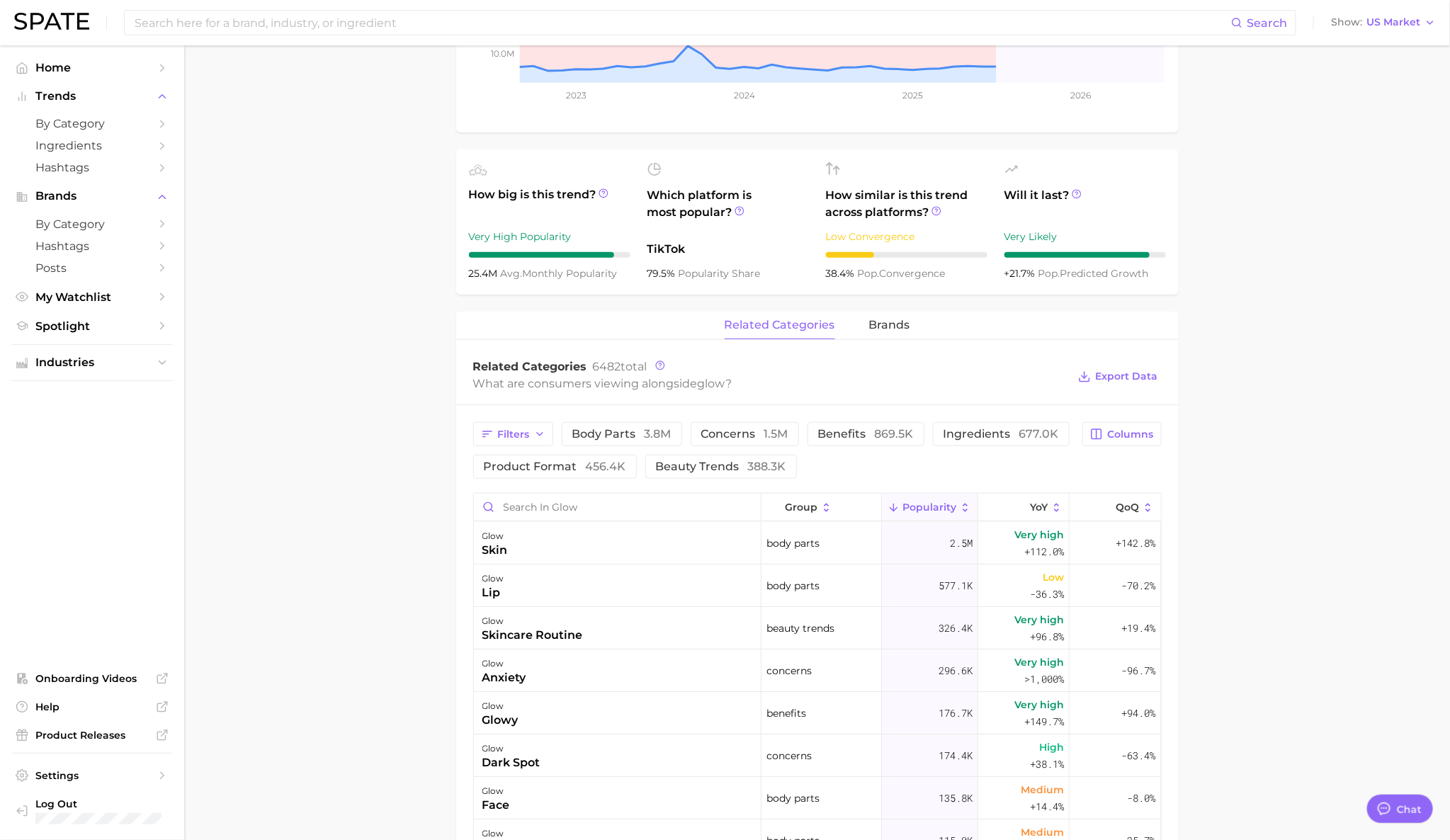
scroll to position [393, 0]
click at [610, 463] on span "456.4k" at bounding box center [605, 465] width 40 height 14
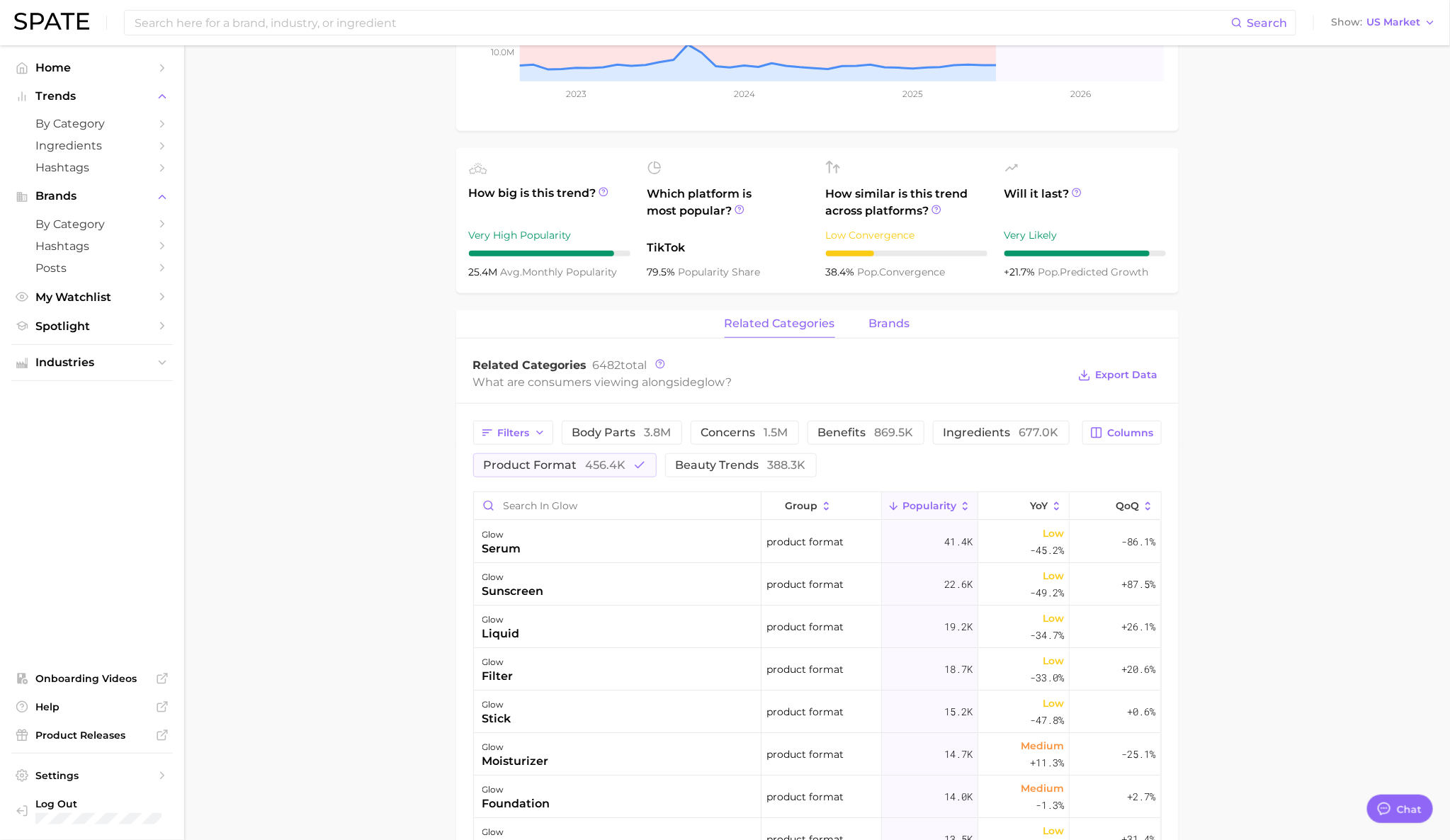
click at [891, 317] on span "brands" at bounding box center [890, 323] width 41 height 13
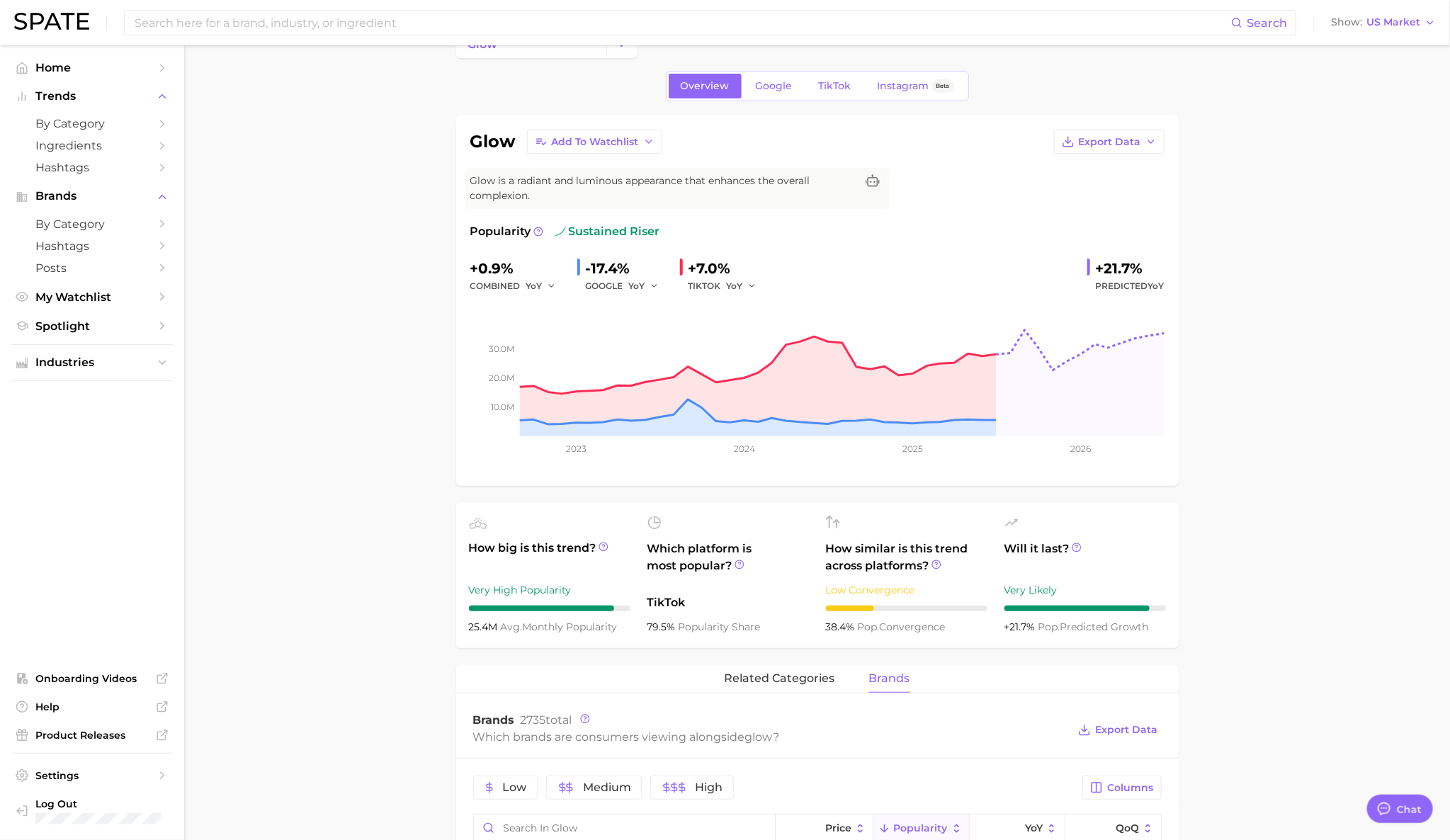
scroll to position [0, 0]
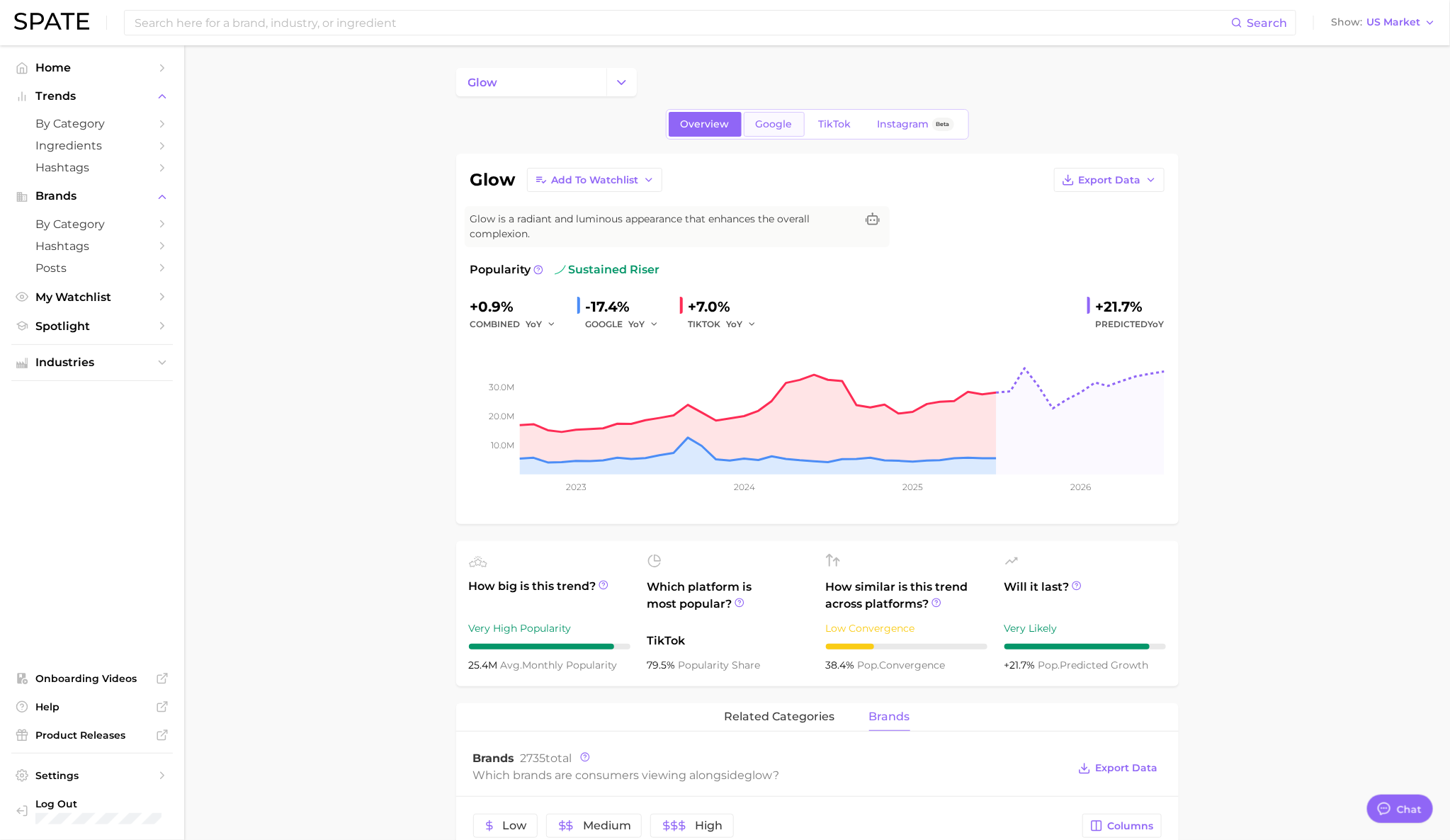
click at [788, 127] on span "Google" at bounding box center [774, 124] width 37 height 12
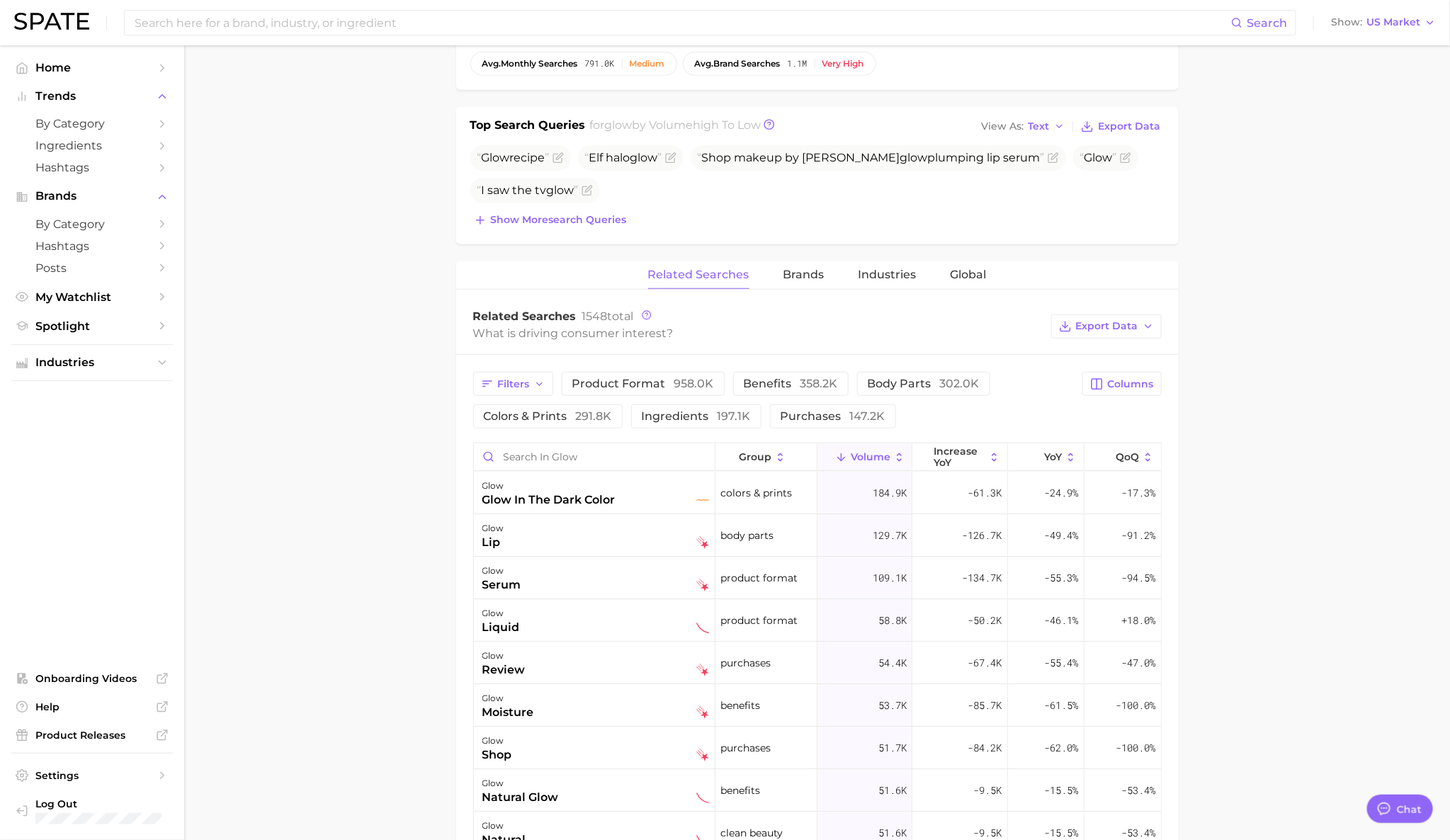
scroll to position [483, 0]
click at [806, 274] on span "Brands" at bounding box center [804, 274] width 41 height 13
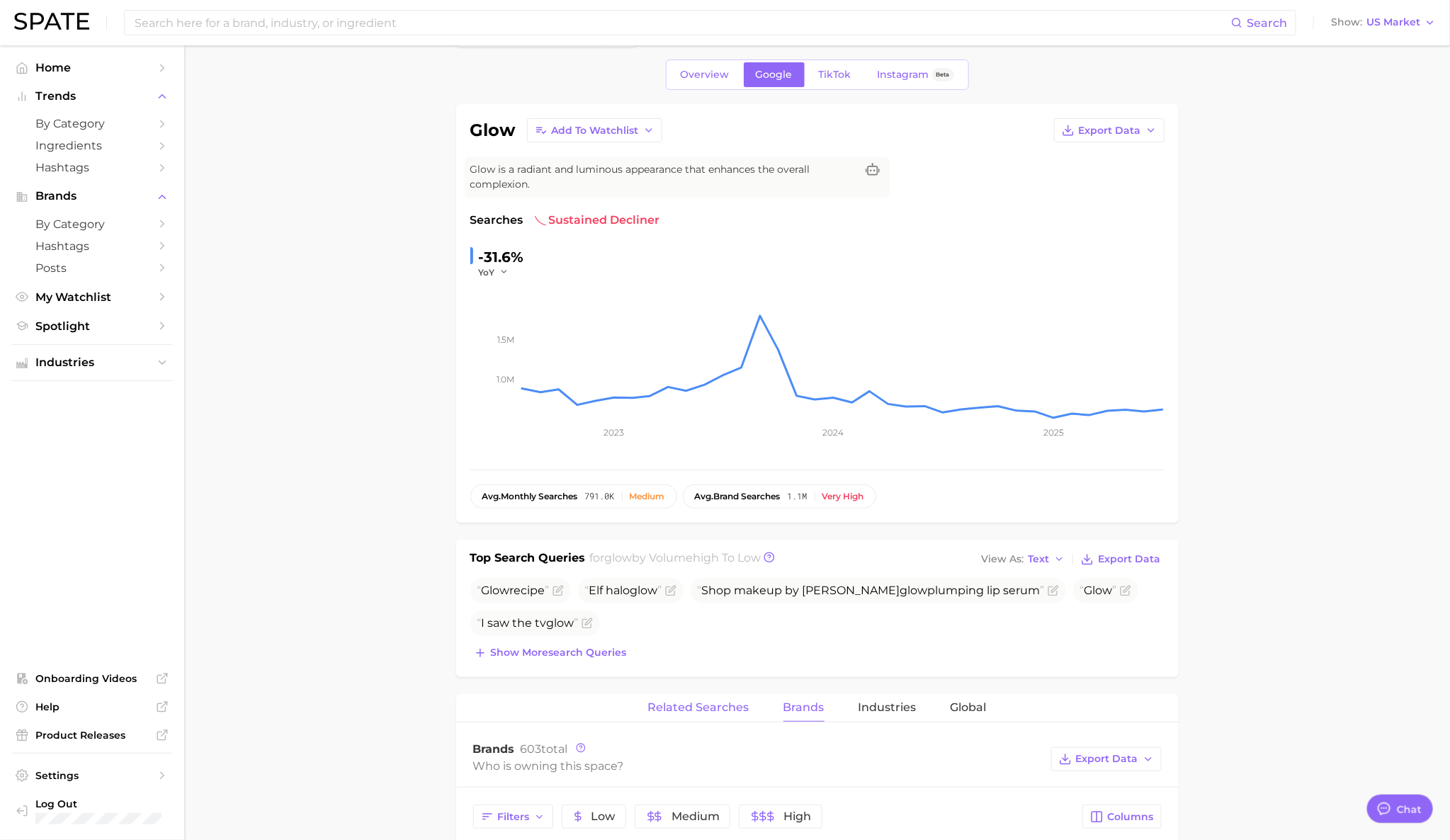
scroll to position [0, 0]
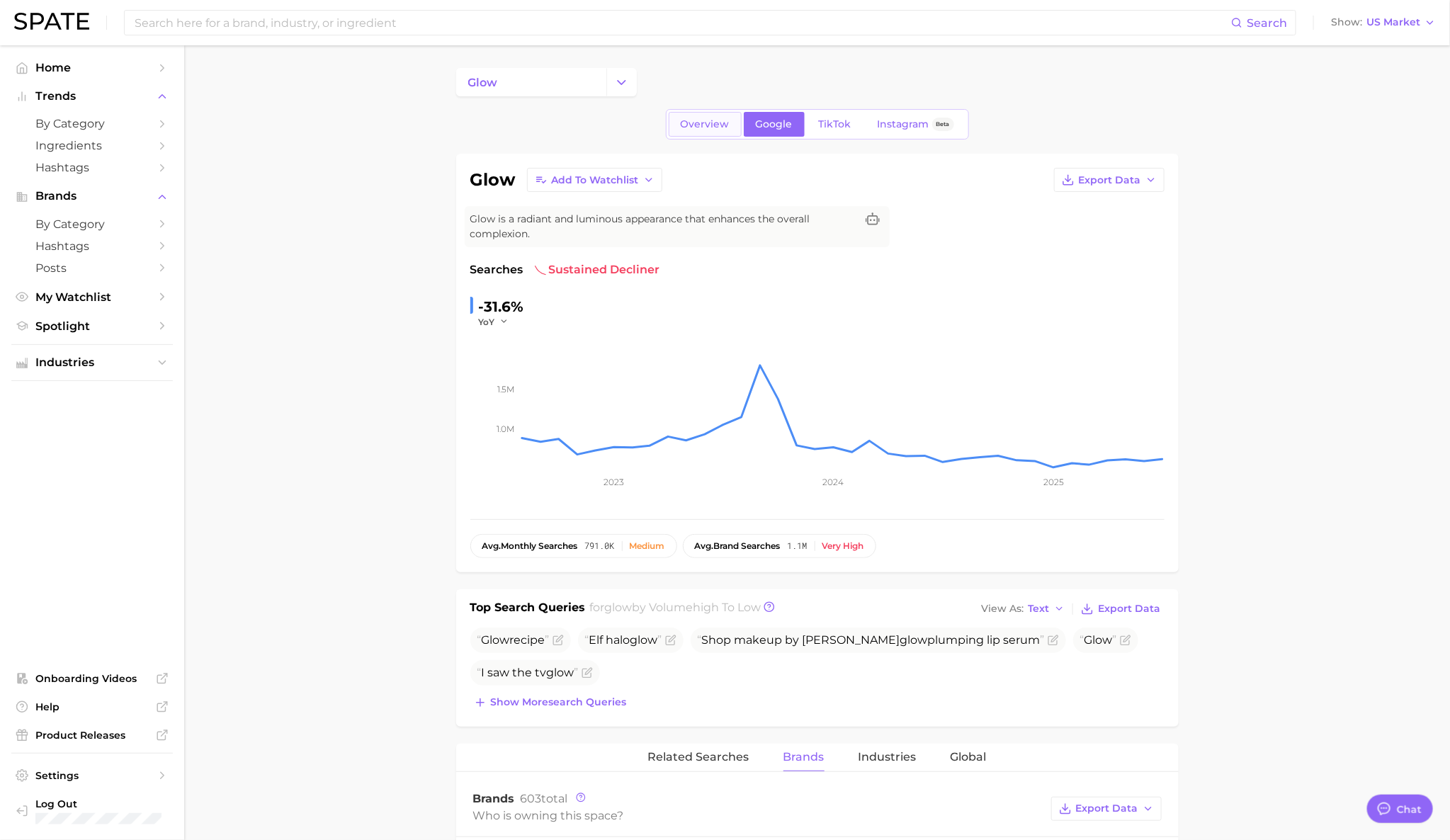
click at [700, 134] on link "Overview" at bounding box center [705, 124] width 73 height 25
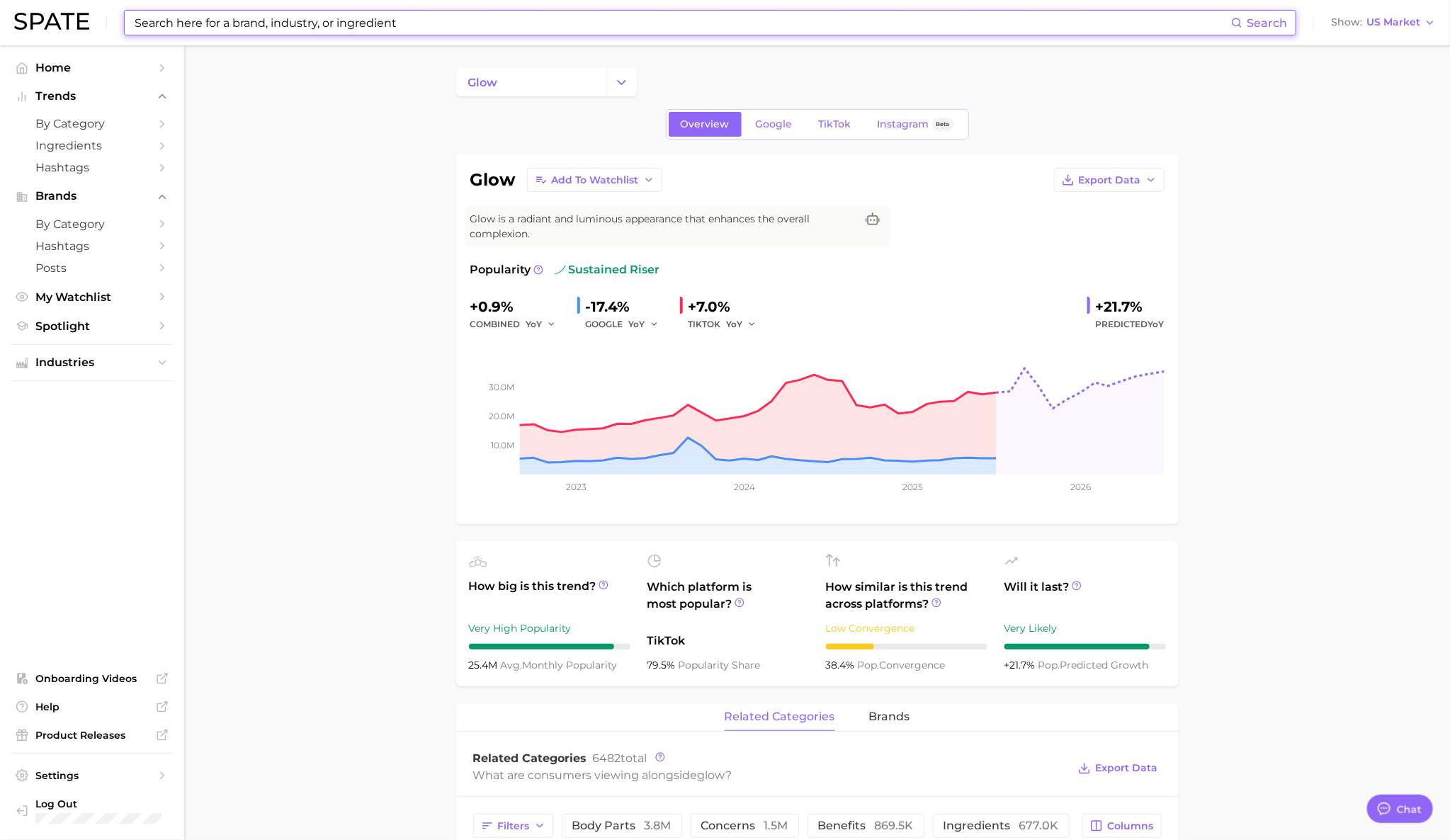
click at [246, 22] on input at bounding box center [683, 23] width 1098 height 24
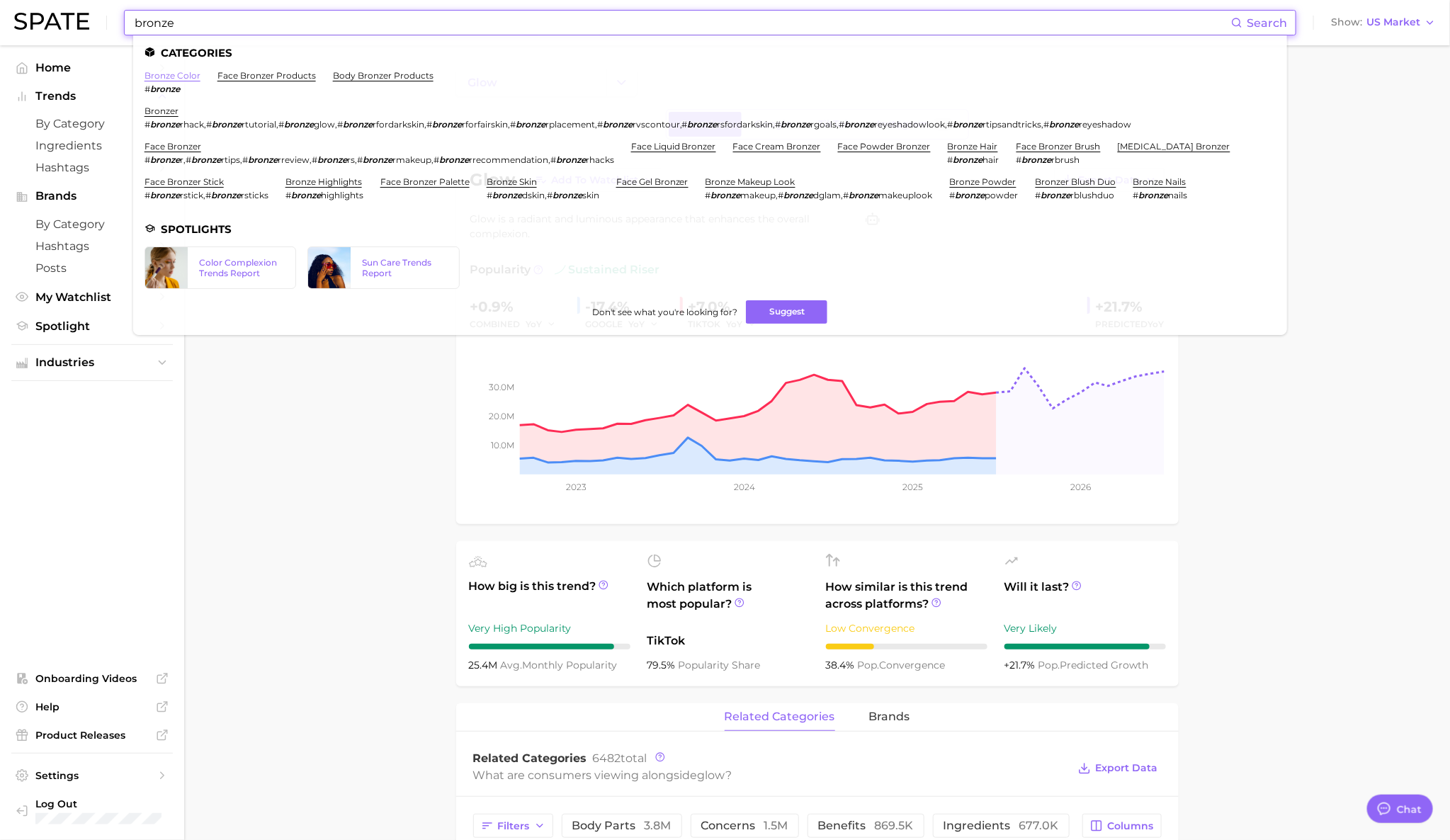
click at [166, 80] on link "bronze color" at bounding box center [173, 75] width 56 height 11
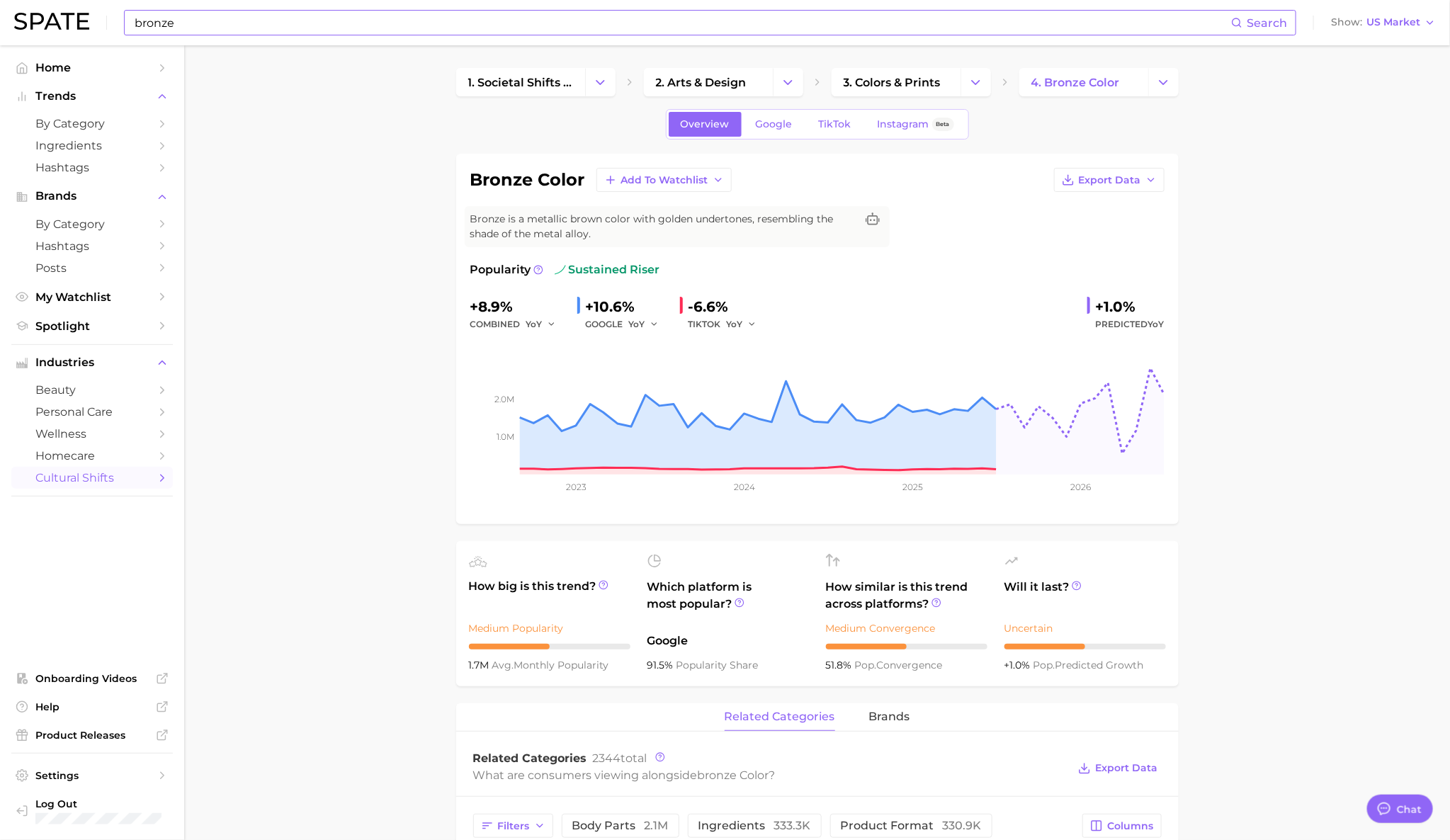
click at [196, 30] on input "bronze" at bounding box center [683, 23] width 1098 height 24
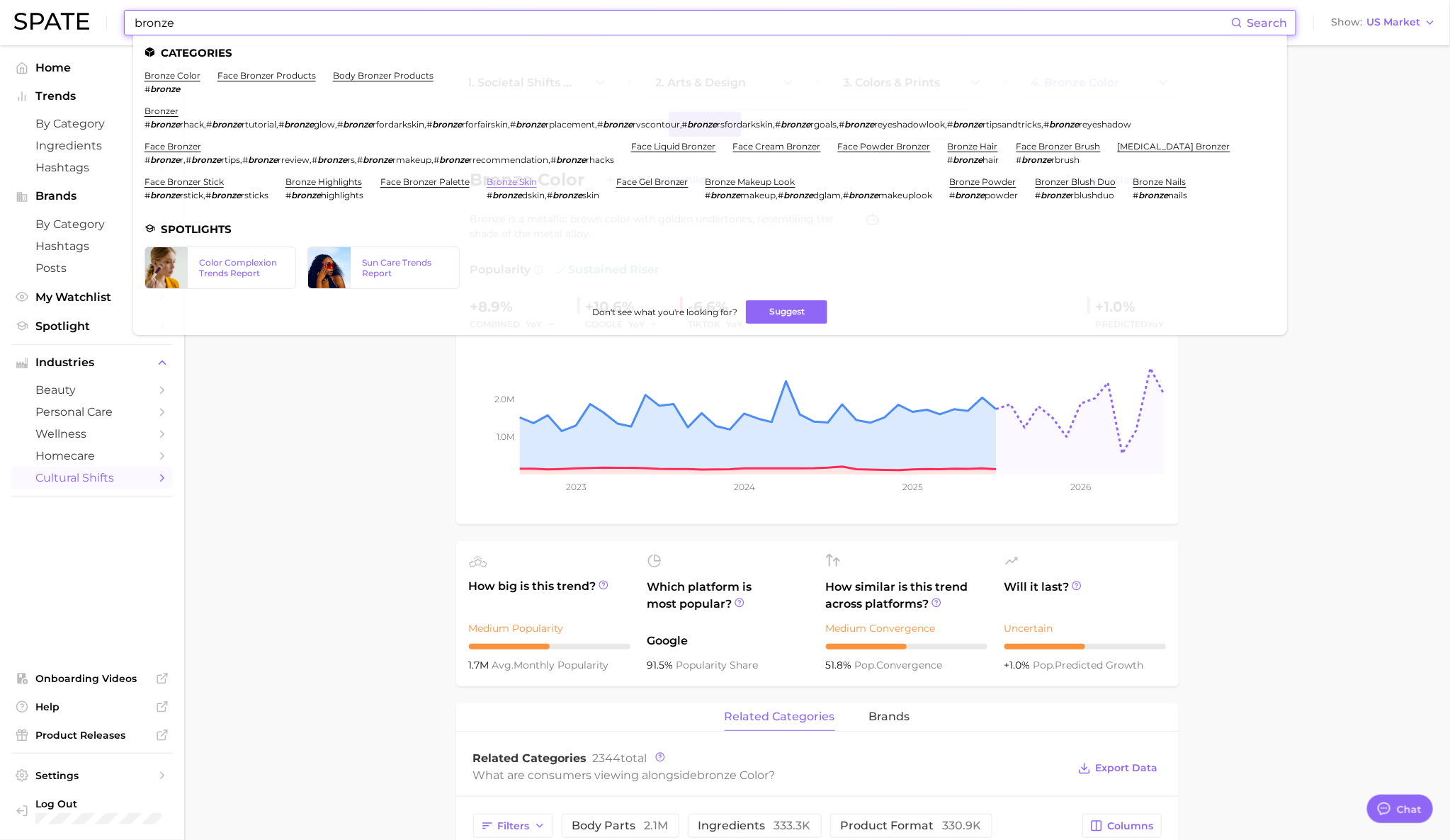
click at [509, 183] on link "bronze skin" at bounding box center [512, 182] width 50 height 11
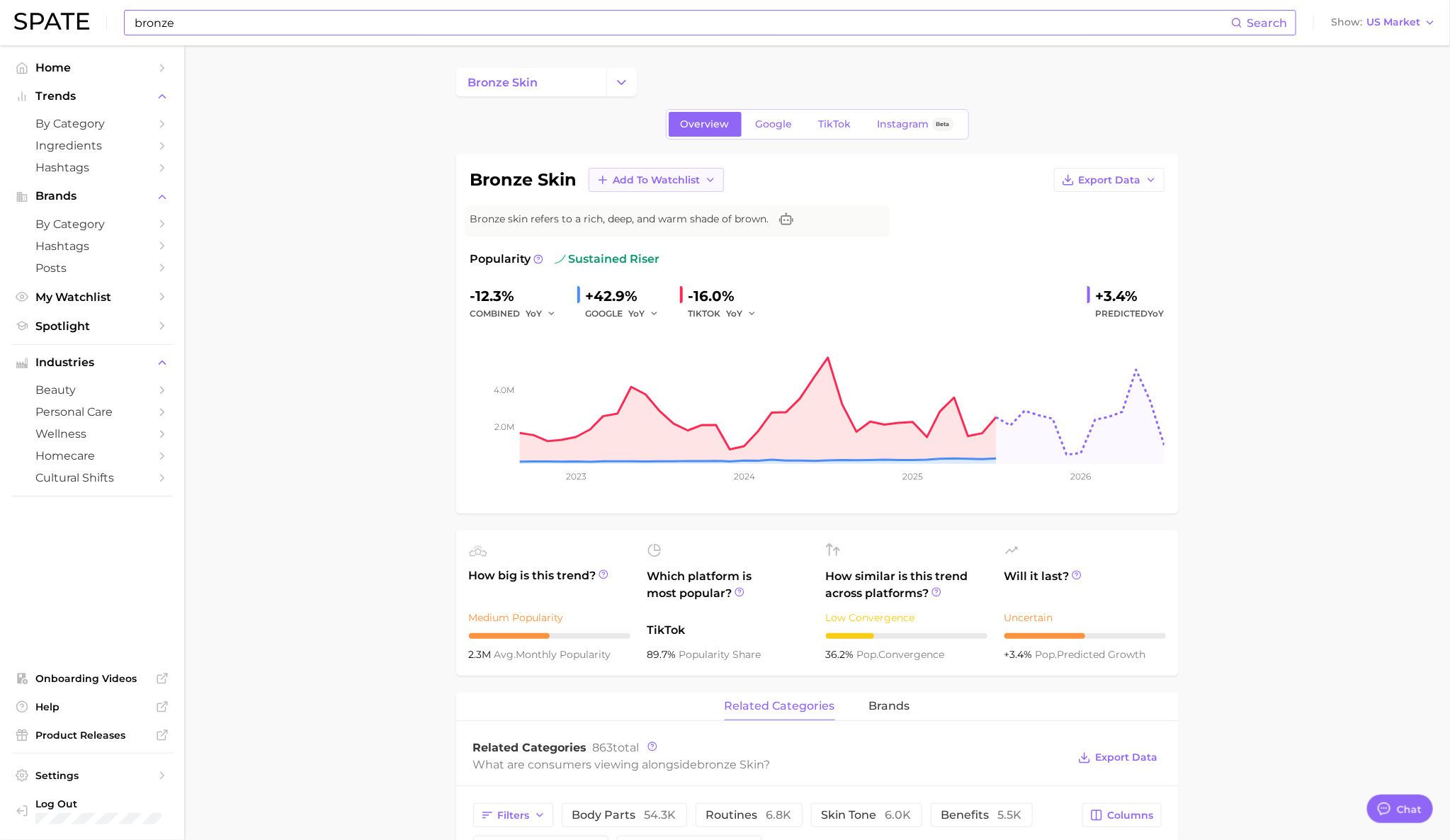
click at [642, 178] on span "Add to Watchlist" at bounding box center [657, 180] width 87 height 12
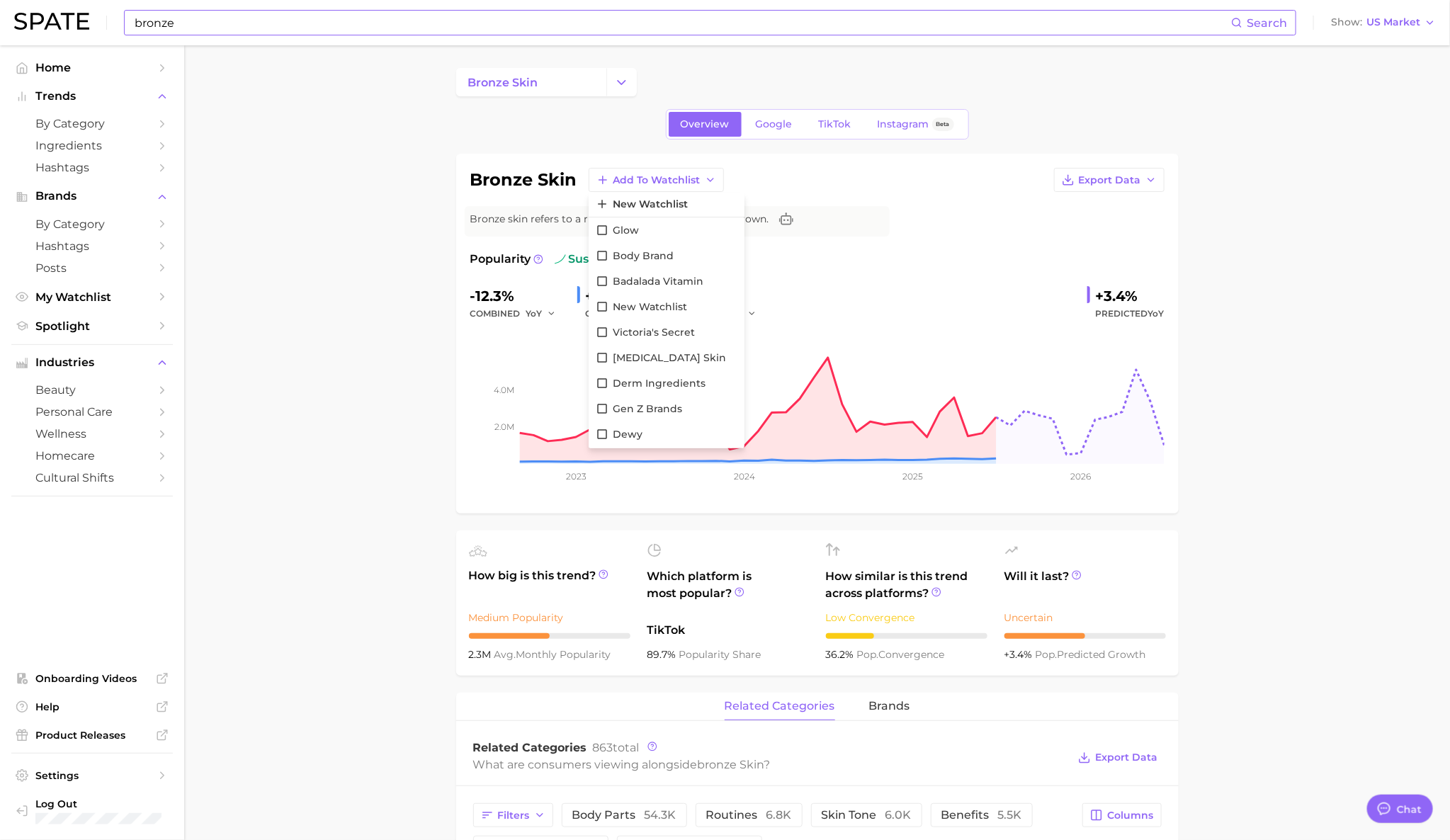
scroll to position [1, 0]
click at [623, 230] on span "glow" at bounding box center [626, 232] width 27 height 12
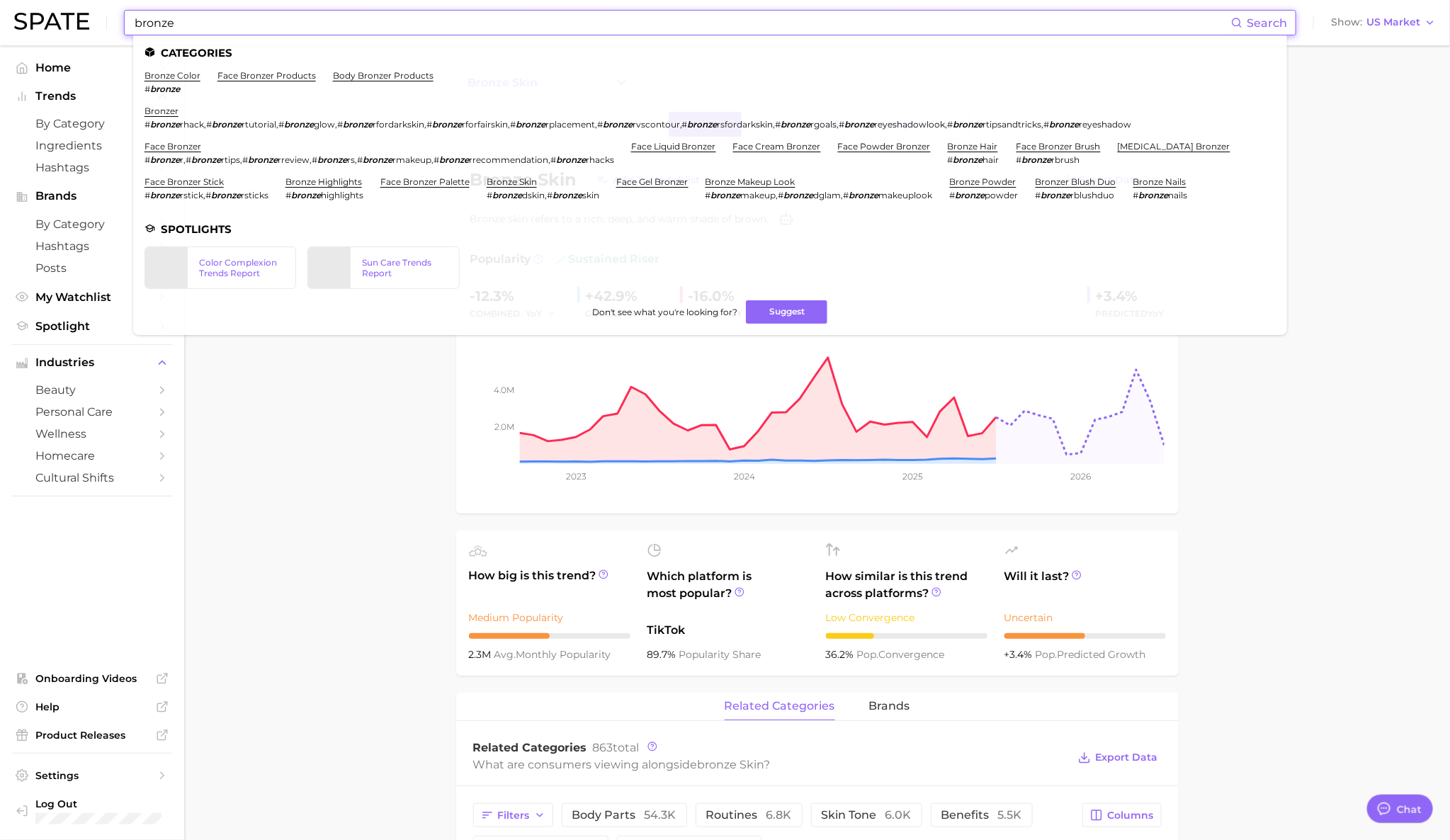
click at [950, 13] on input "bronze" at bounding box center [683, 23] width 1098 height 24
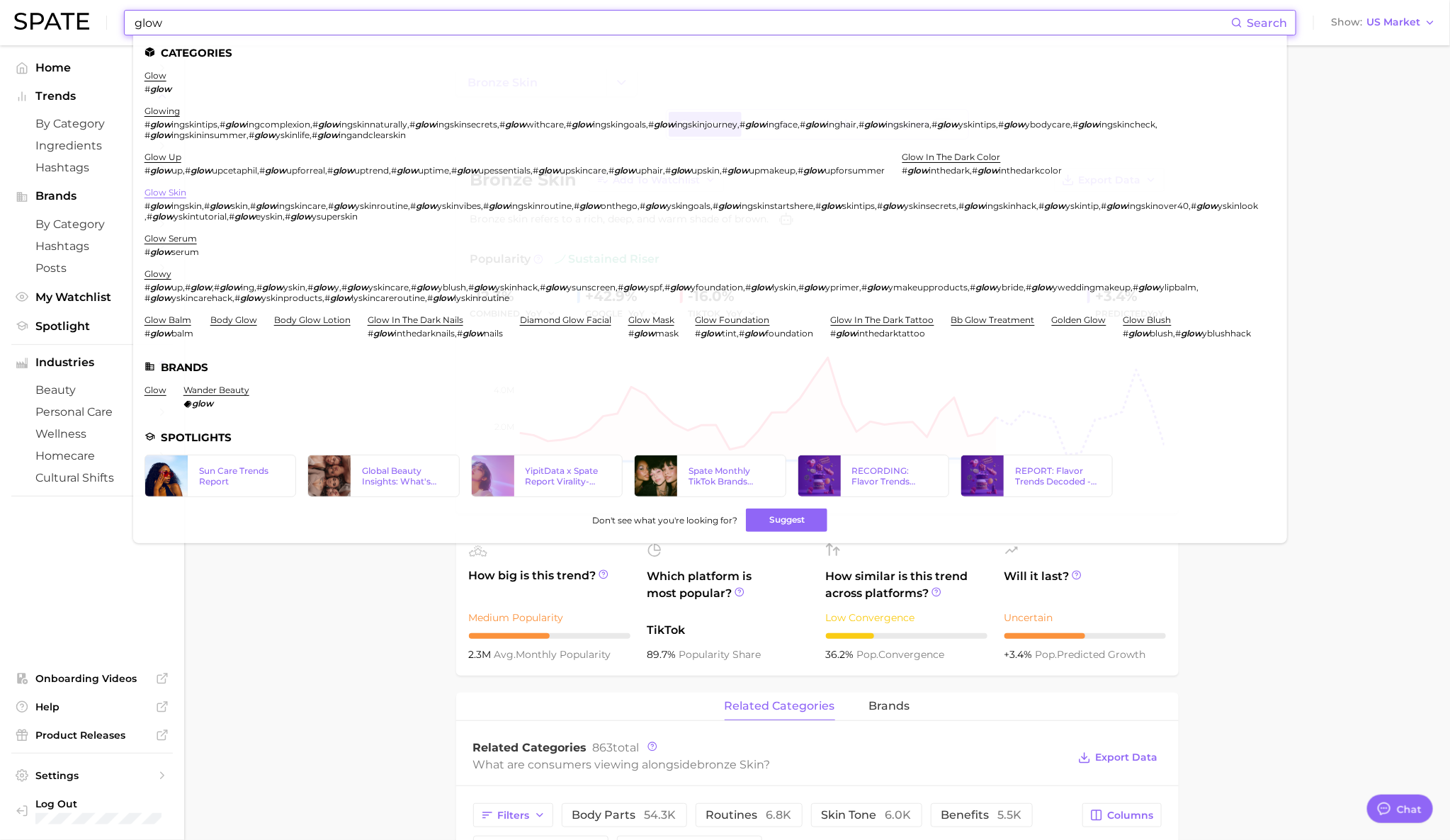
type input "glow"
click at [155, 77] on link "glow" at bounding box center [155, 75] width 22 height 11
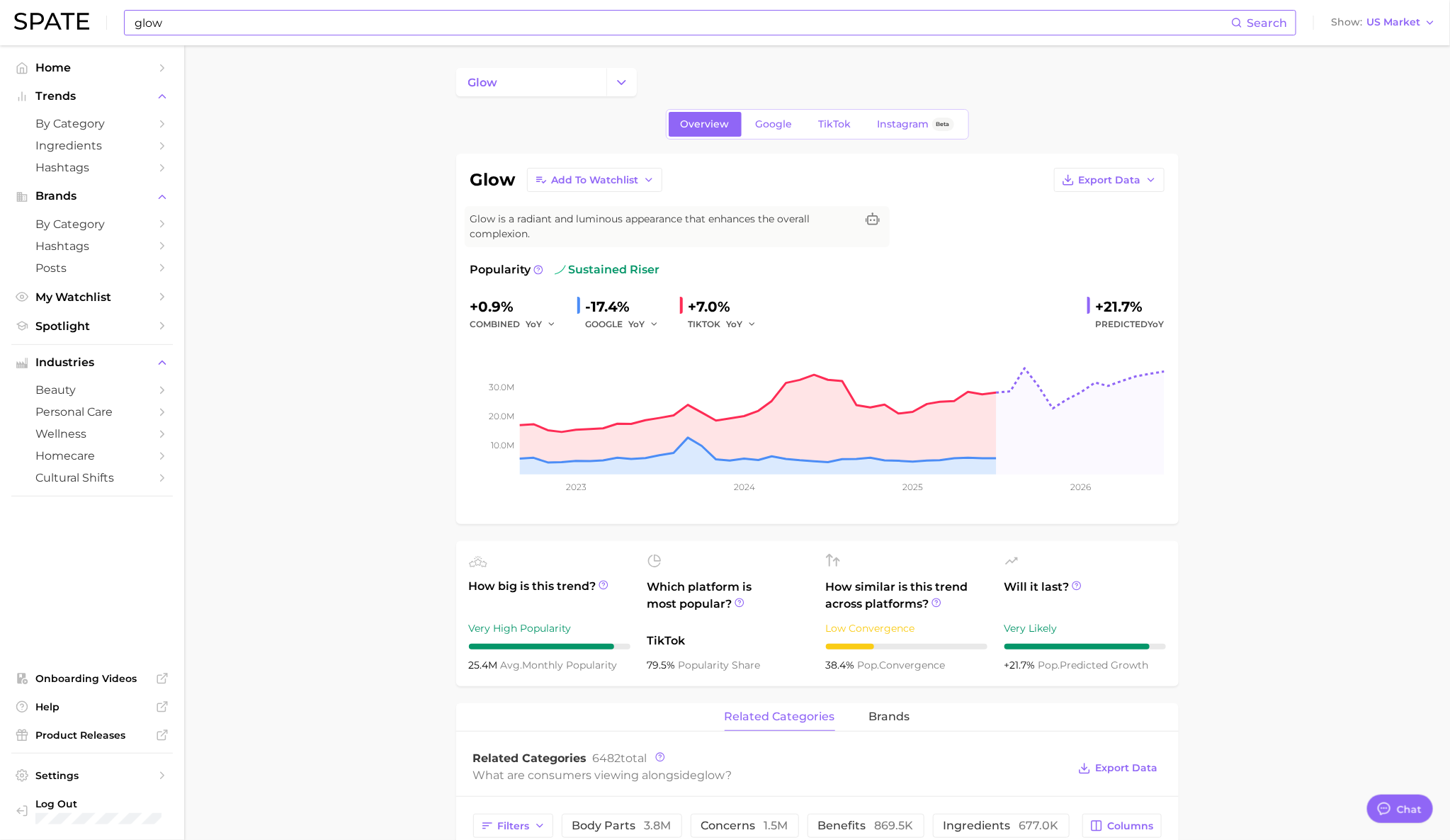
click at [326, 26] on input "glow" at bounding box center [683, 23] width 1098 height 24
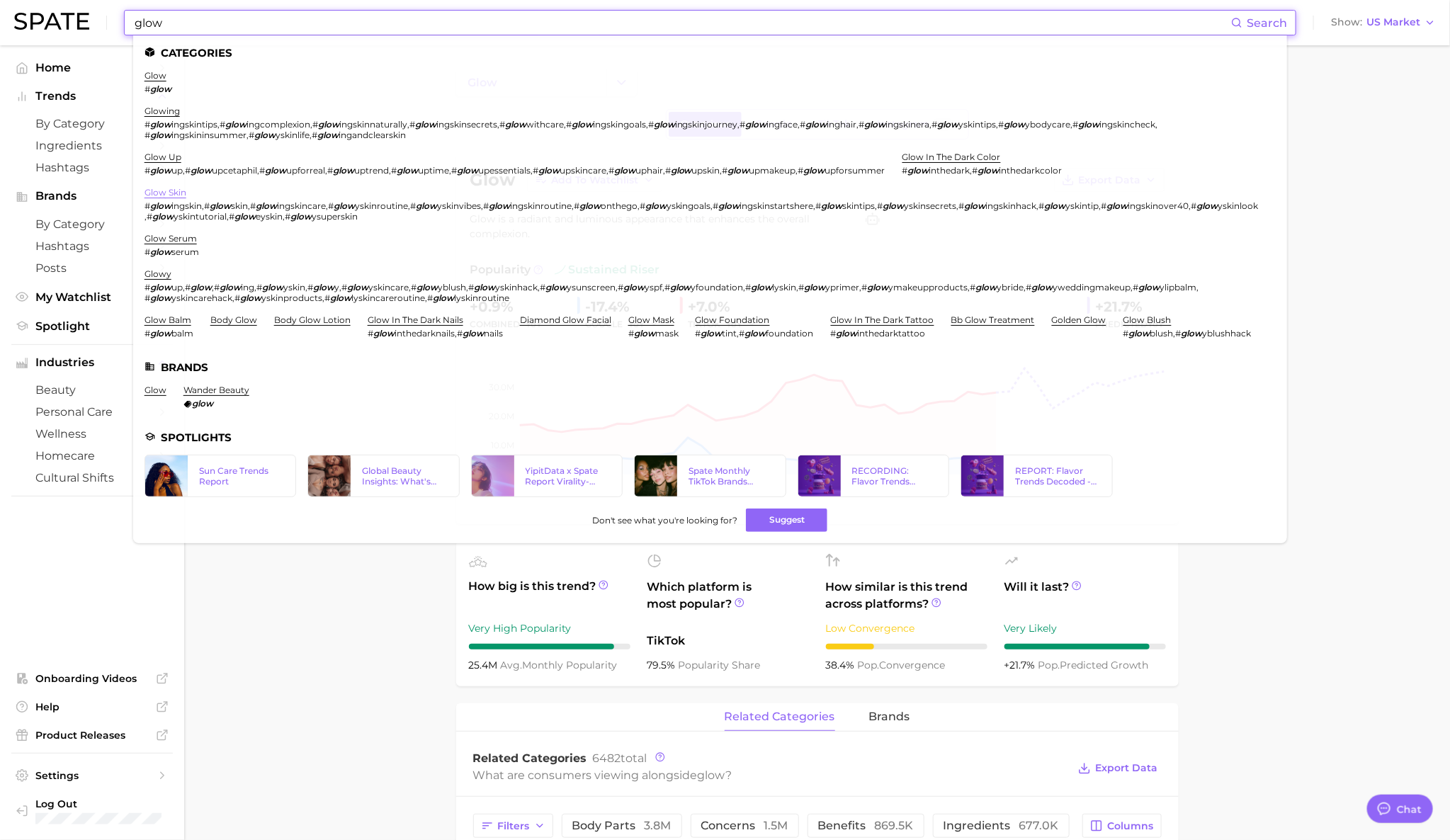
click at [179, 191] on link "glow skin" at bounding box center [165, 193] width 42 height 11
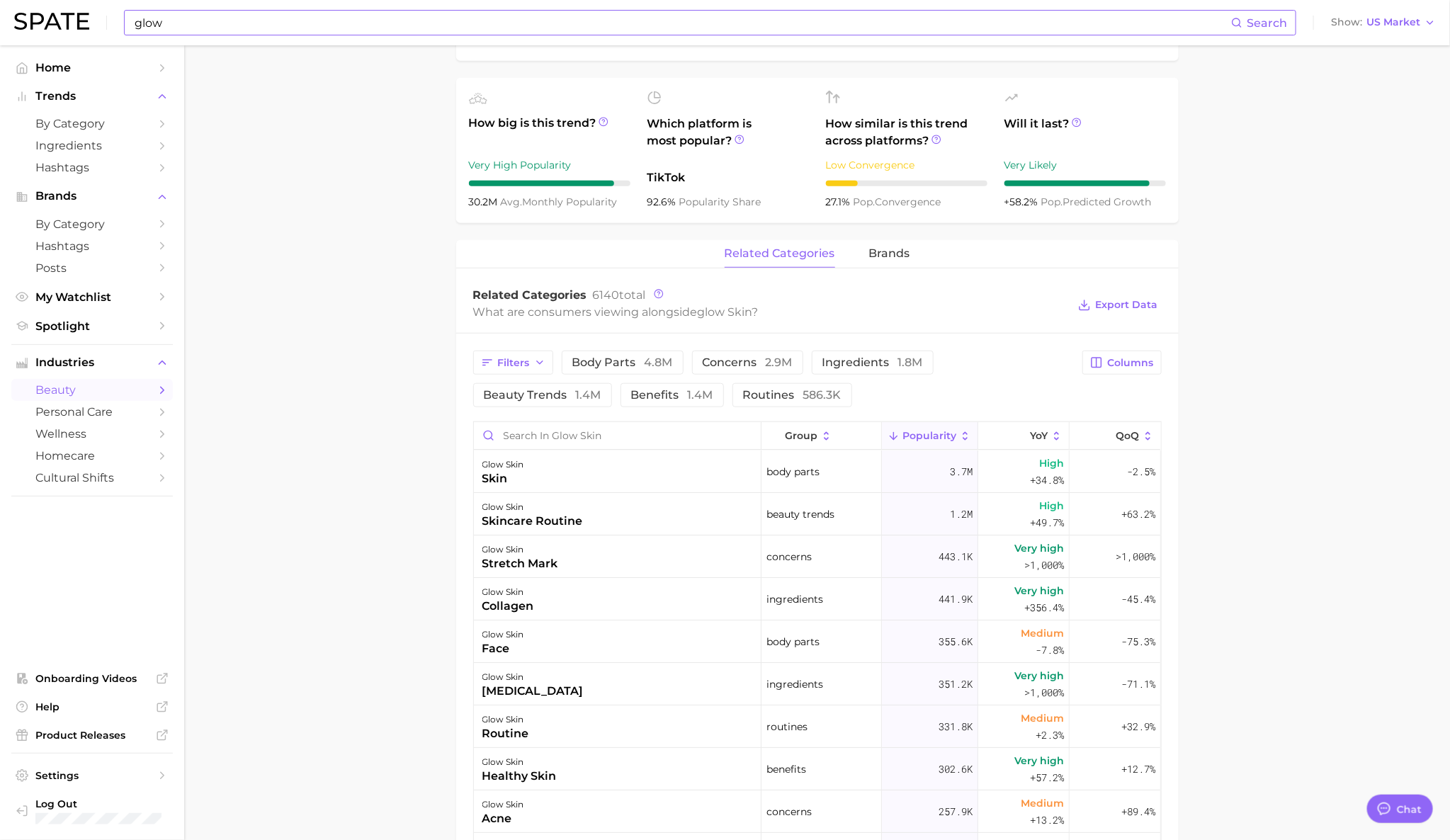
scroll to position [453, 0]
click at [899, 257] on span "brands" at bounding box center [890, 252] width 41 height 13
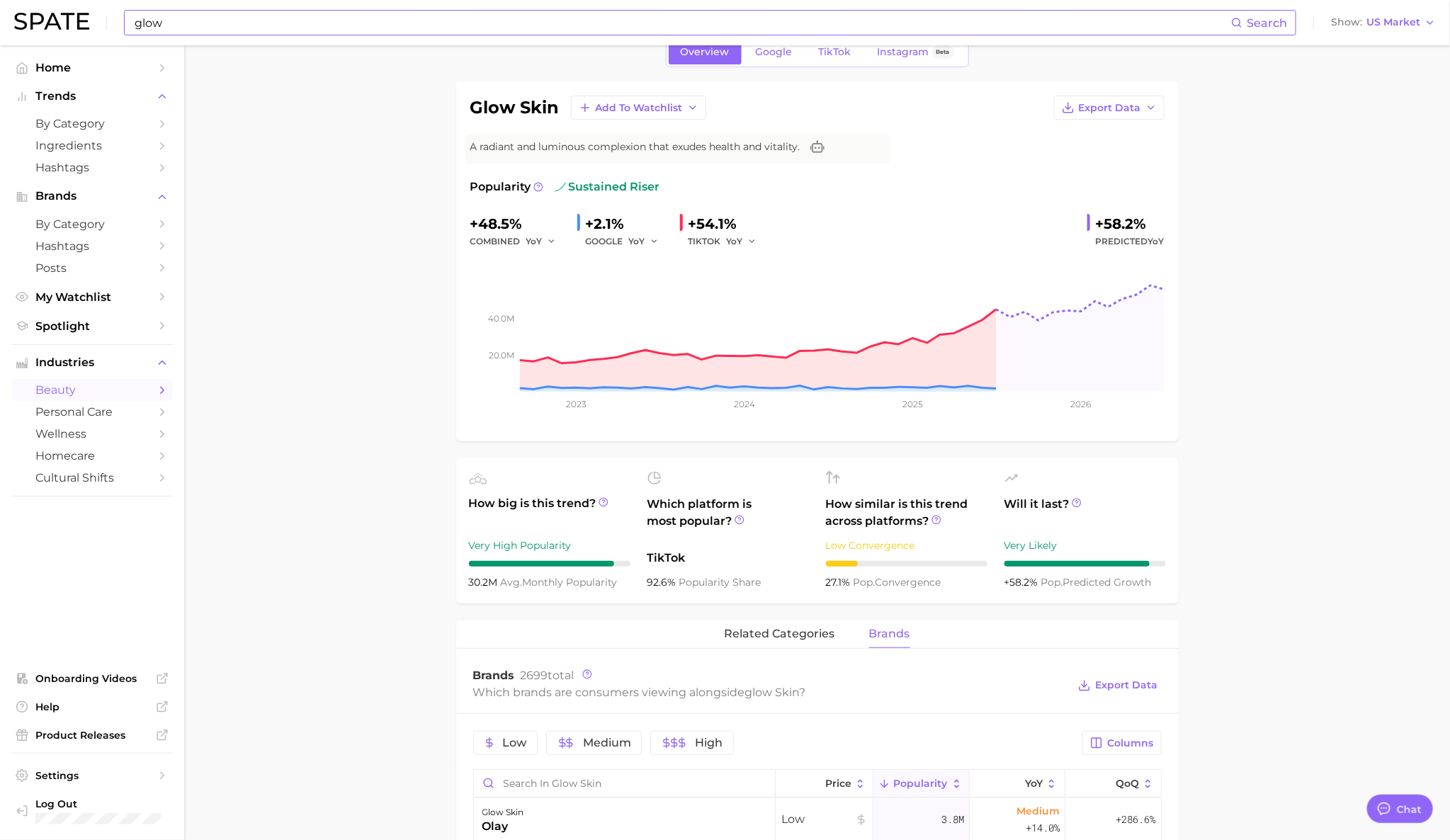
scroll to position [7, 0]
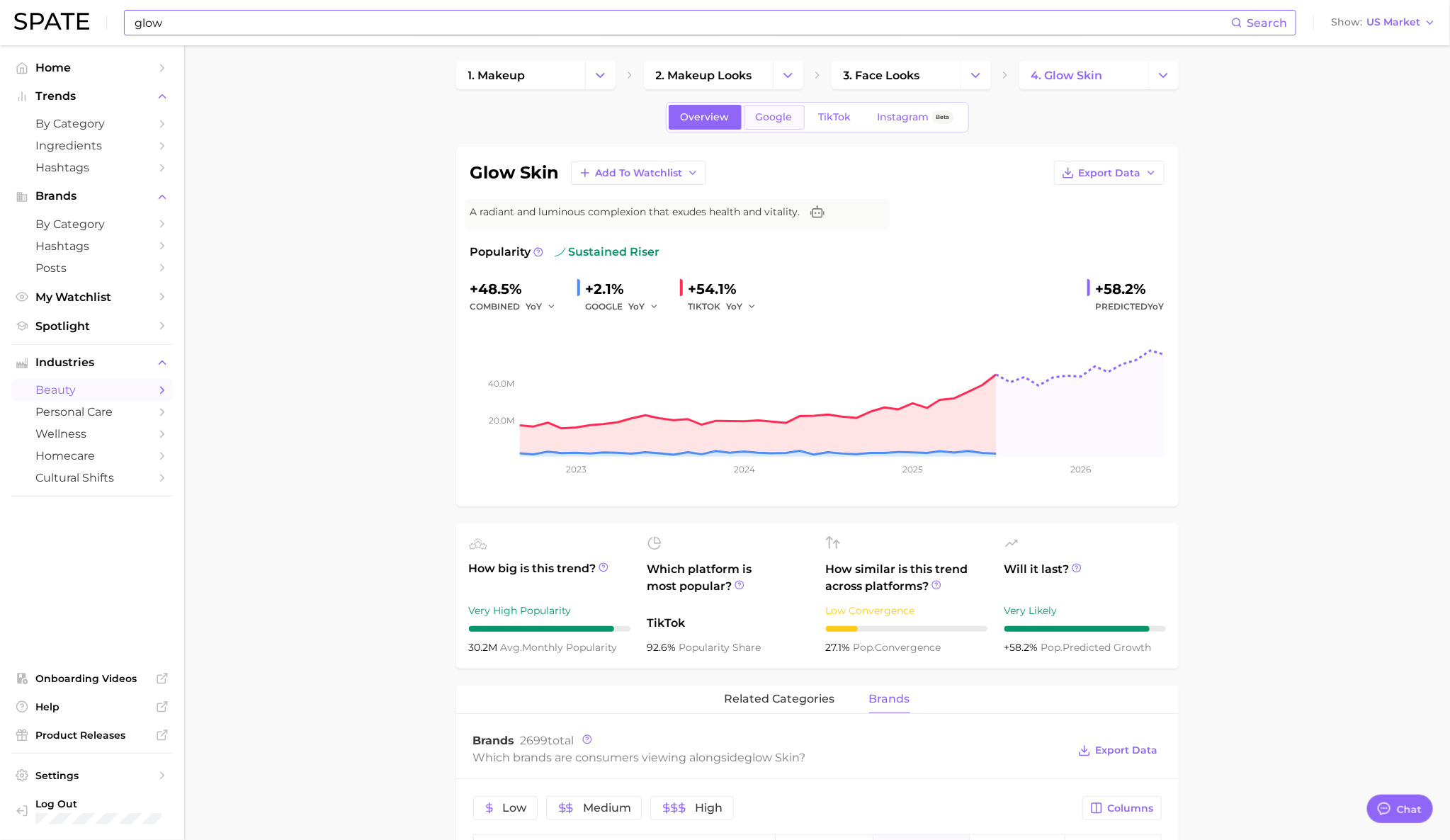
click at [778, 122] on span "Google" at bounding box center [774, 118] width 37 height 12
